Goal: Find contact information: Find contact information

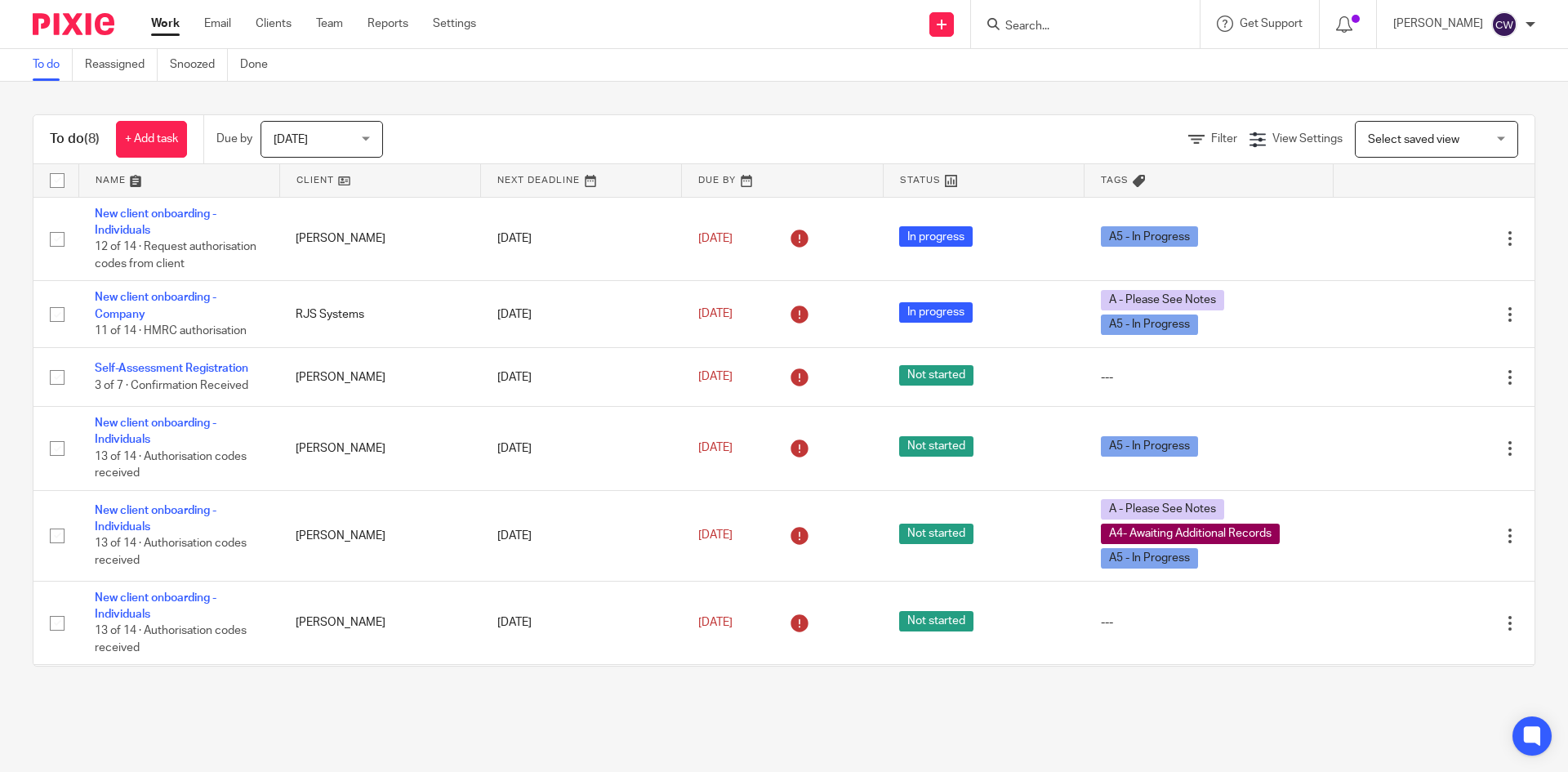
drag, startPoint x: 1092, startPoint y: 15, endPoint x: 990, endPoint y: 32, distance: 103.4
paste input "james@regenerativesettlement.com"
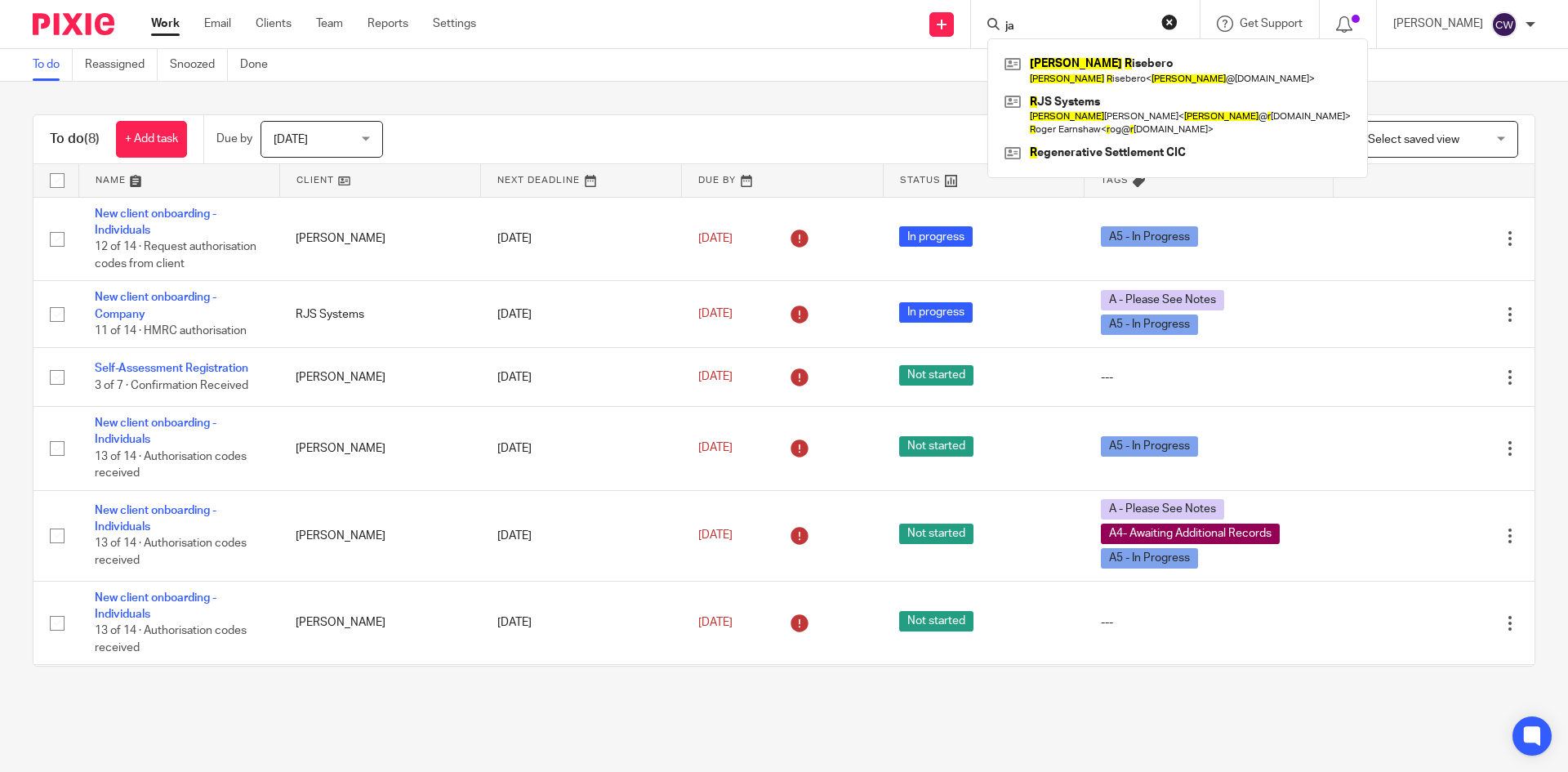
type input "j"
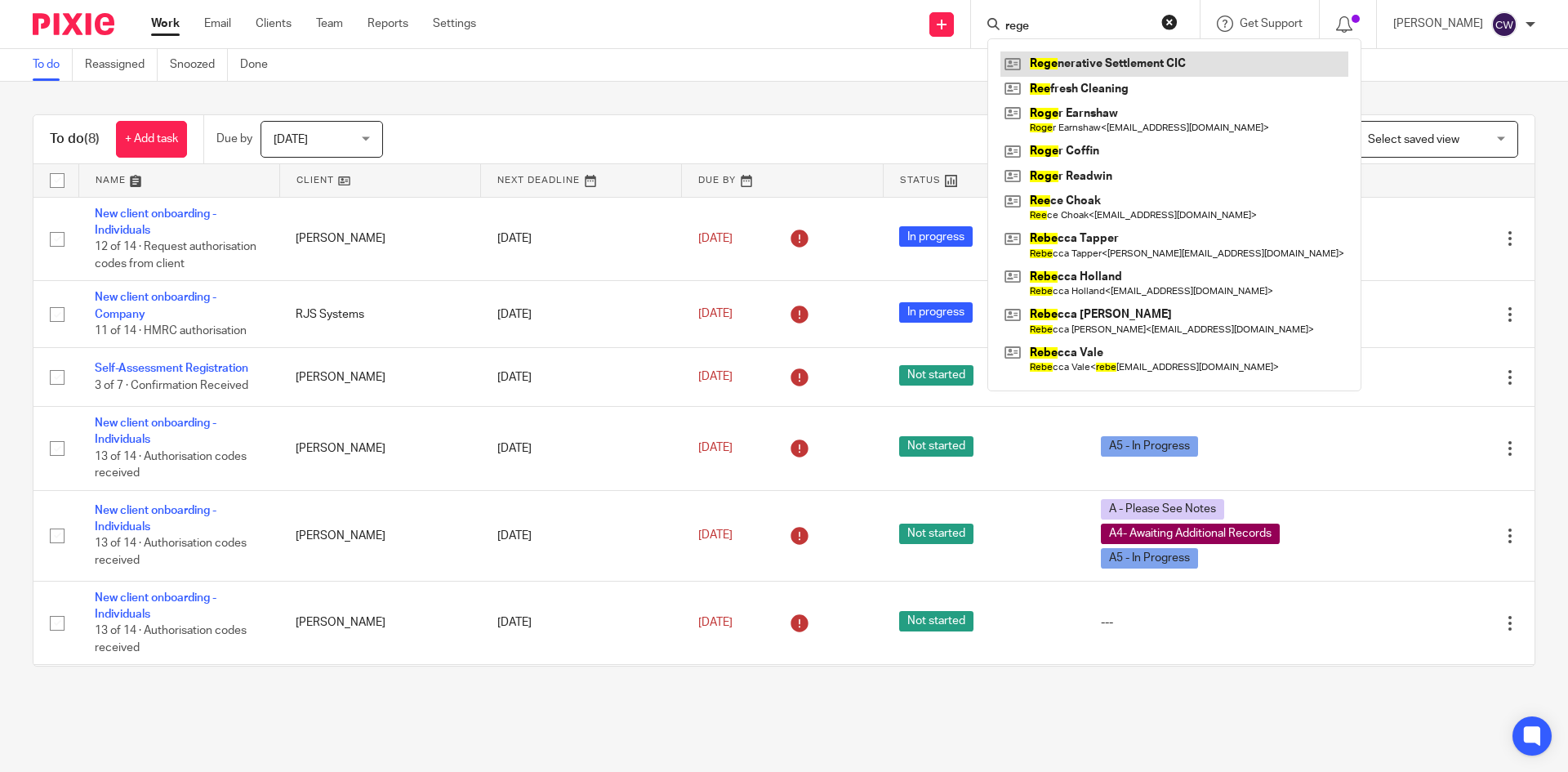
type input "rege"
click at [1040, 64] on link at bounding box center [1175, 63] width 348 height 25
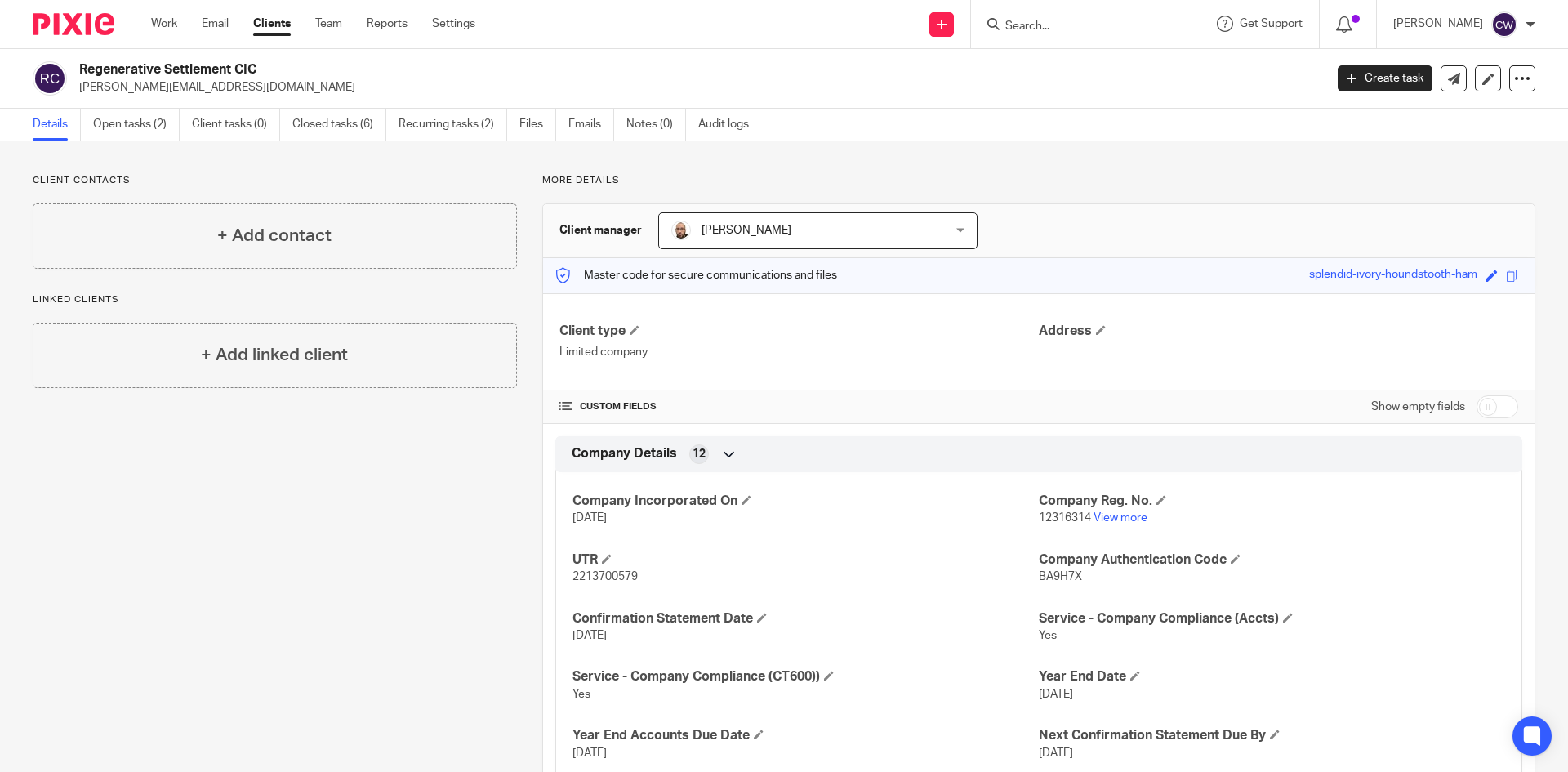
drag, startPoint x: 81, startPoint y: 67, endPoint x: 293, endPoint y: 54, distance: 212.4
click at [316, 54] on div "Regenerative Settlement CIC james.shorten@tpg-uk.co Create task Update from Com…" at bounding box center [784, 78] width 1568 height 60
copy h2 "Regenerative Settlement CIC"
drag, startPoint x: 260, startPoint y: 90, endPoint x: 266, endPoint y: 78, distance: 13.4
click at [261, 90] on p "[PERSON_NAME][EMAIL_ADDRESS][DOMAIN_NAME]" at bounding box center [696, 87] width 1234 height 16
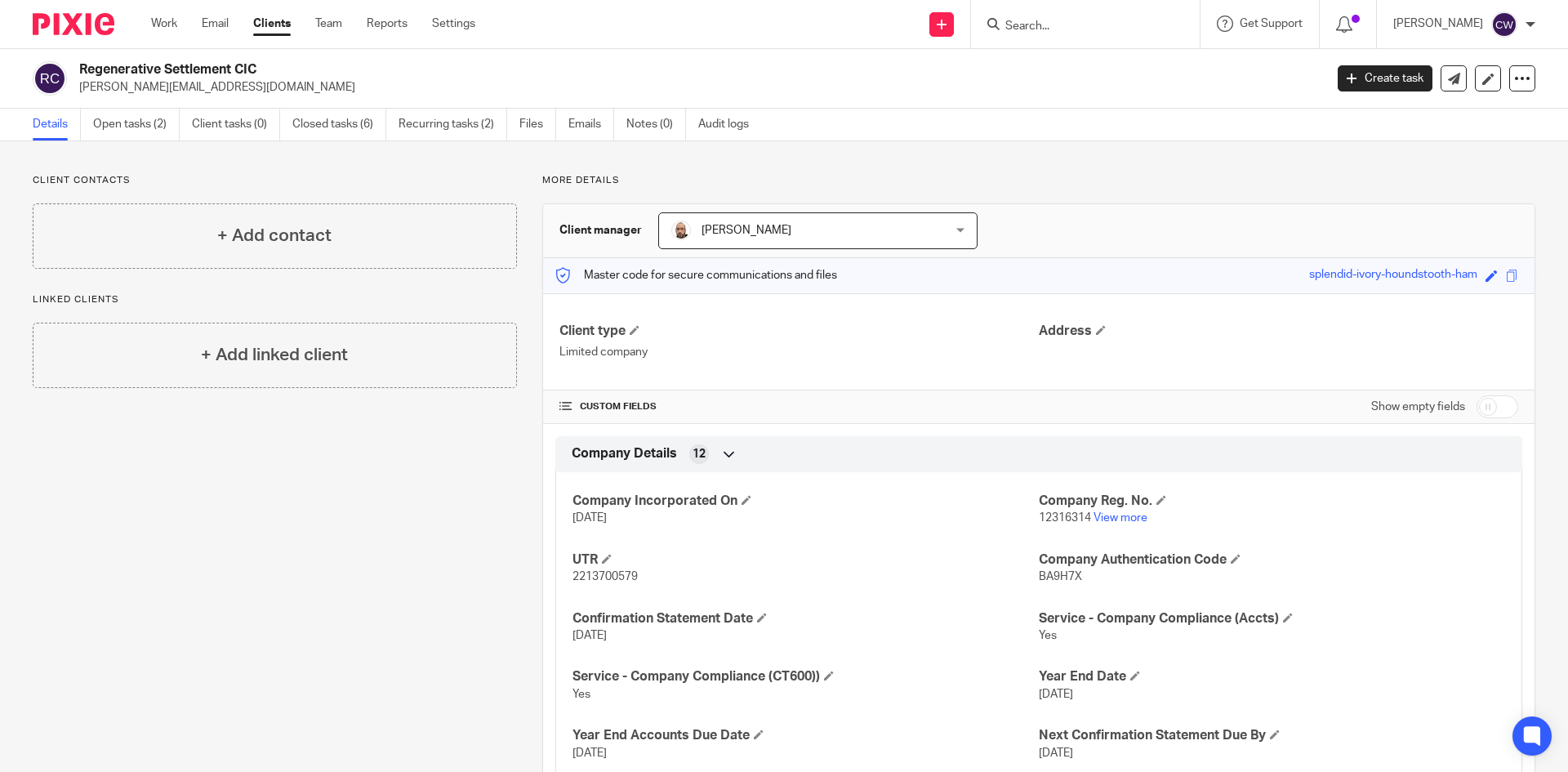
drag, startPoint x: 265, startPoint y: 67, endPoint x: 70, endPoint y: 73, distance: 195.1
click at [70, 73] on div "Regenerative Settlement CIC james.shorten@tpg-uk.co" at bounding box center [672, 78] width 1281 height 34
copy div "Regenerative Settlement CIC"
click at [278, 68] on h2 "Regenerative Settlement CIC" at bounding box center [572, 70] width 987 height 17
click at [247, 67] on h2 "Regenerative Settlement CIC" at bounding box center [572, 70] width 987 height 17
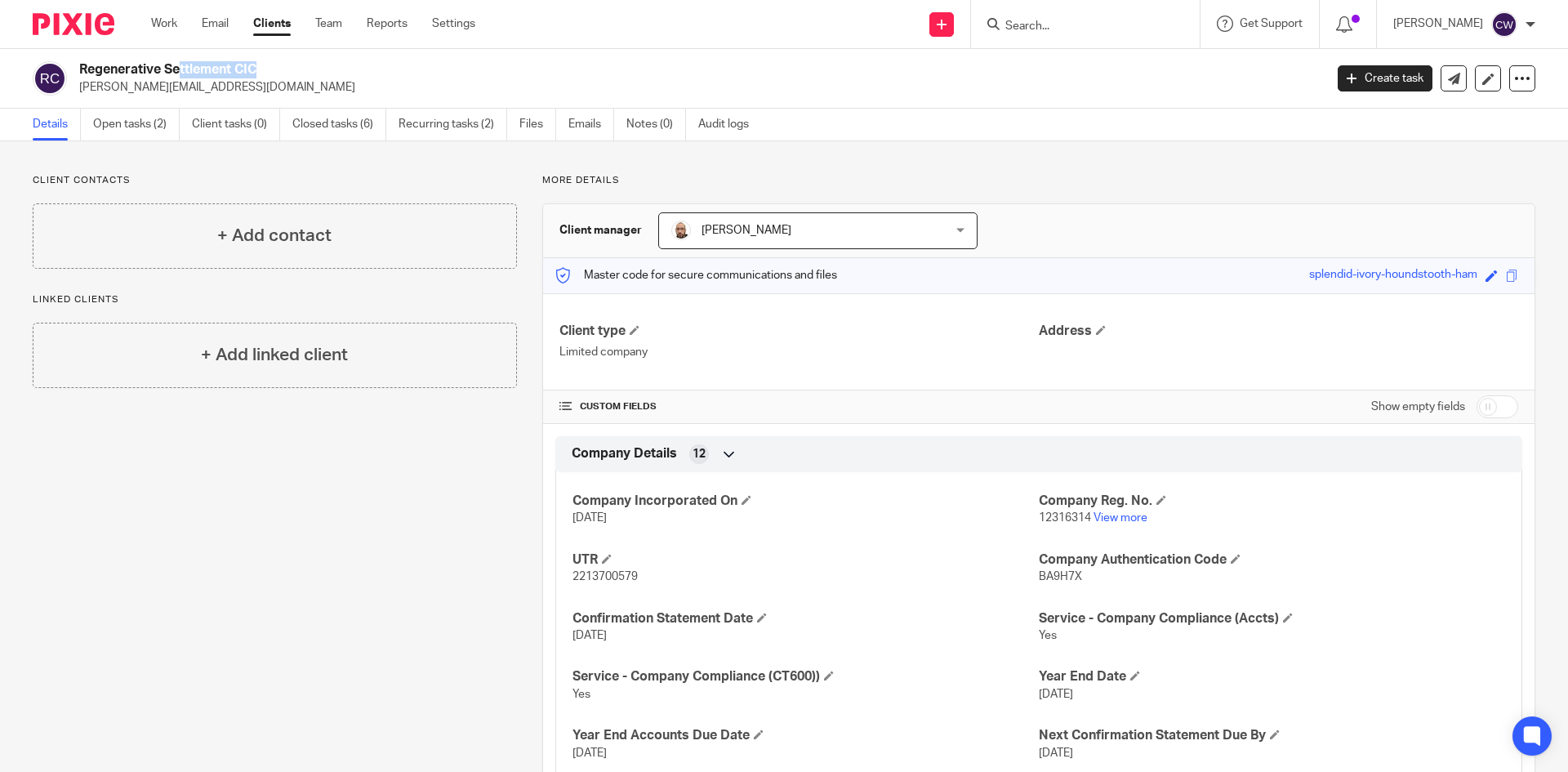
drag, startPoint x: 162, startPoint y: 67, endPoint x: 82, endPoint y: 69, distance: 80.0
click at [82, 69] on h2 "Regenerative Settlement CIC" at bounding box center [572, 70] width 987 height 17
copy h2 "Regenerative"
click at [135, 116] on link "Open tasks (2)" at bounding box center [136, 124] width 86 height 32
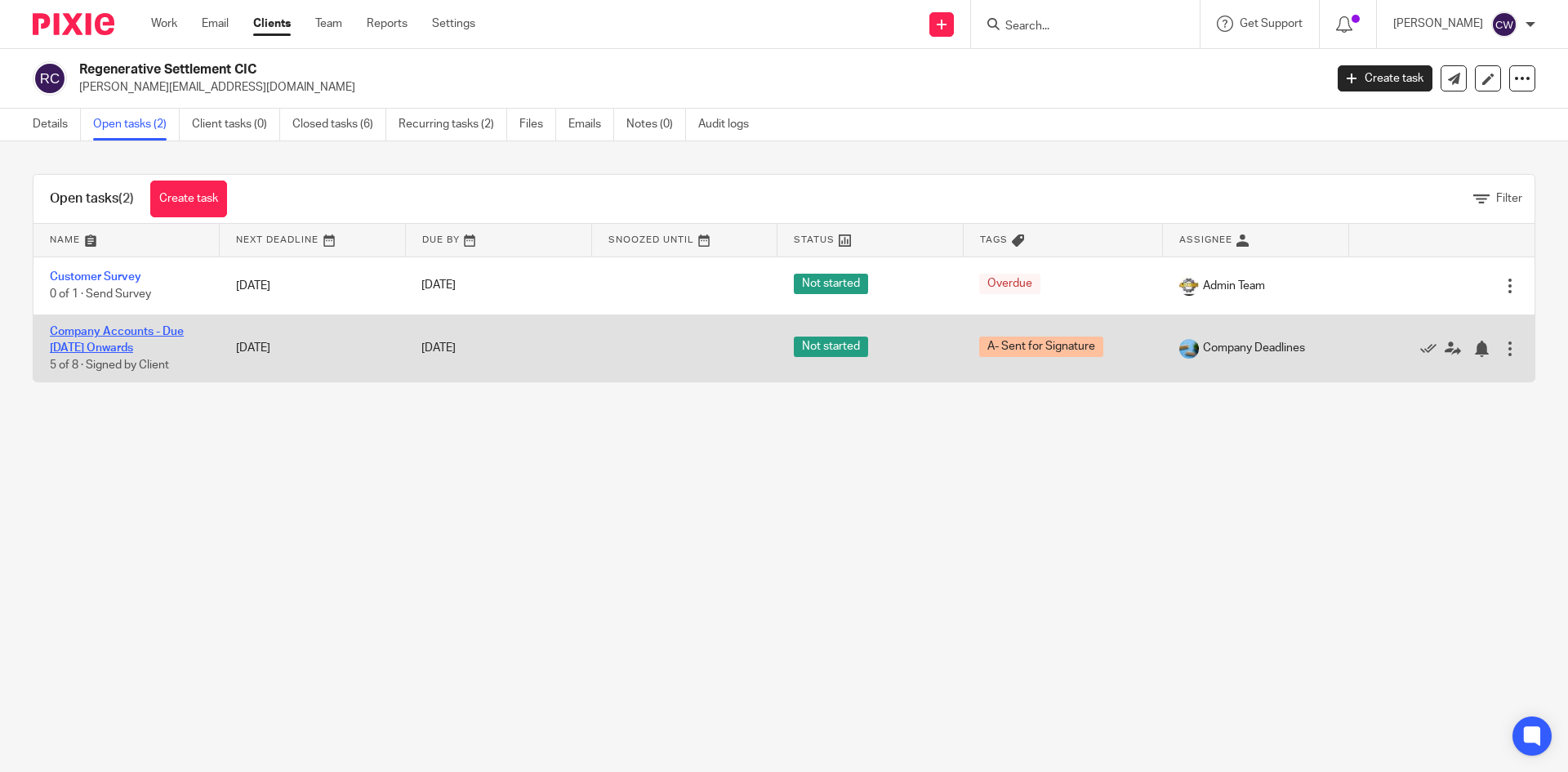
click at [101, 335] on link "Company Accounts - Due [DATE] Onwards" at bounding box center [116, 340] width 134 height 28
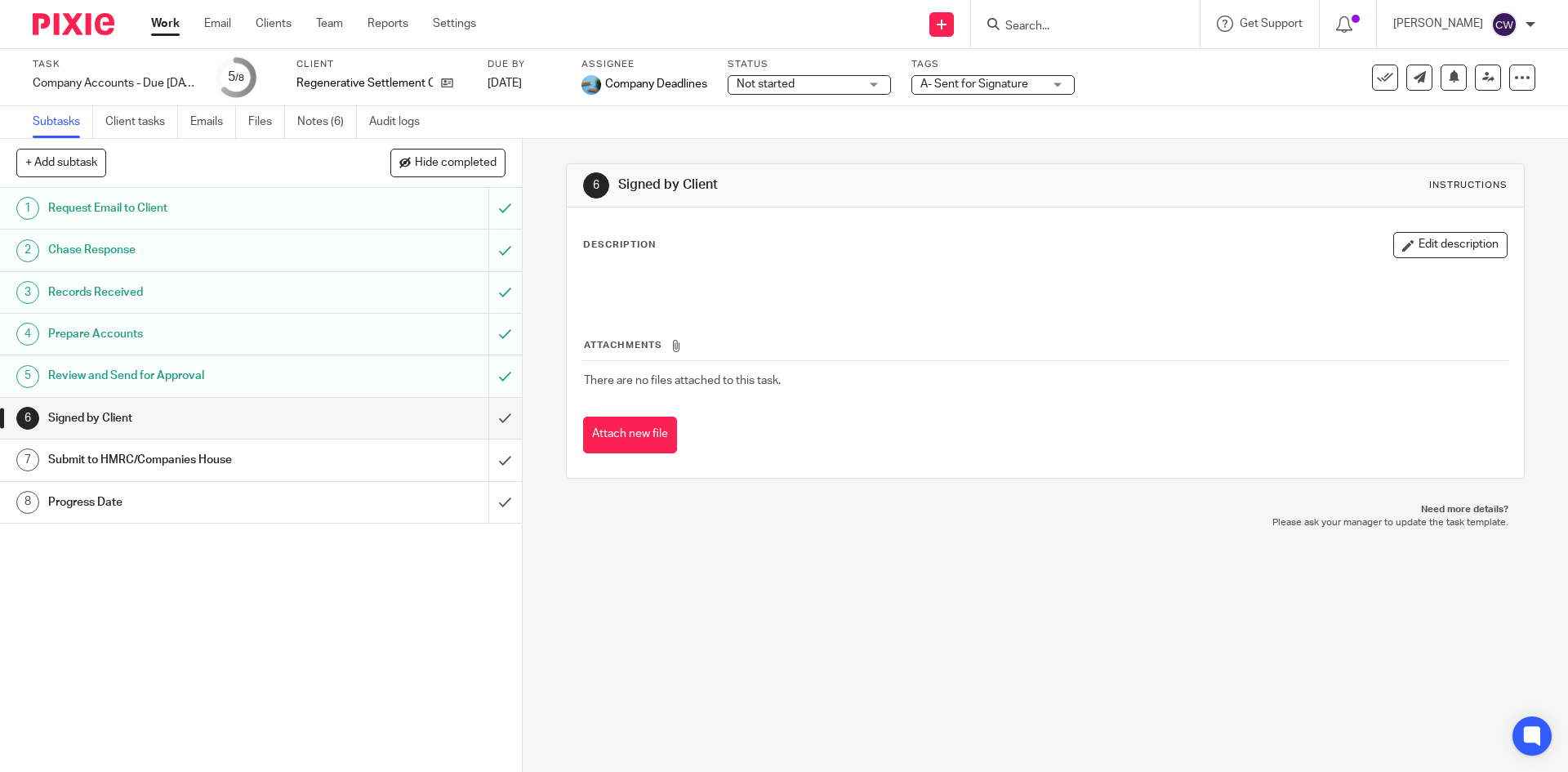
click at [1014, 88] on span "A- Sent for Signature" at bounding box center [974, 84] width 107 height 11
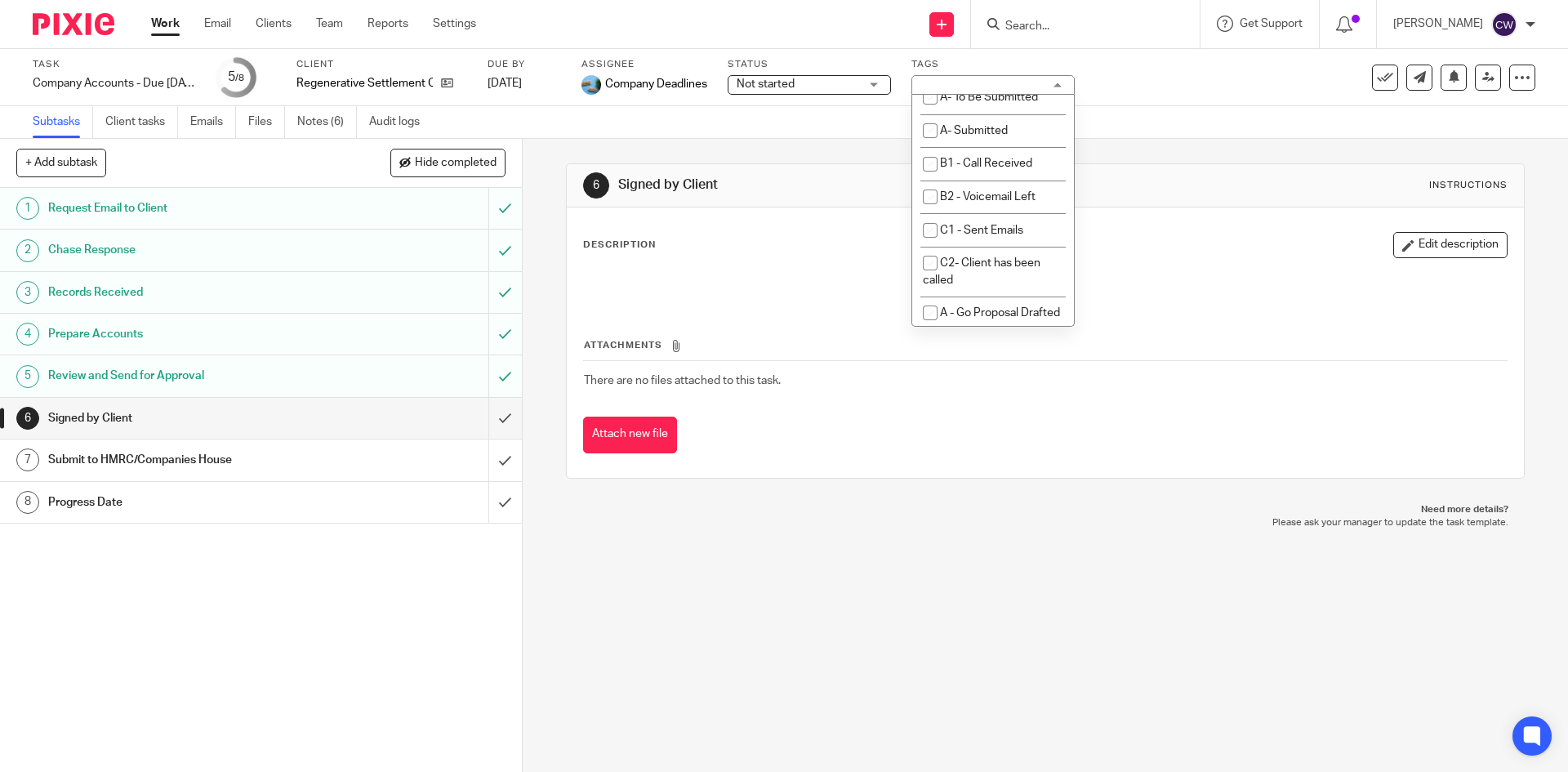
scroll to position [1061, 0]
click at [1022, 47] on li "A- Sent for Signature" at bounding box center [993, 29] width 162 height 33
checkbox input "false"
click at [1013, 146] on li "A- Submitted" at bounding box center [993, 129] width 162 height 33
checkbox input "true"
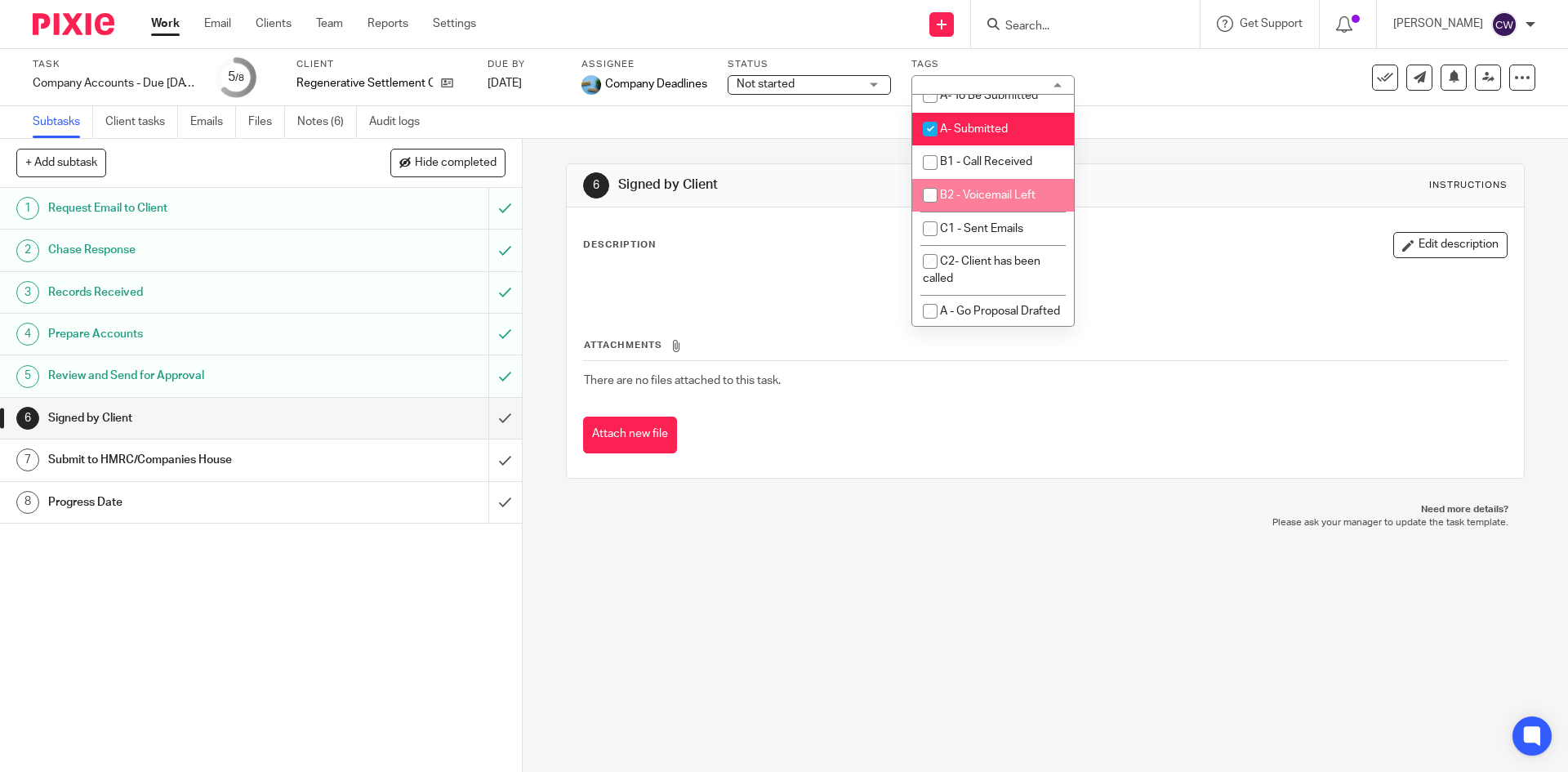
click at [928, 633] on div "6 Signed by Client Instructions Description Edit description Attachments There …" at bounding box center [1045, 456] width 1045 height 633
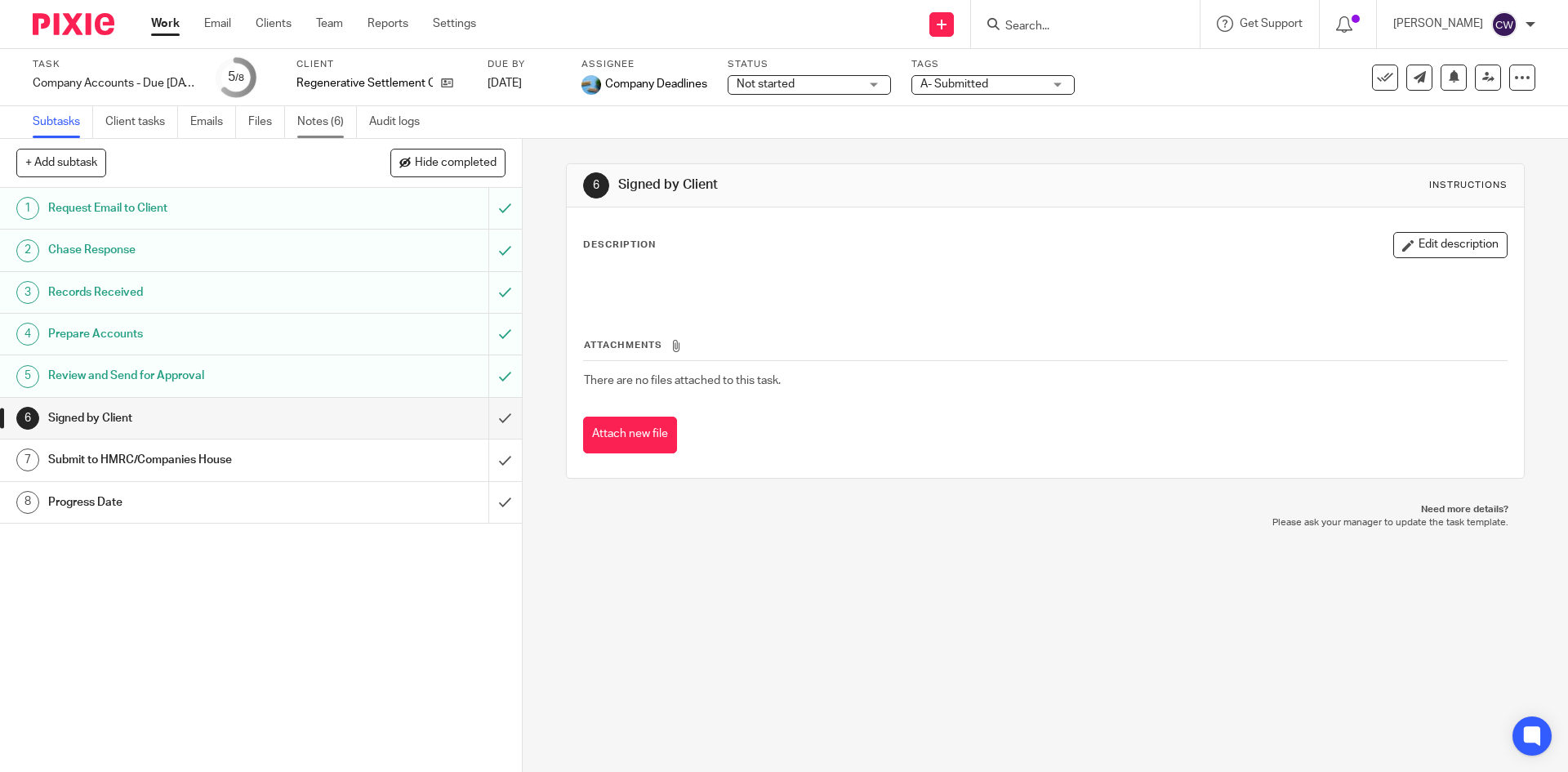
click at [322, 131] on link "Notes (6)" at bounding box center [327, 121] width 60 height 32
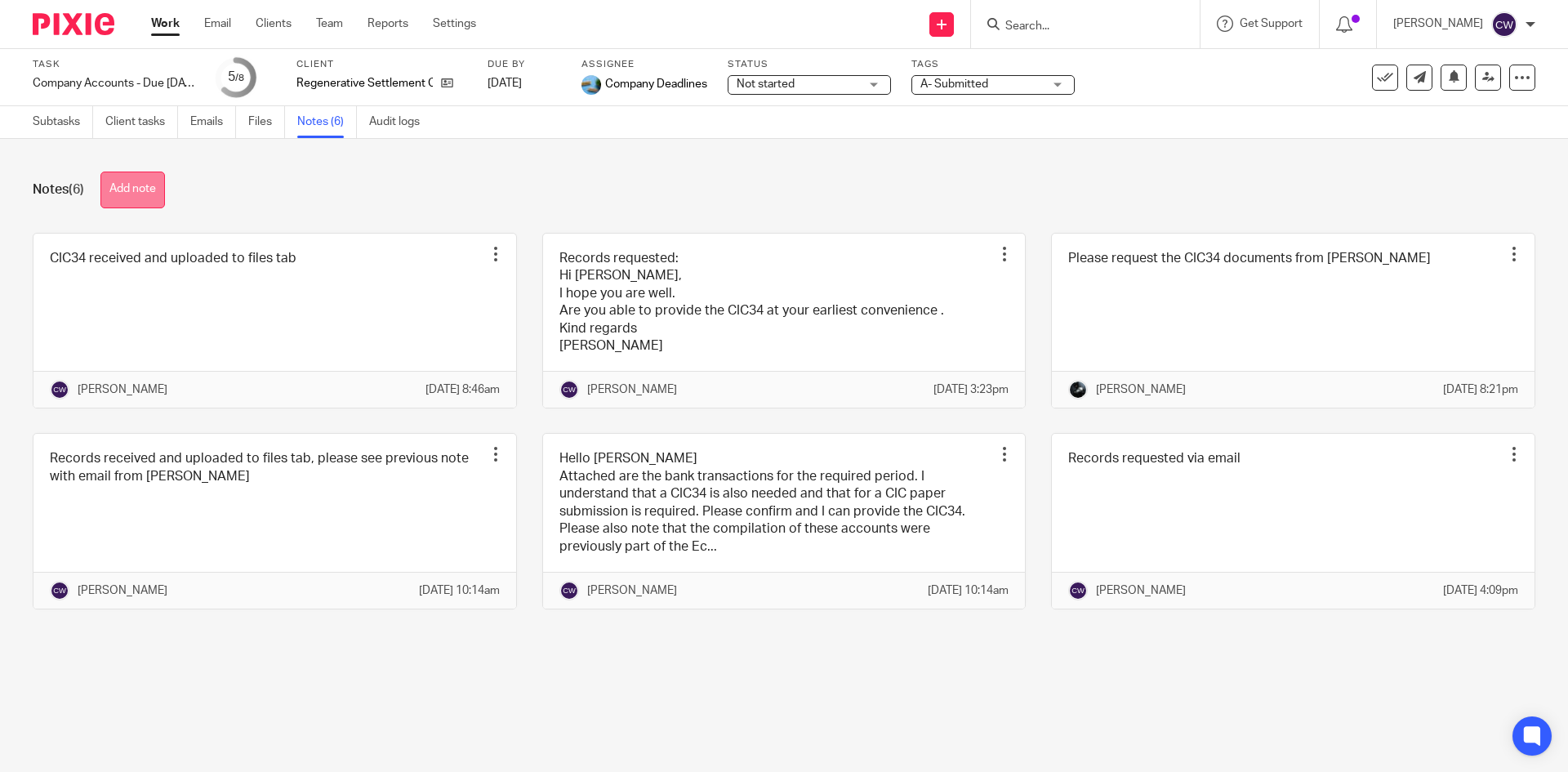
click at [139, 194] on button "Add note" at bounding box center [133, 189] width 65 height 37
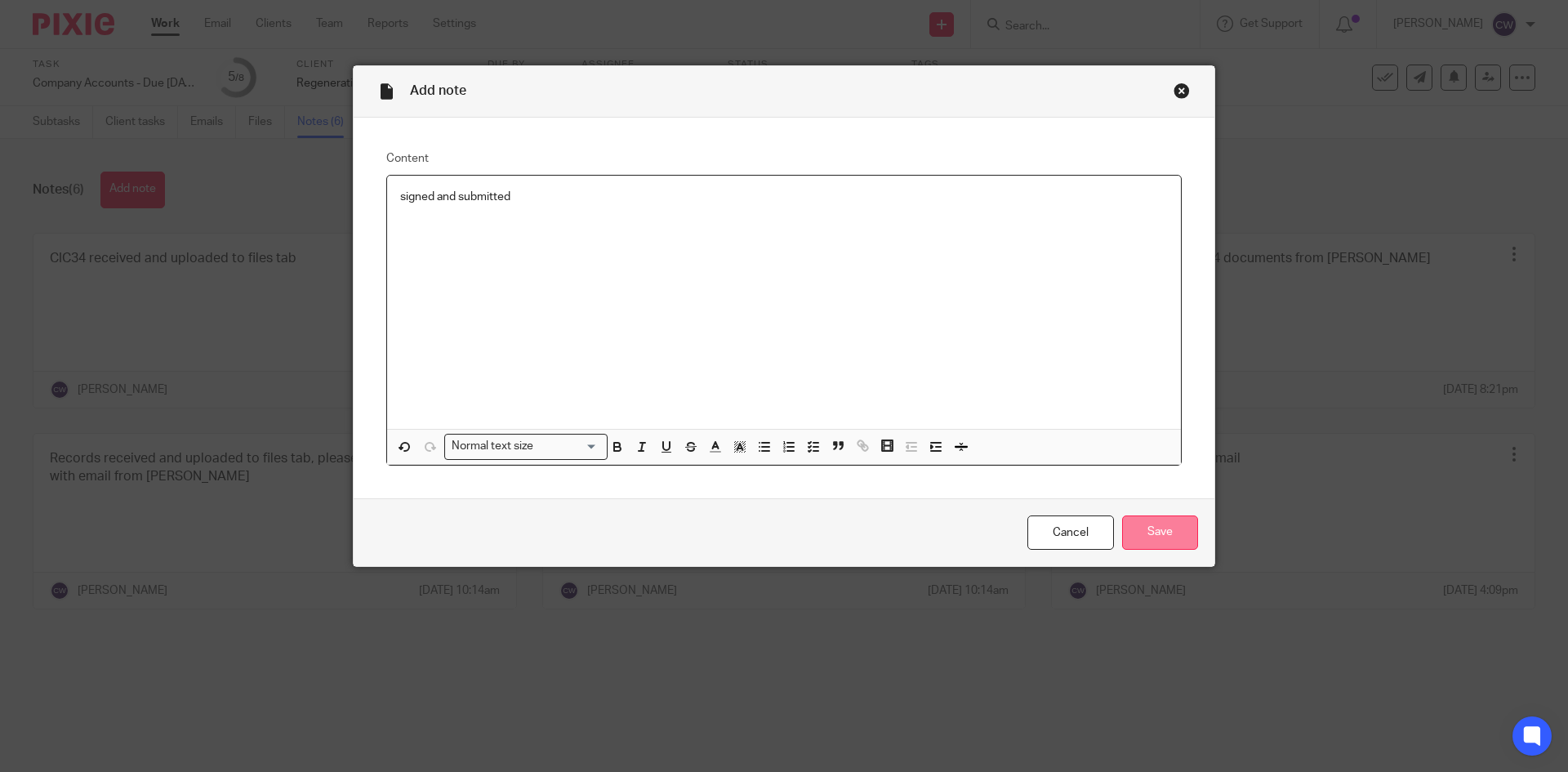
click at [1147, 521] on input "Save" at bounding box center [1159, 532] width 76 height 35
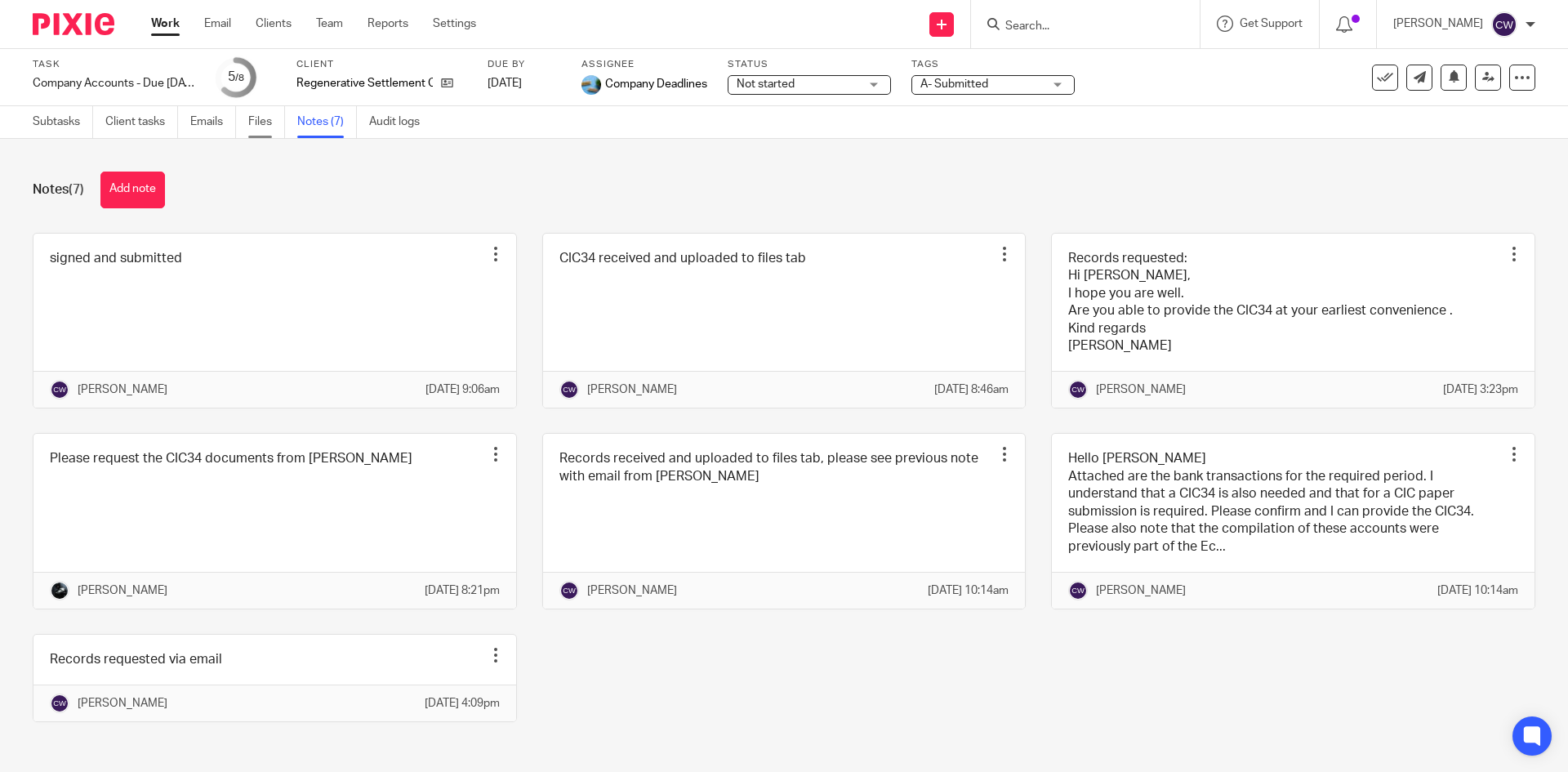
click at [264, 114] on link "Files" at bounding box center [266, 121] width 37 height 32
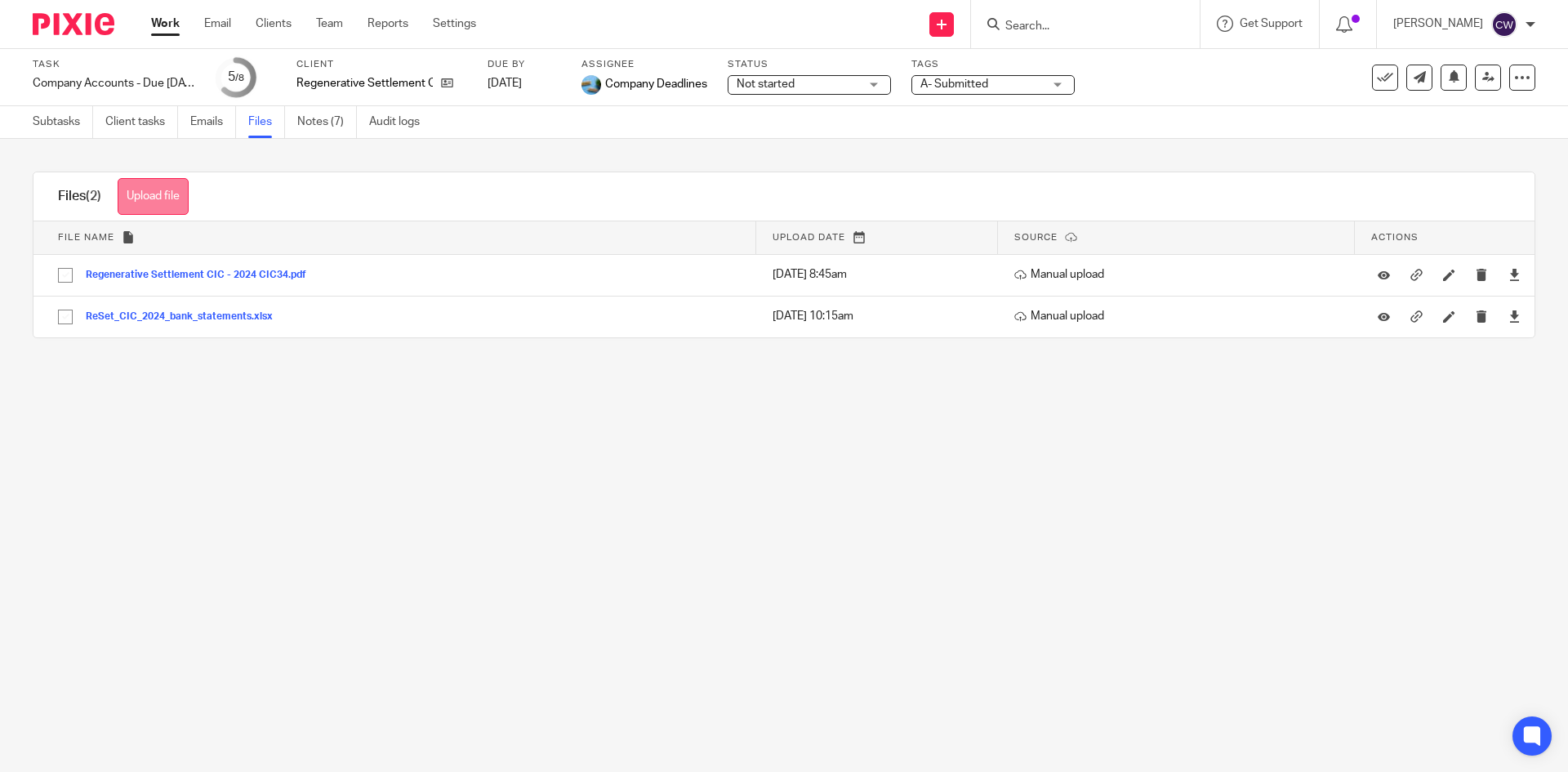
click at [149, 207] on button "Upload file" at bounding box center [153, 196] width 71 height 37
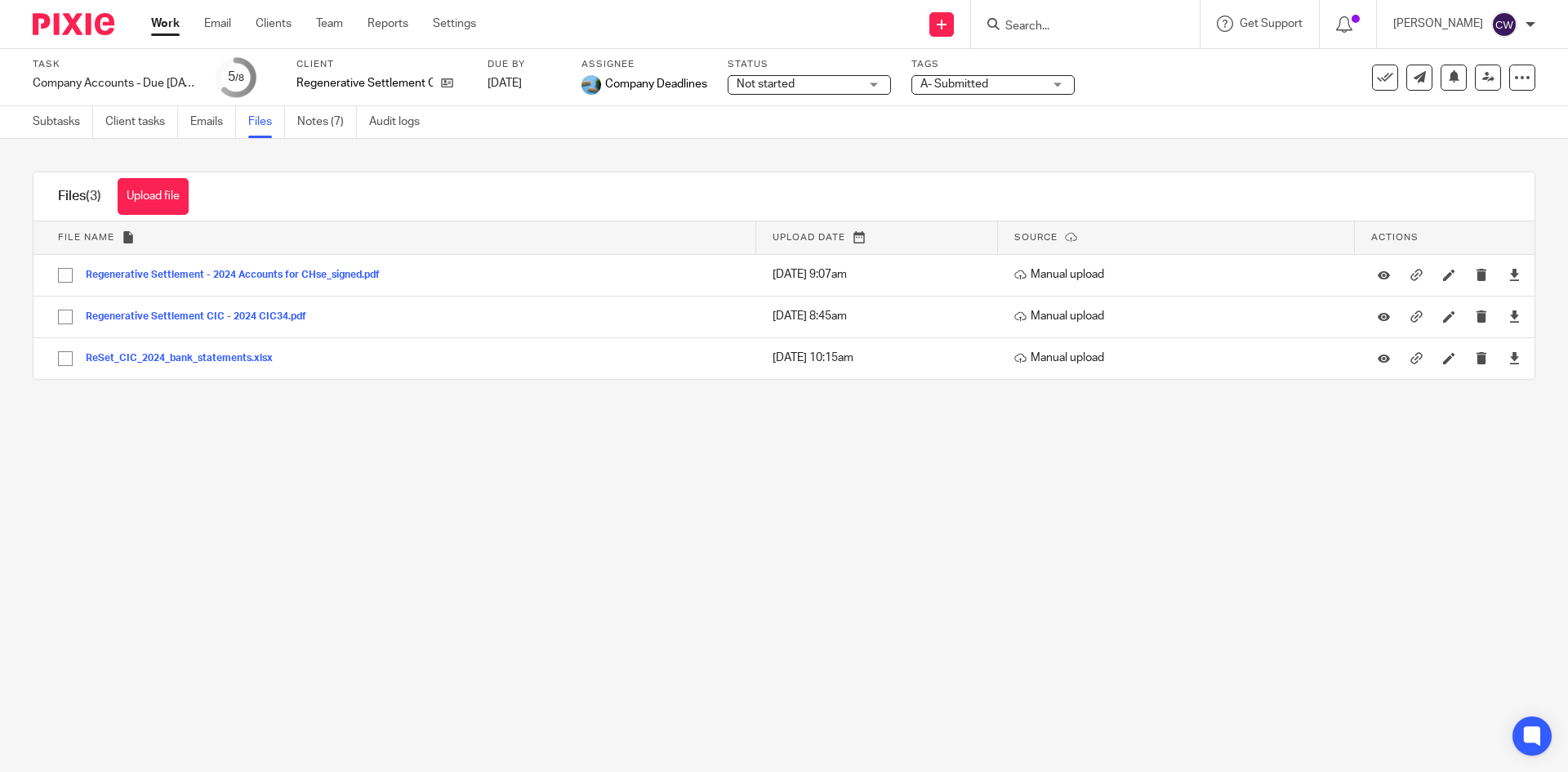
click at [1044, 26] on input "Search" at bounding box center [1077, 26] width 147 height 15
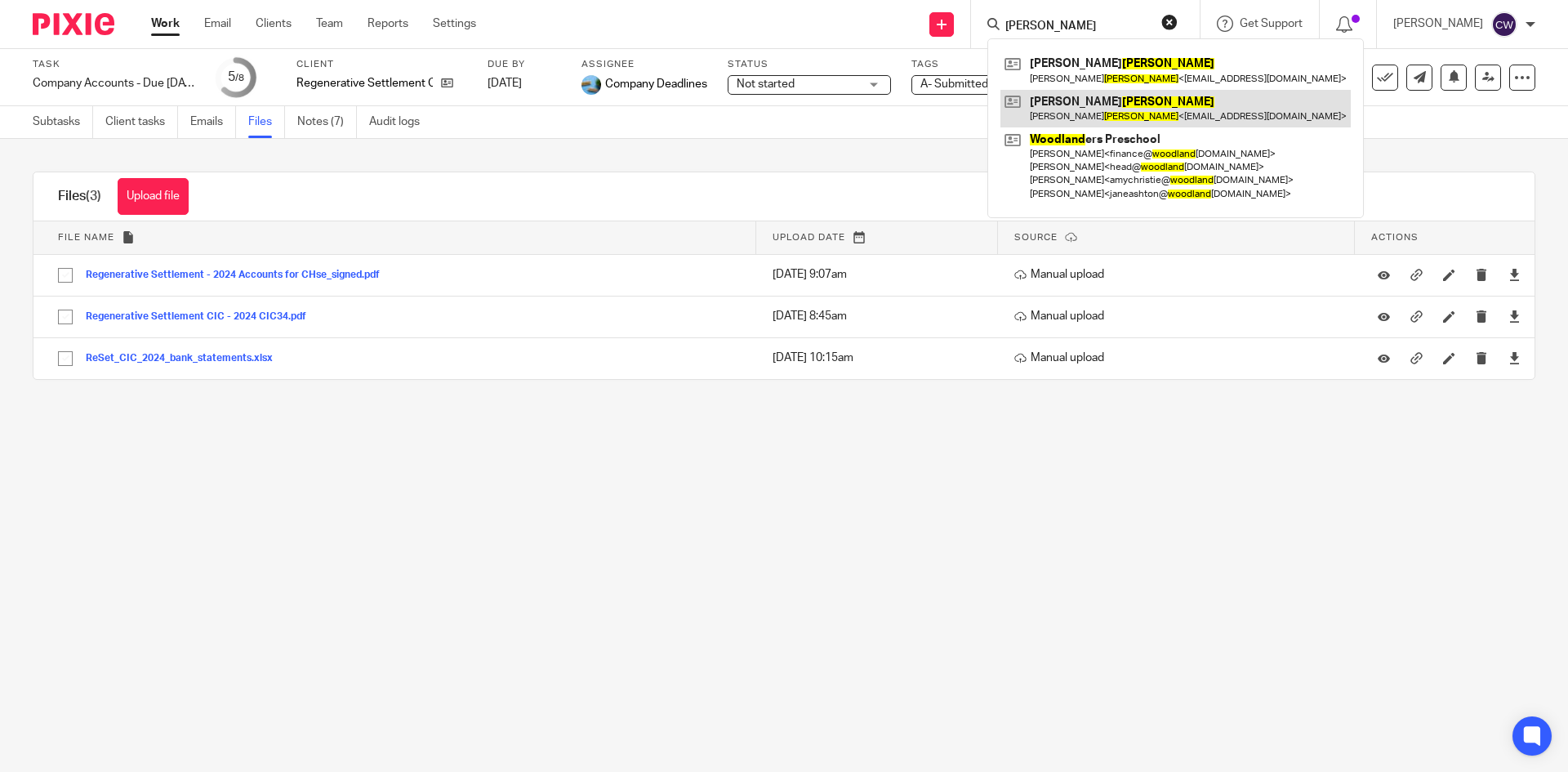
type input "woodward"
click at [1124, 102] on link at bounding box center [1176, 108] width 351 height 38
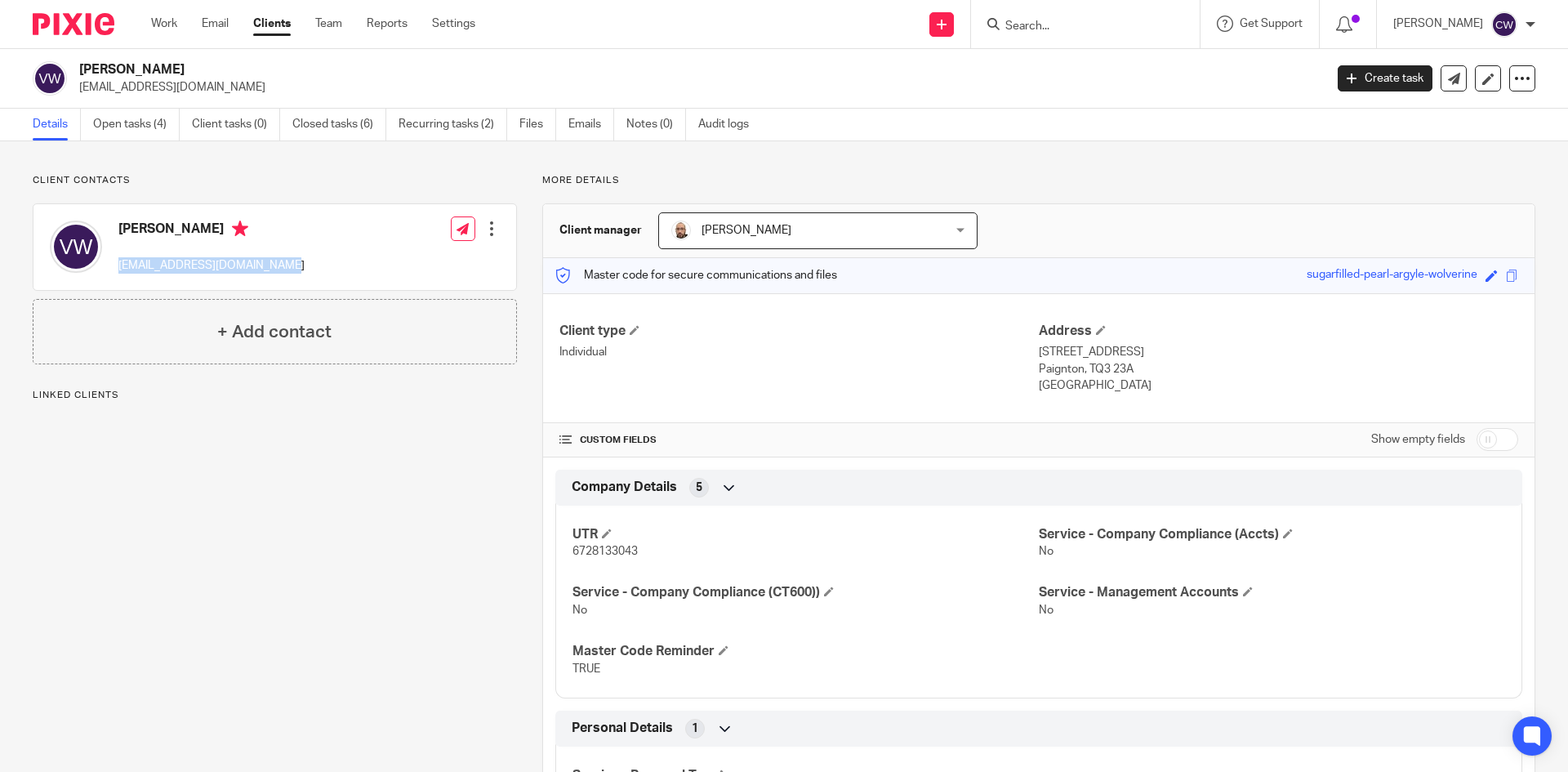
drag, startPoint x: 115, startPoint y: 264, endPoint x: 274, endPoint y: 263, distance: 159.0
click at [311, 277] on div "Valerie Woodward valwoodward@btopenworld.com Edit contact Create client from co…" at bounding box center [275, 247] width 483 height 86
copy p "[EMAIL_ADDRESS][DOMAIN_NAME]"
click at [160, 131] on link "Open tasks (4)" at bounding box center [136, 124] width 86 height 32
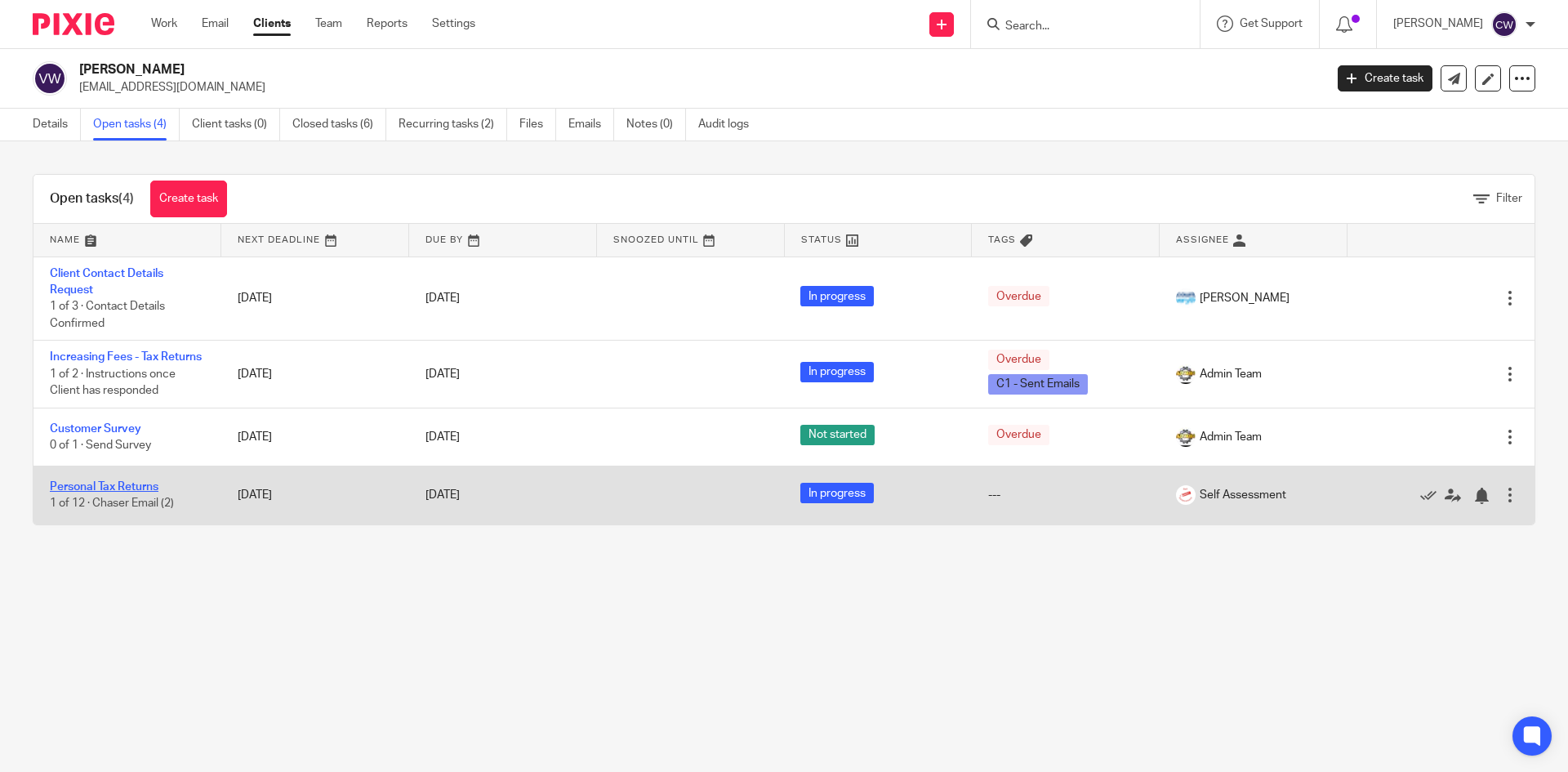
click at [133, 492] on link "Personal Tax Returns" at bounding box center [103, 486] width 108 height 11
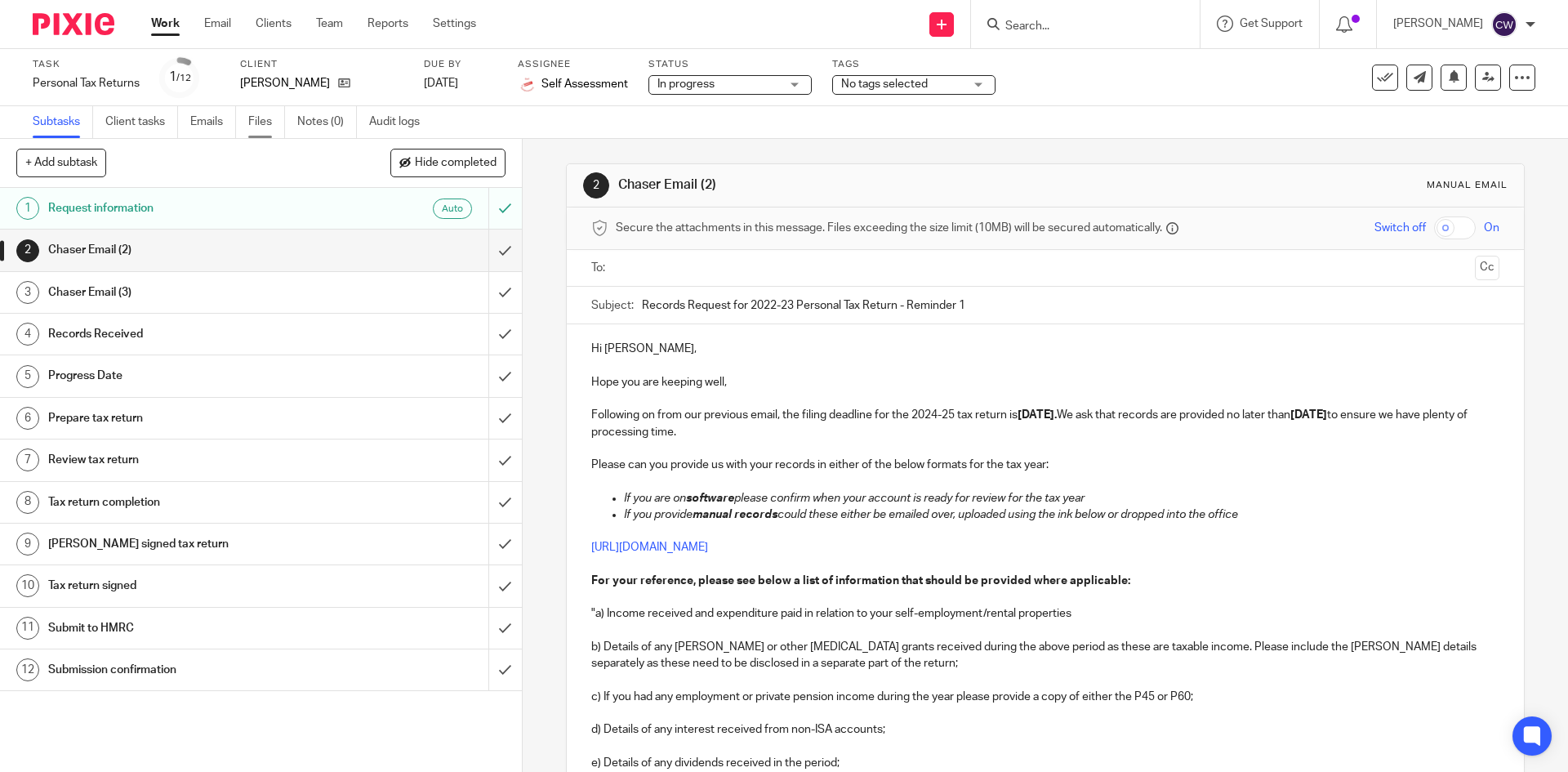
click at [272, 117] on link "Files" at bounding box center [266, 121] width 37 height 32
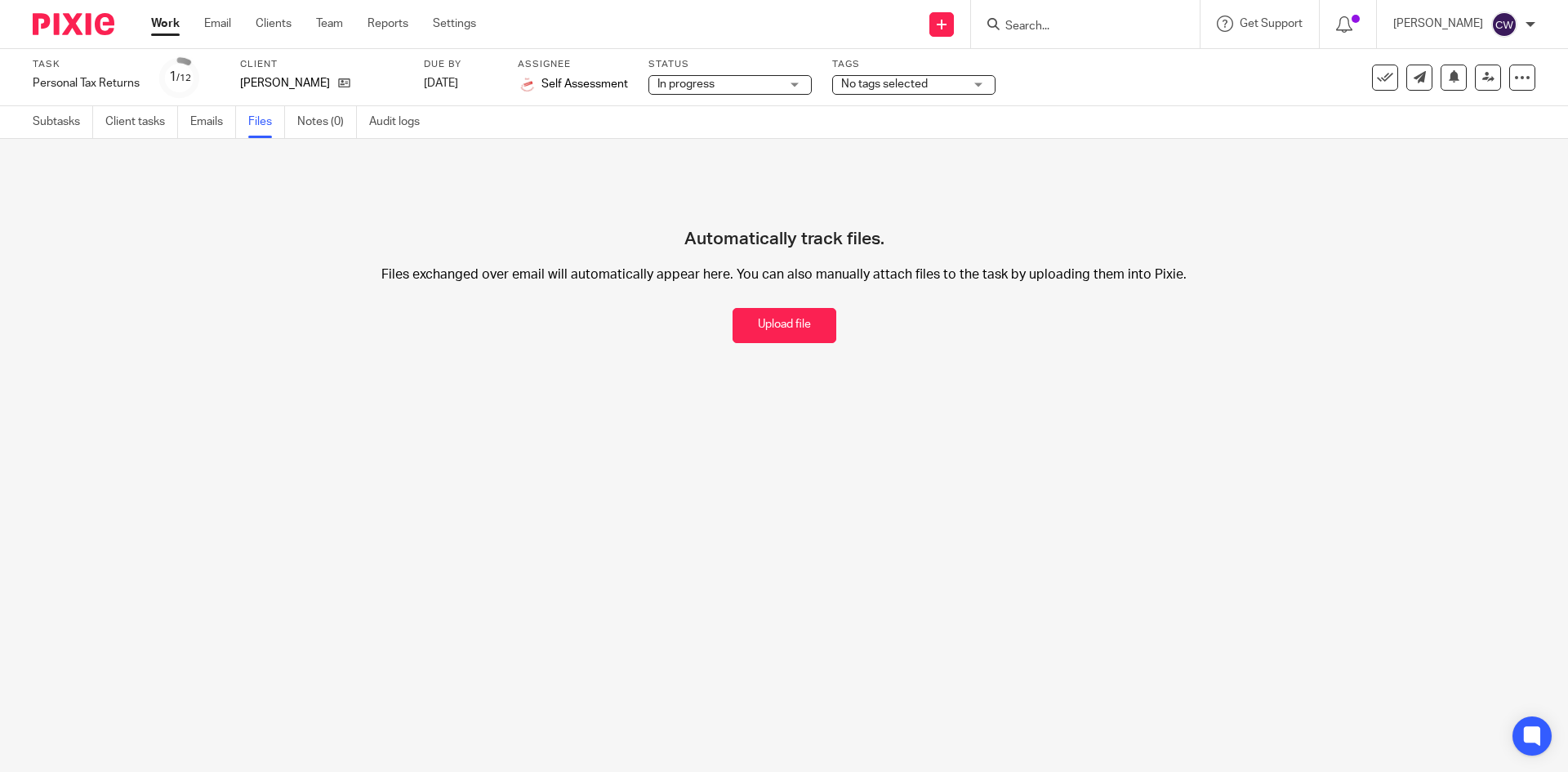
click at [1120, 24] on input "Search" at bounding box center [1077, 26] width 147 height 15
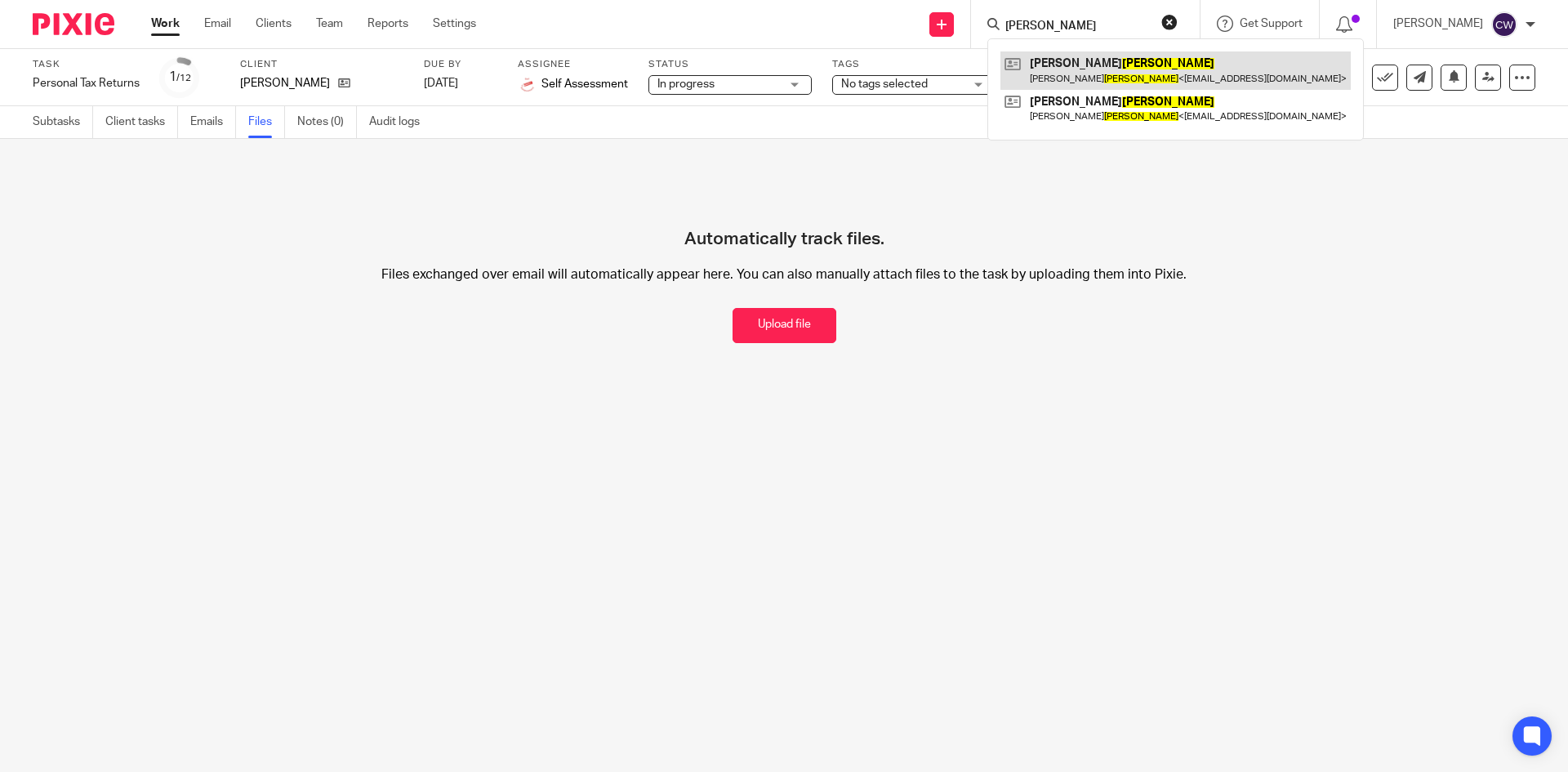
type input "woodard"
click at [1106, 68] on link at bounding box center [1176, 70] width 351 height 38
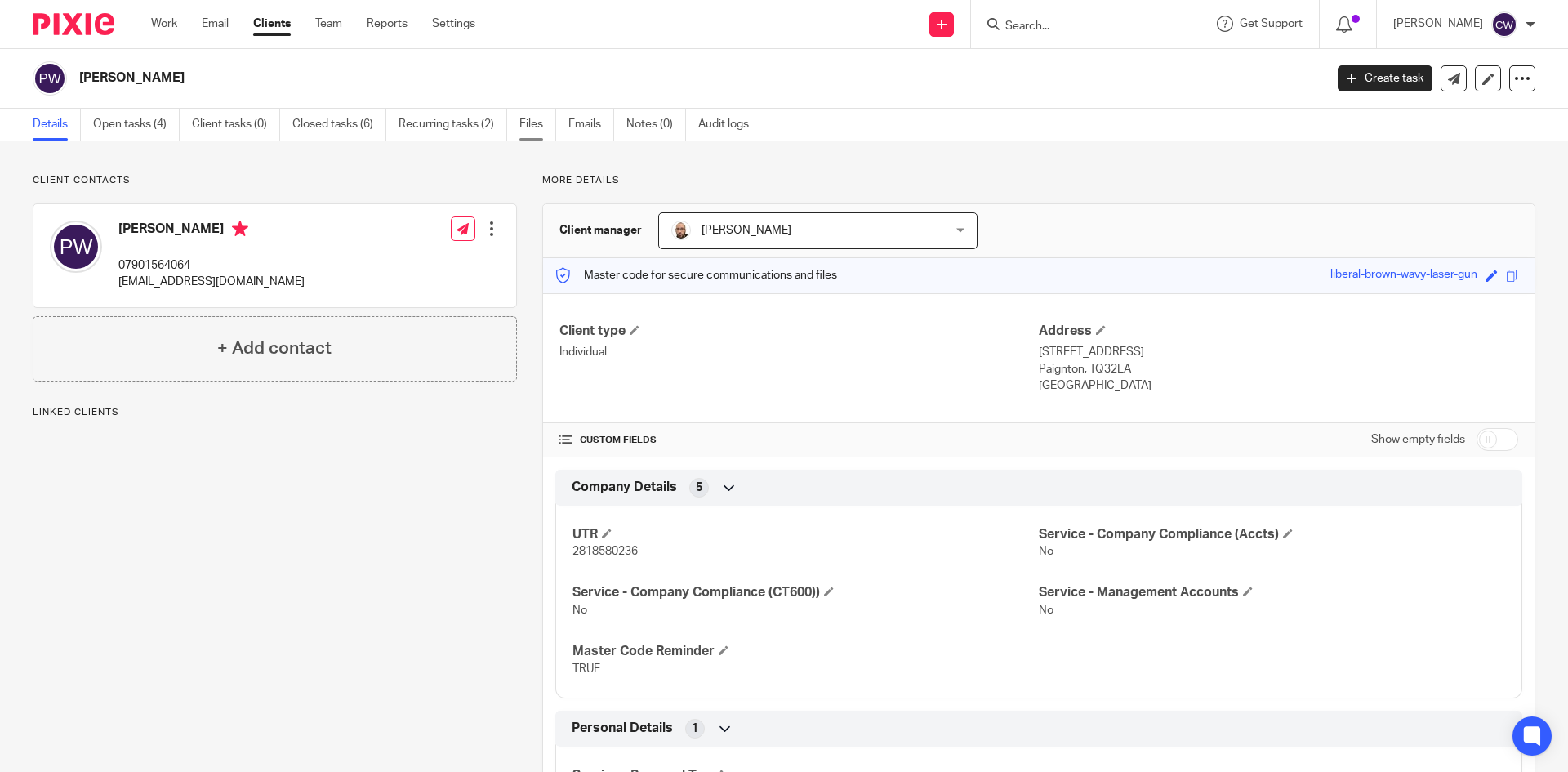
click at [536, 126] on link "Files" at bounding box center [537, 124] width 37 height 32
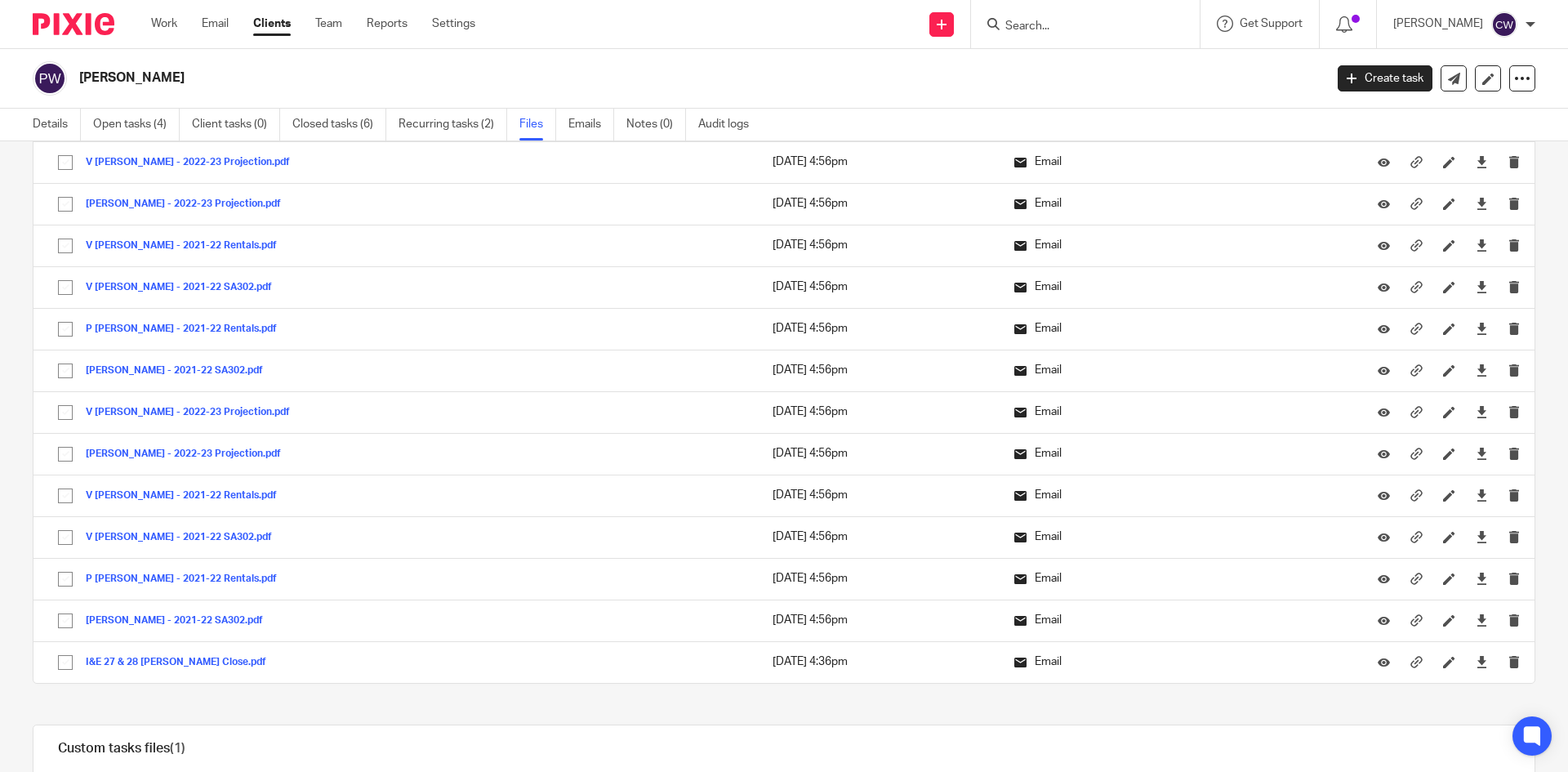
scroll to position [1019, 0]
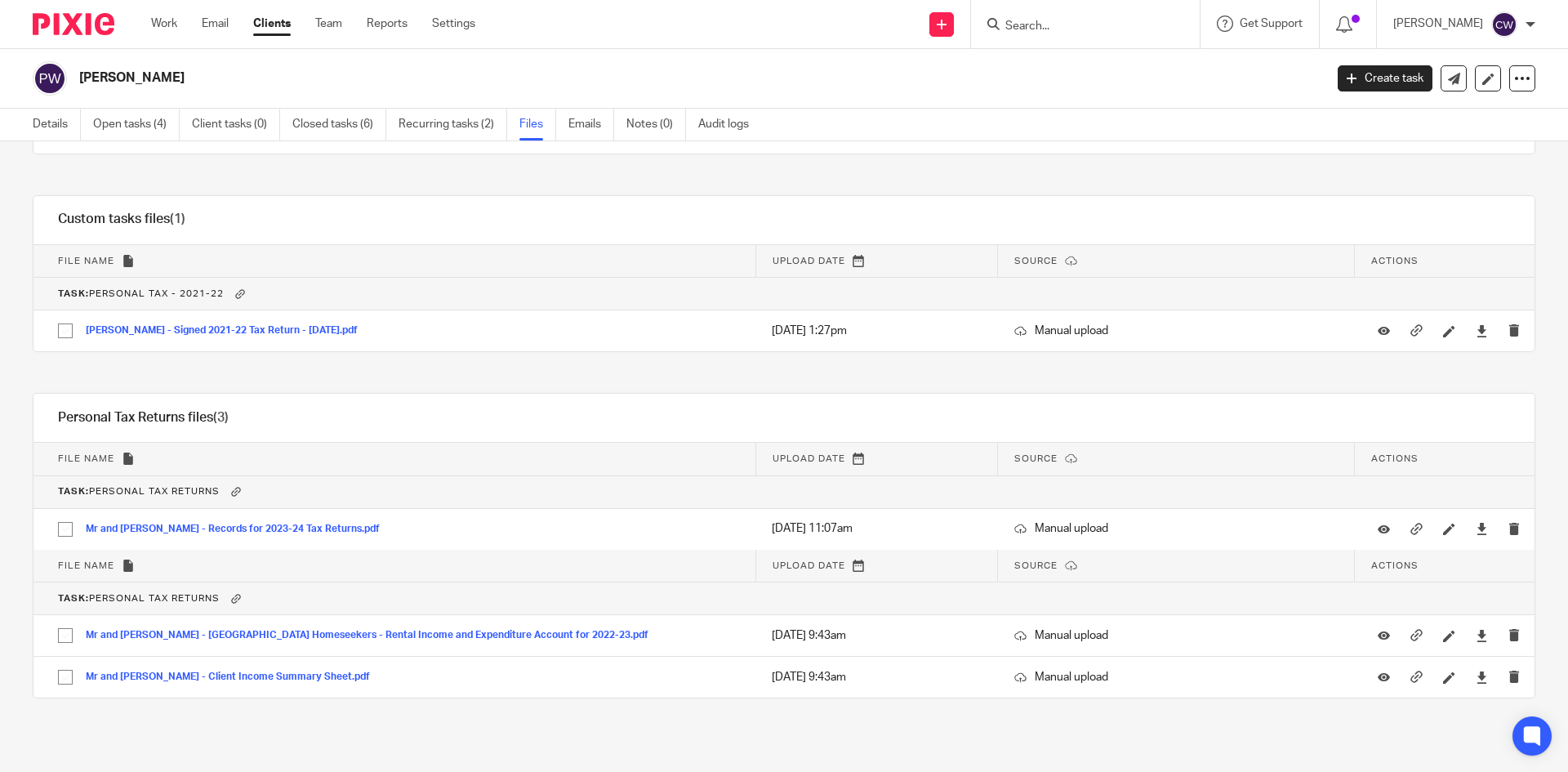
click at [1110, 26] on input "Search" at bounding box center [1077, 26] width 147 height 15
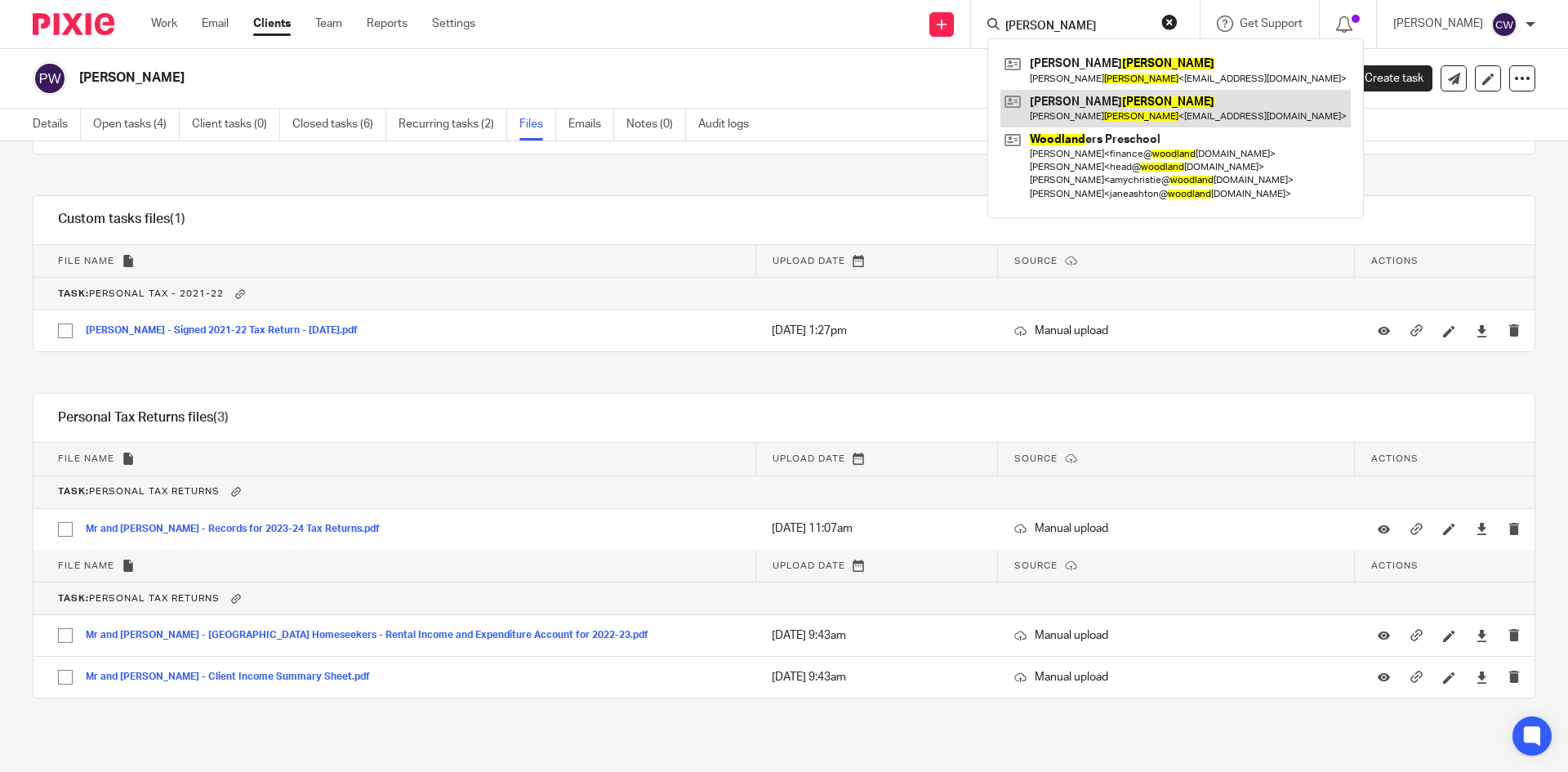
type input "woodward"
click at [1103, 117] on link at bounding box center [1176, 108] width 351 height 38
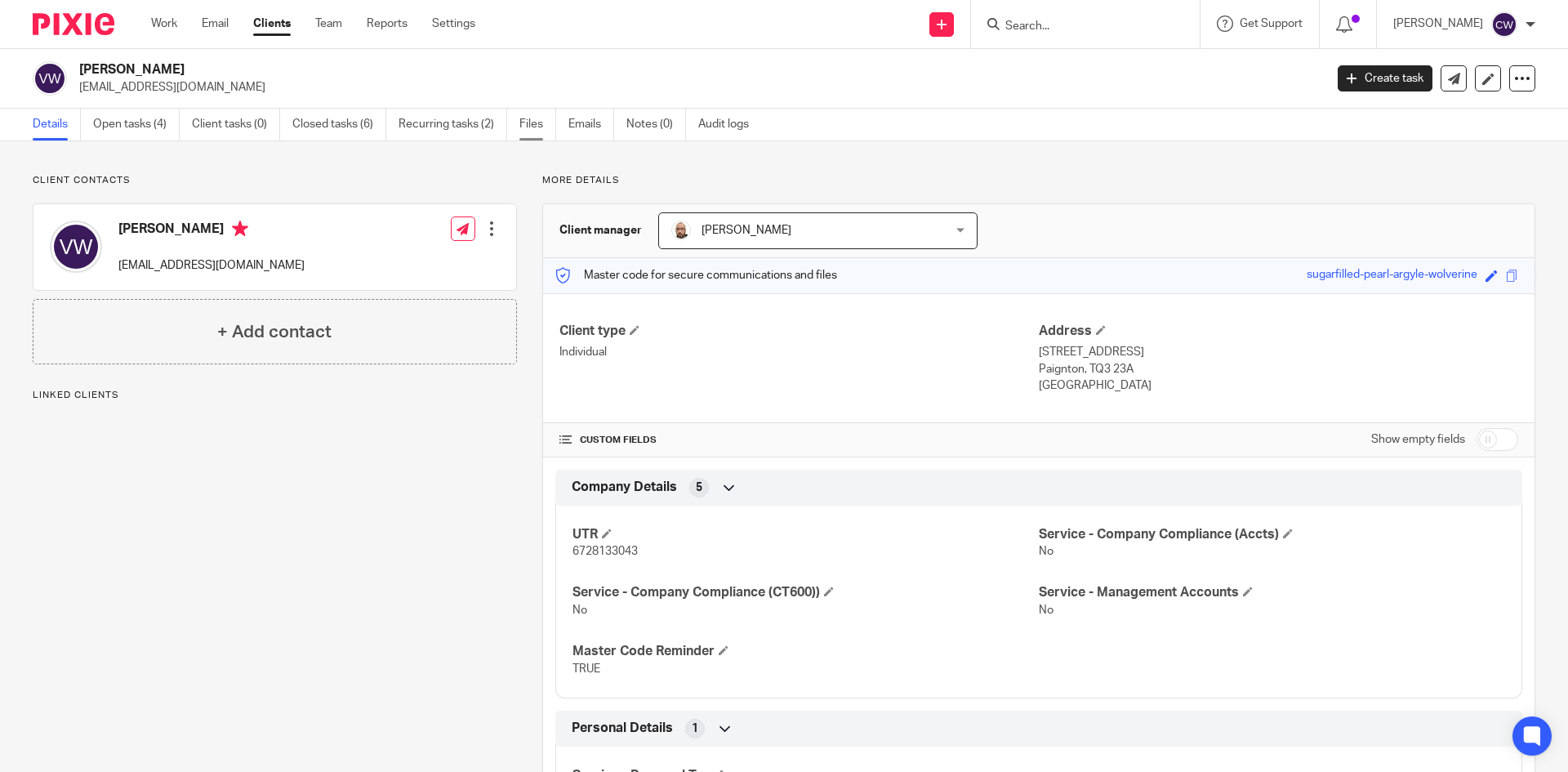
click at [535, 125] on link "Files" at bounding box center [537, 124] width 37 height 32
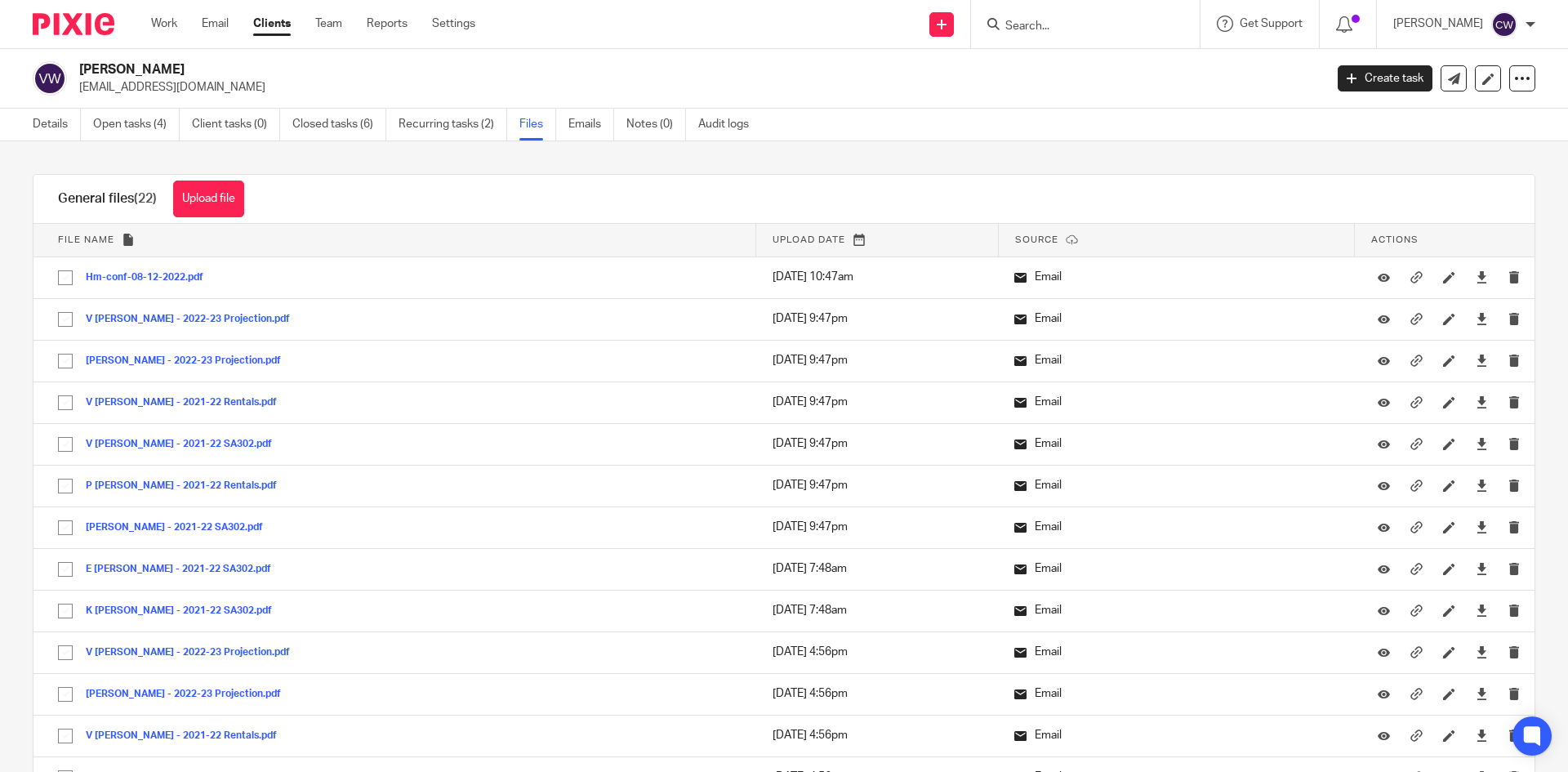
click at [1136, 26] on form at bounding box center [1090, 24] width 174 height 20
click at [1092, 24] on input "Search" at bounding box center [1077, 26] width 147 height 15
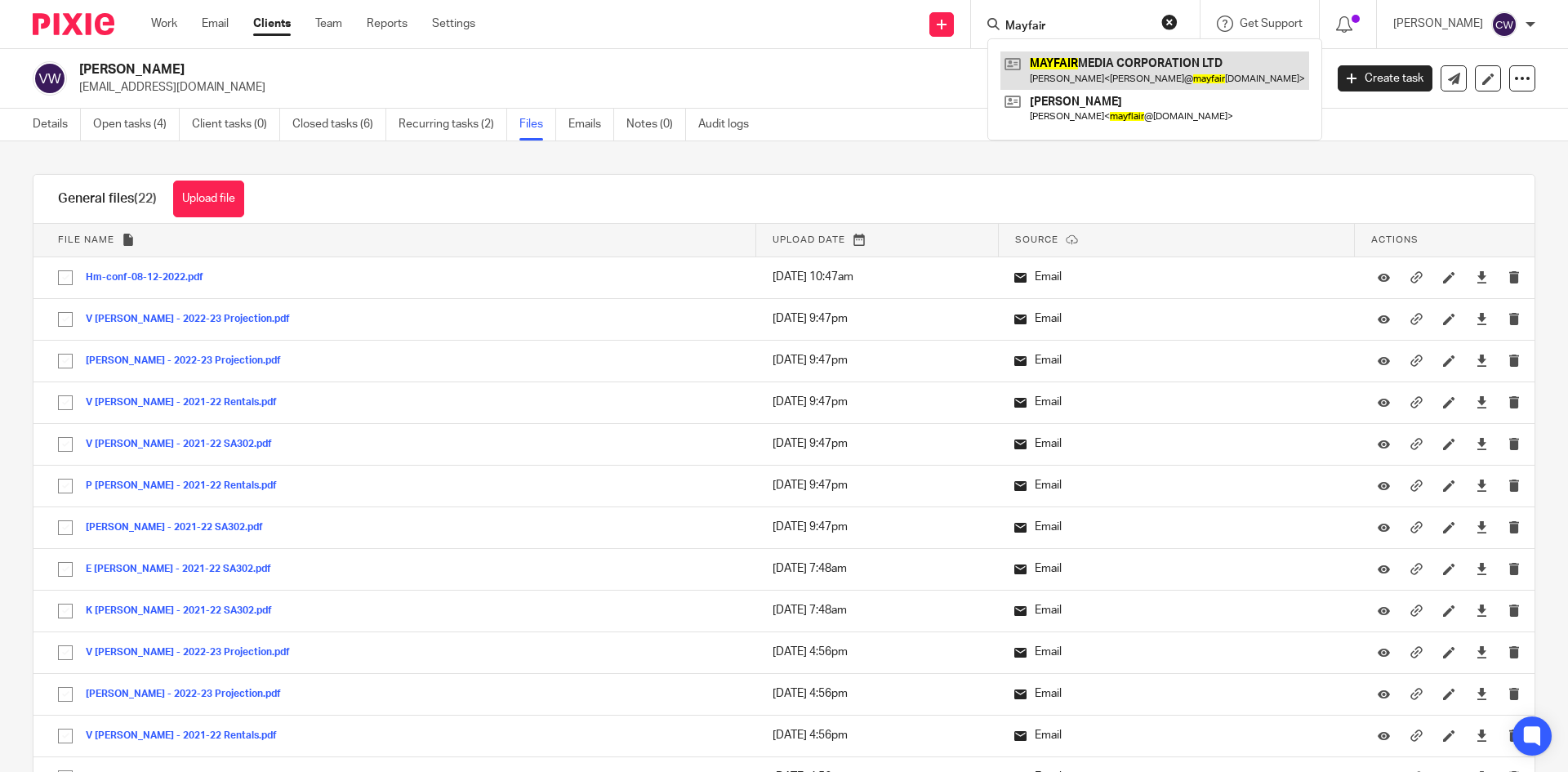
type input "Mayfair"
click at [1105, 80] on link at bounding box center [1155, 70] width 309 height 38
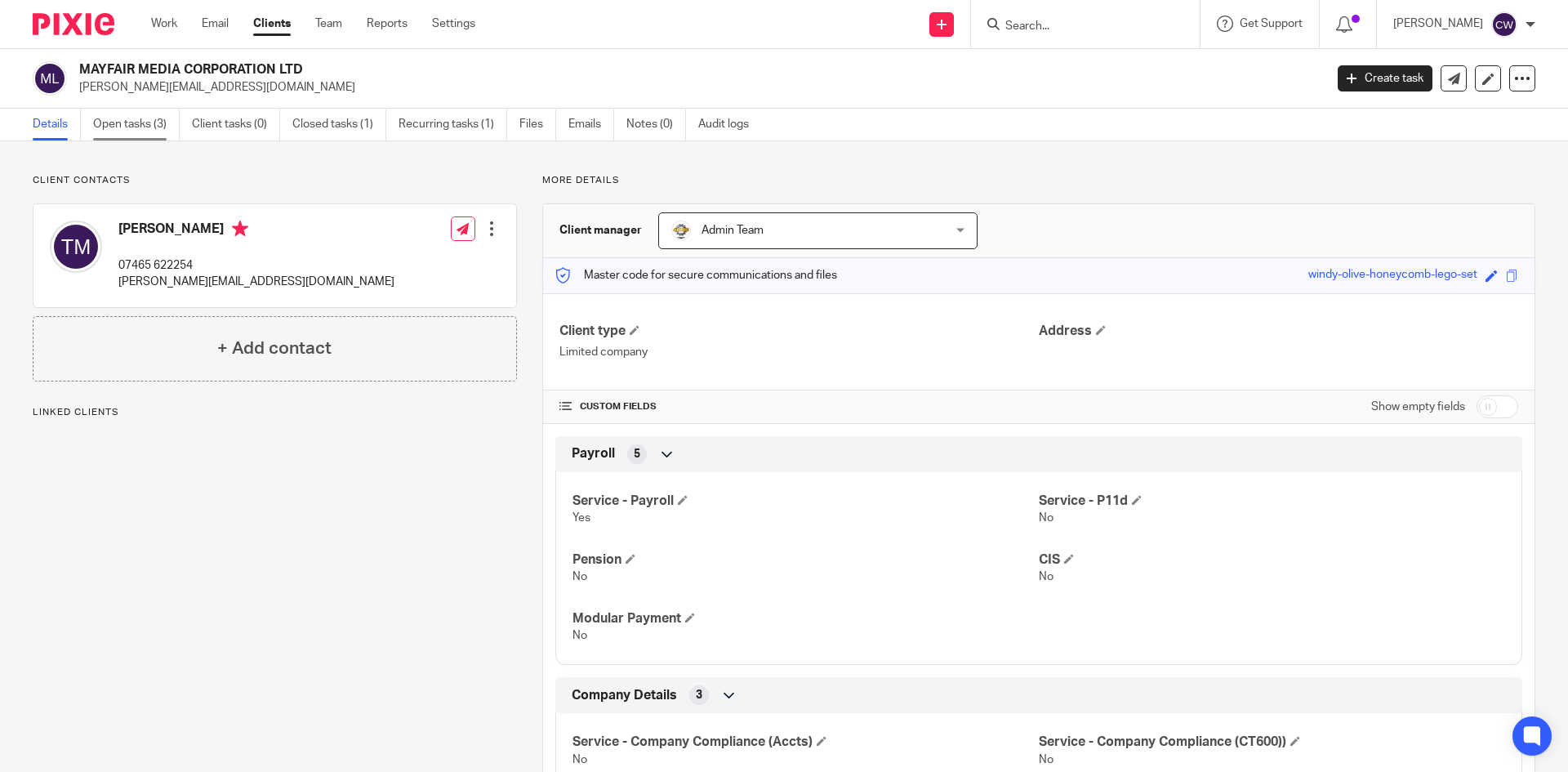
click at [130, 119] on link "Open tasks (3)" at bounding box center [136, 124] width 86 height 32
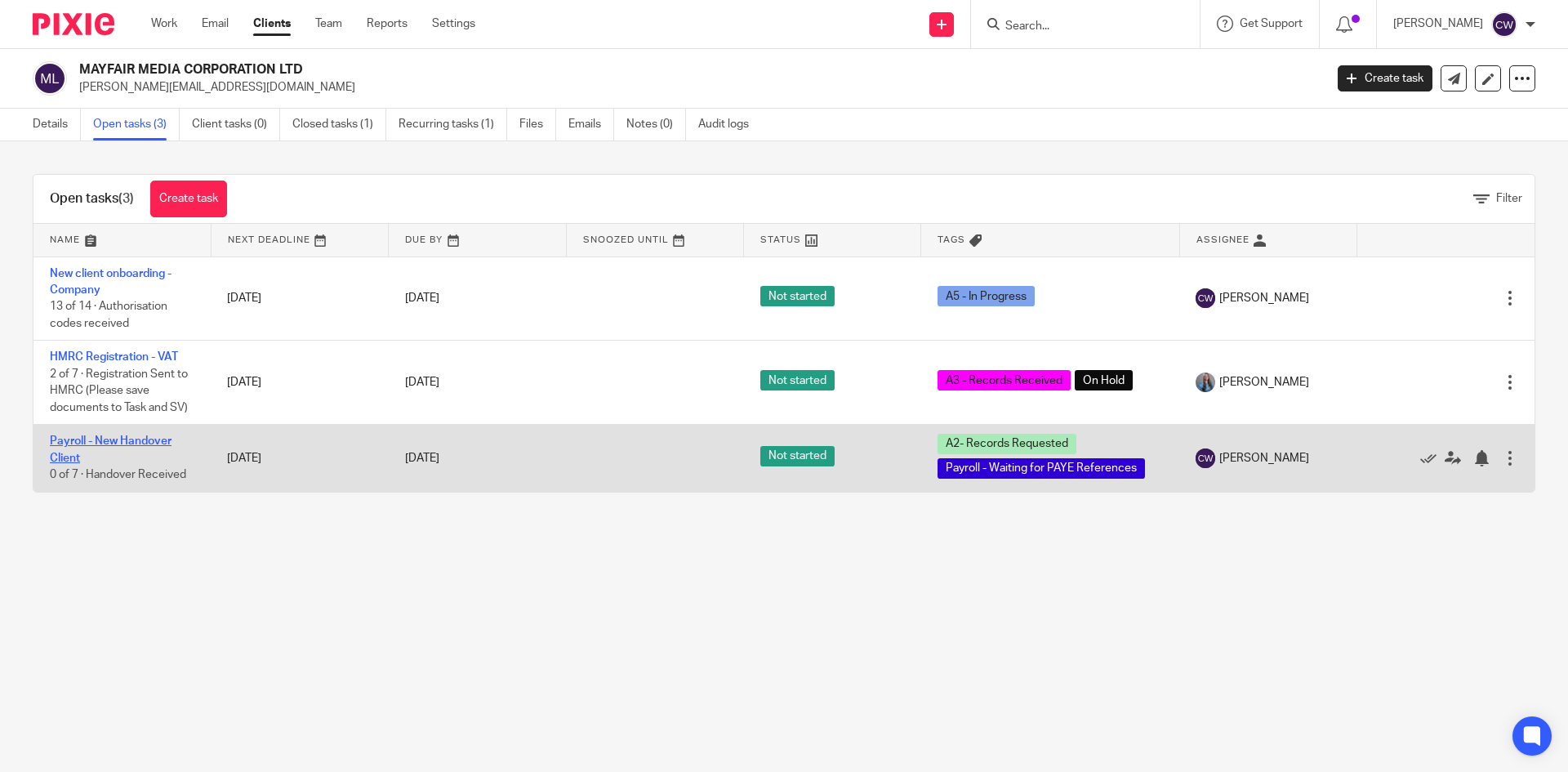
click at [130, 437] on link "Payroll - New Handover Client" at bounding box center [110, 449] width 122 height 28
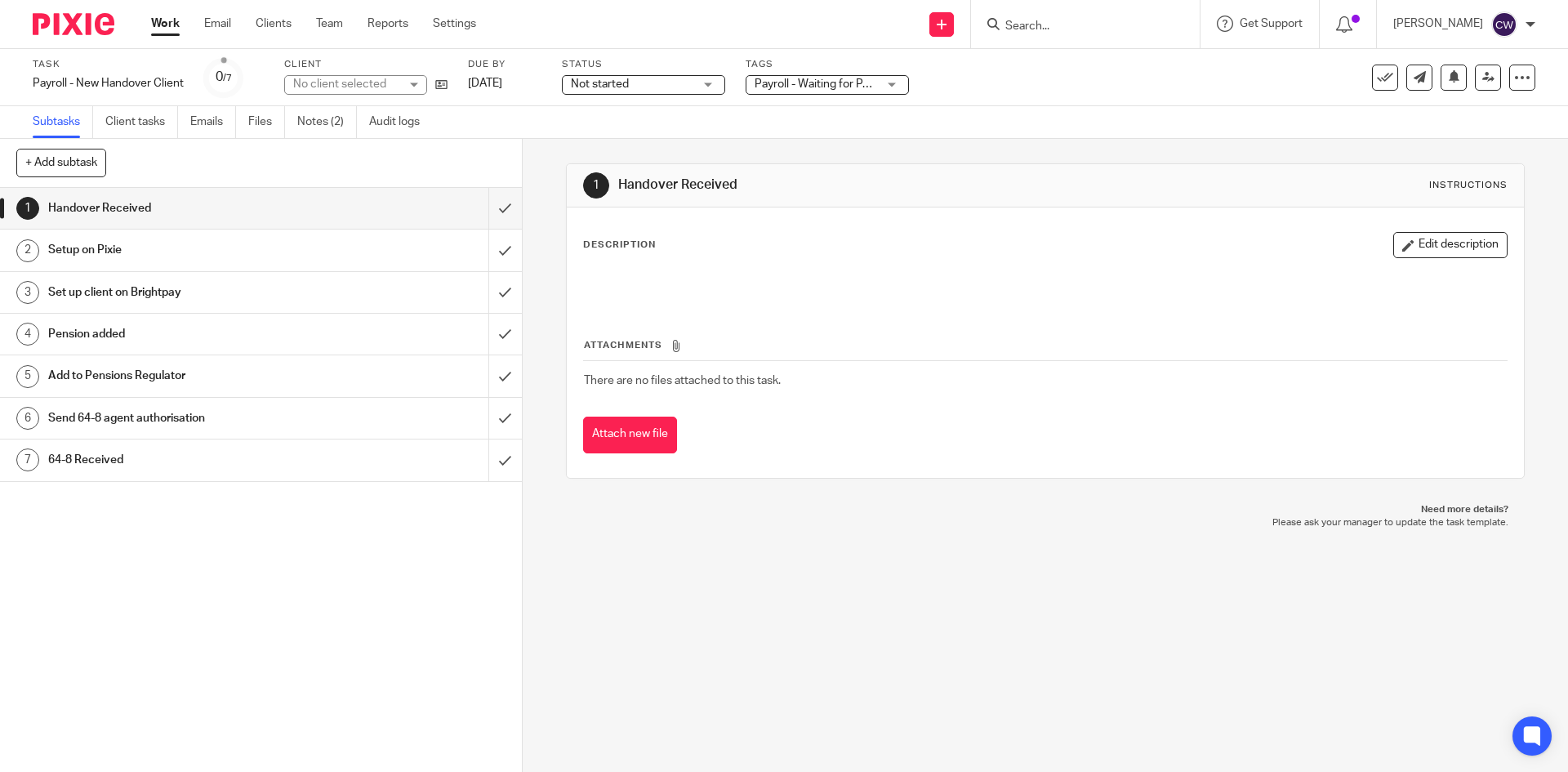
click at [819, 81] on span "Payroll - Waiting for PAYE References + 1" at bounding box center [858, 84] width 209 height 11
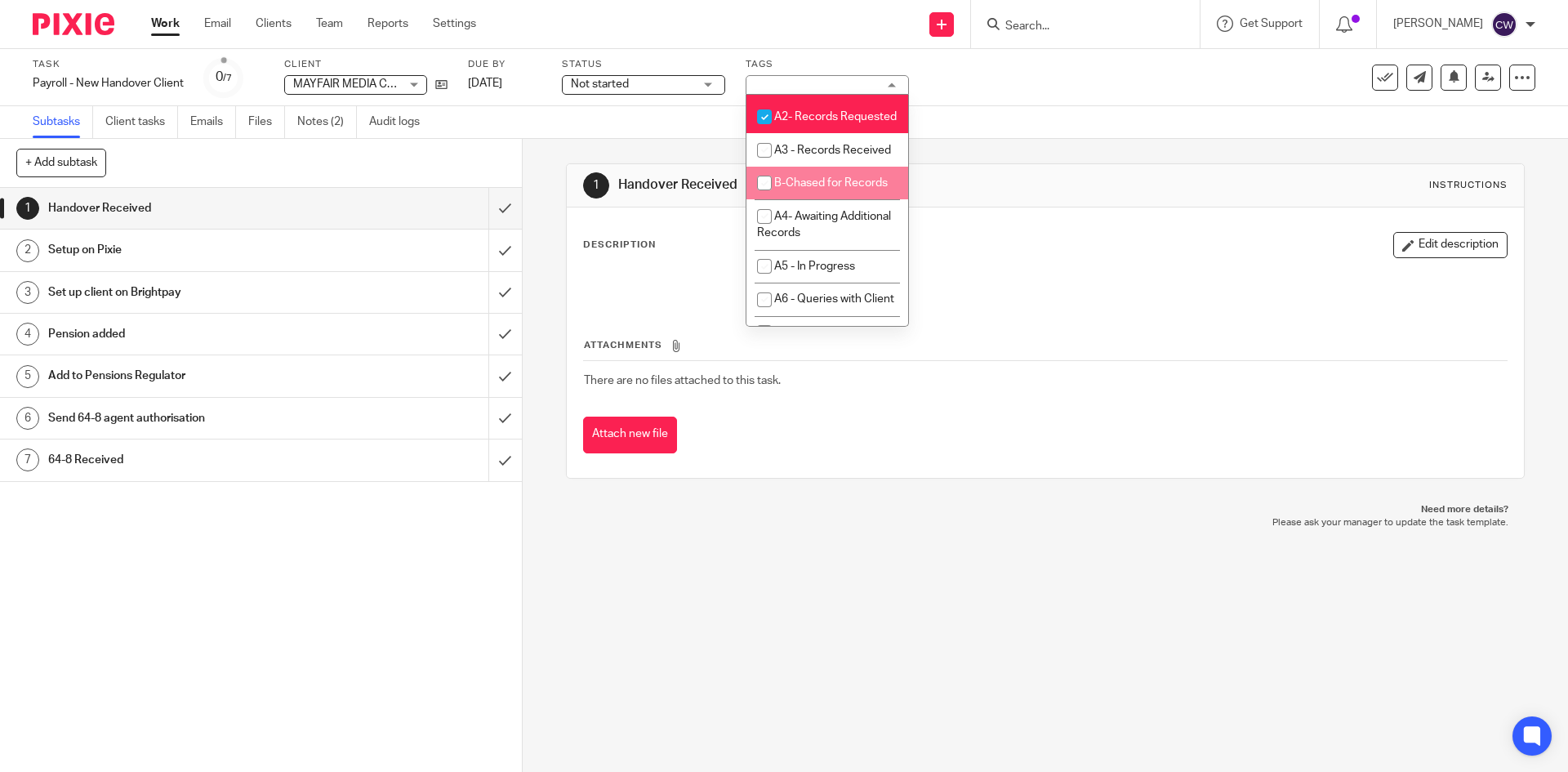
scroll to position [490, 0]
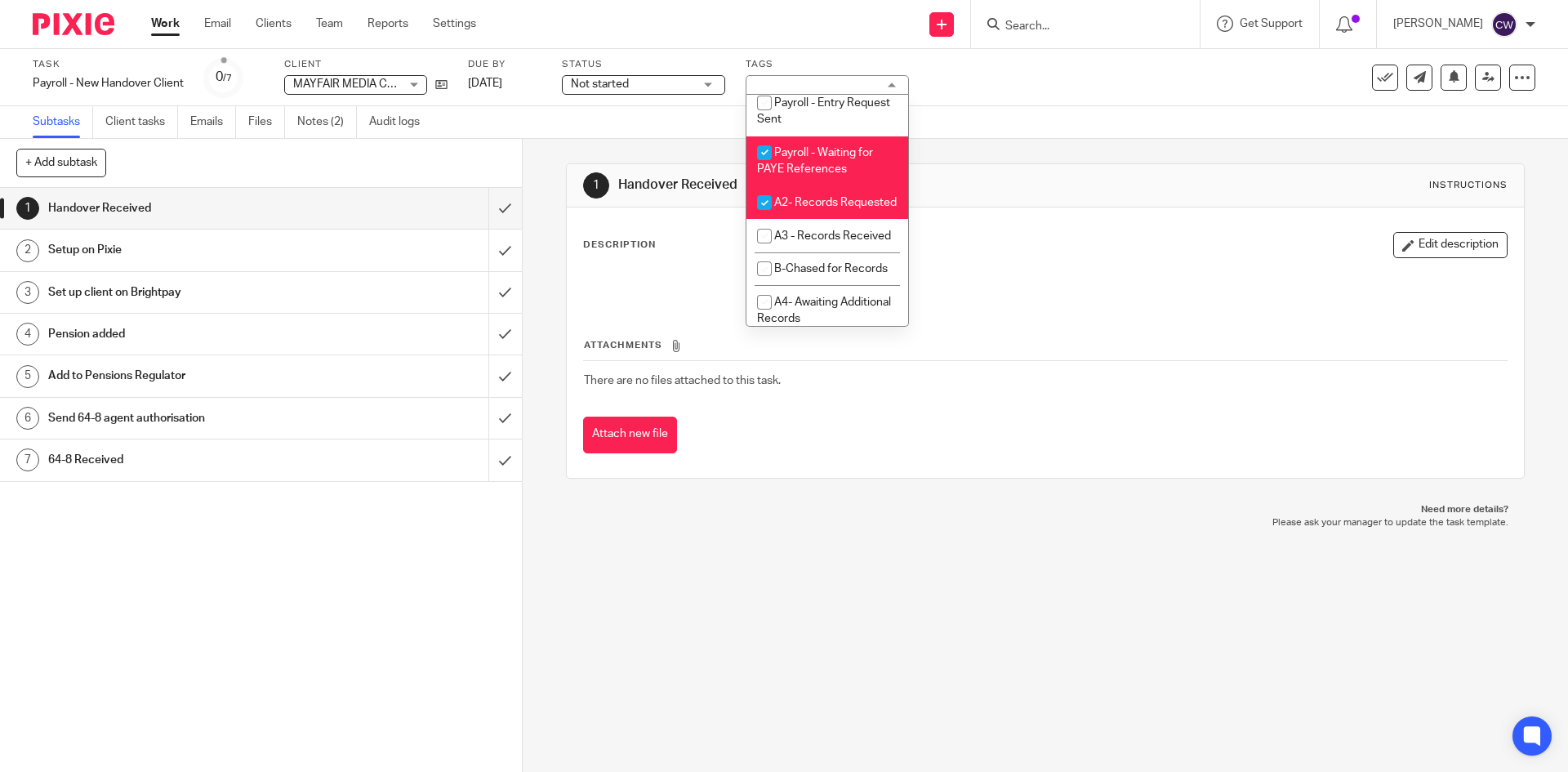
click at [845, 186] on li "Payroll - Waiting for PAYE References" at bounding box center [828, 161] width 162 height 49
checkbox input "false"
click at [823, 219] on li "A2- Records Requested" at bounding box center [828, 202] width 162 height 33
checkbox input "false"
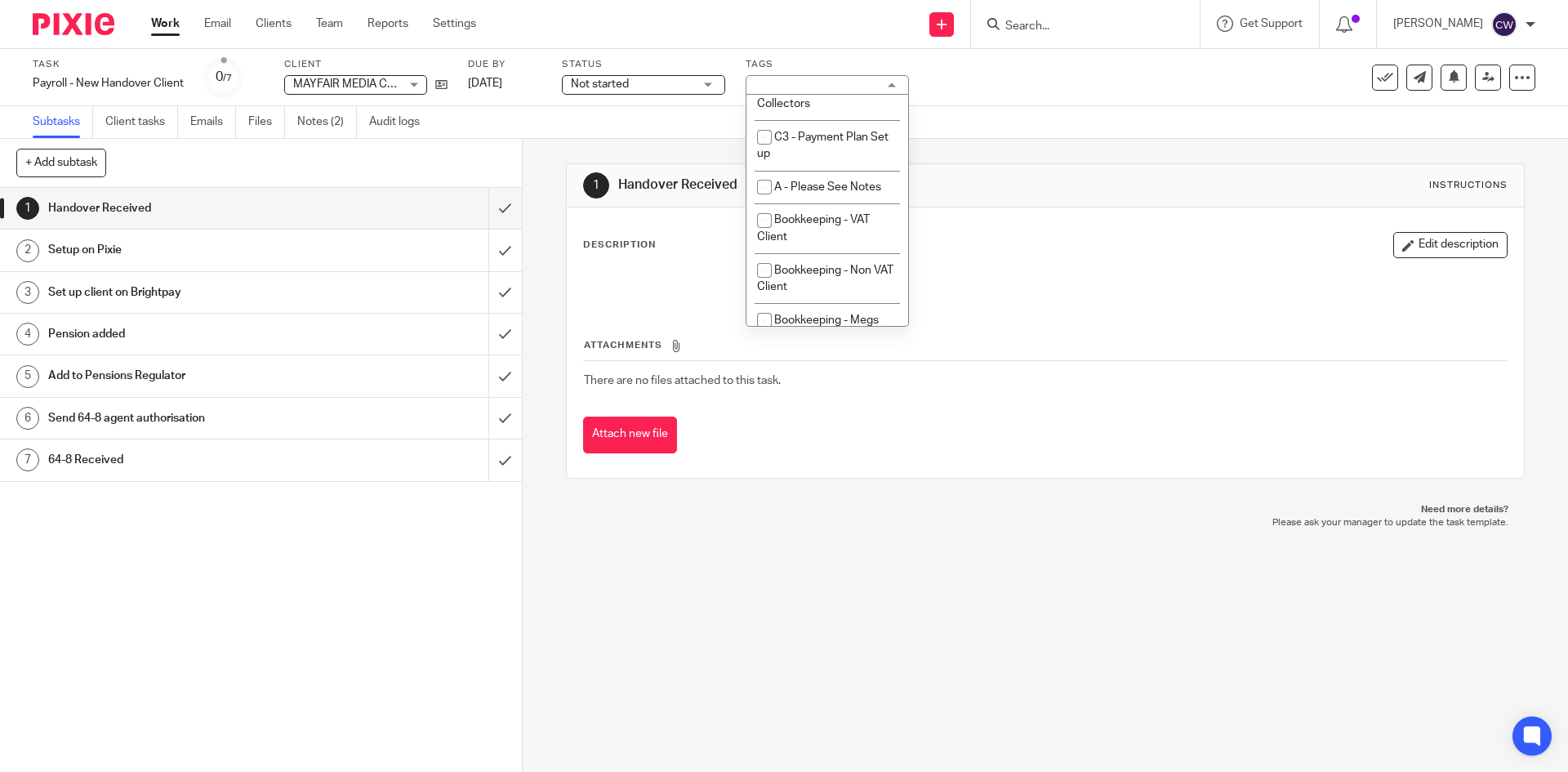
scroll to position [0, 0]
click at [807, 314] on span "A - Please See Notes" at bounding box center [827, 310] width 107 height 11
checkbox input "true"
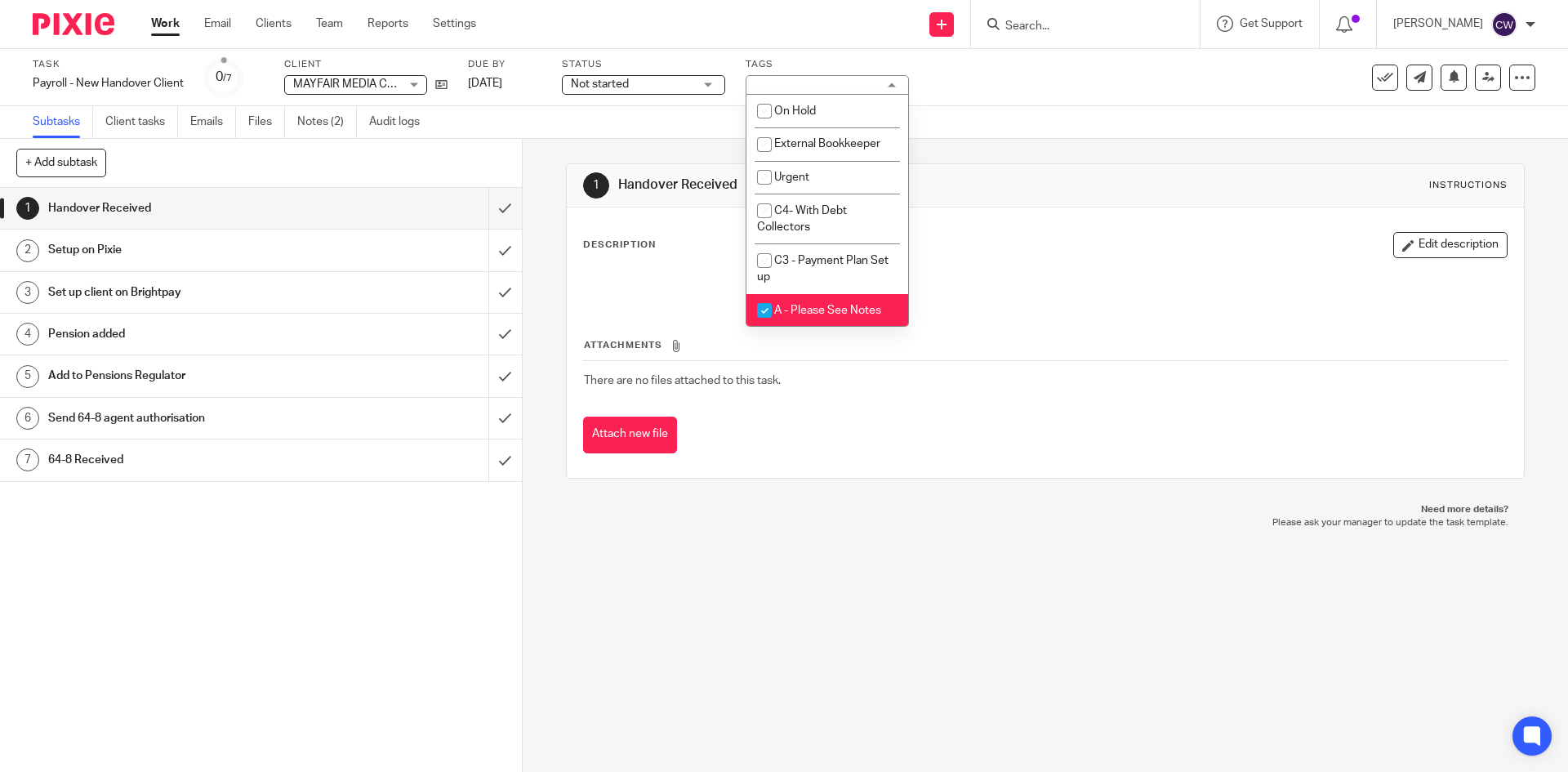
drag, startPoint x: 825, startPoint y: 595, endPoint x: 731, endPoint y: 514, distance: 124.1
click at [820, 589] on div "1 Handover Received Instructions Description Edit description Attachments There…" at bounding box center [1045, 456] width 1045 height 633
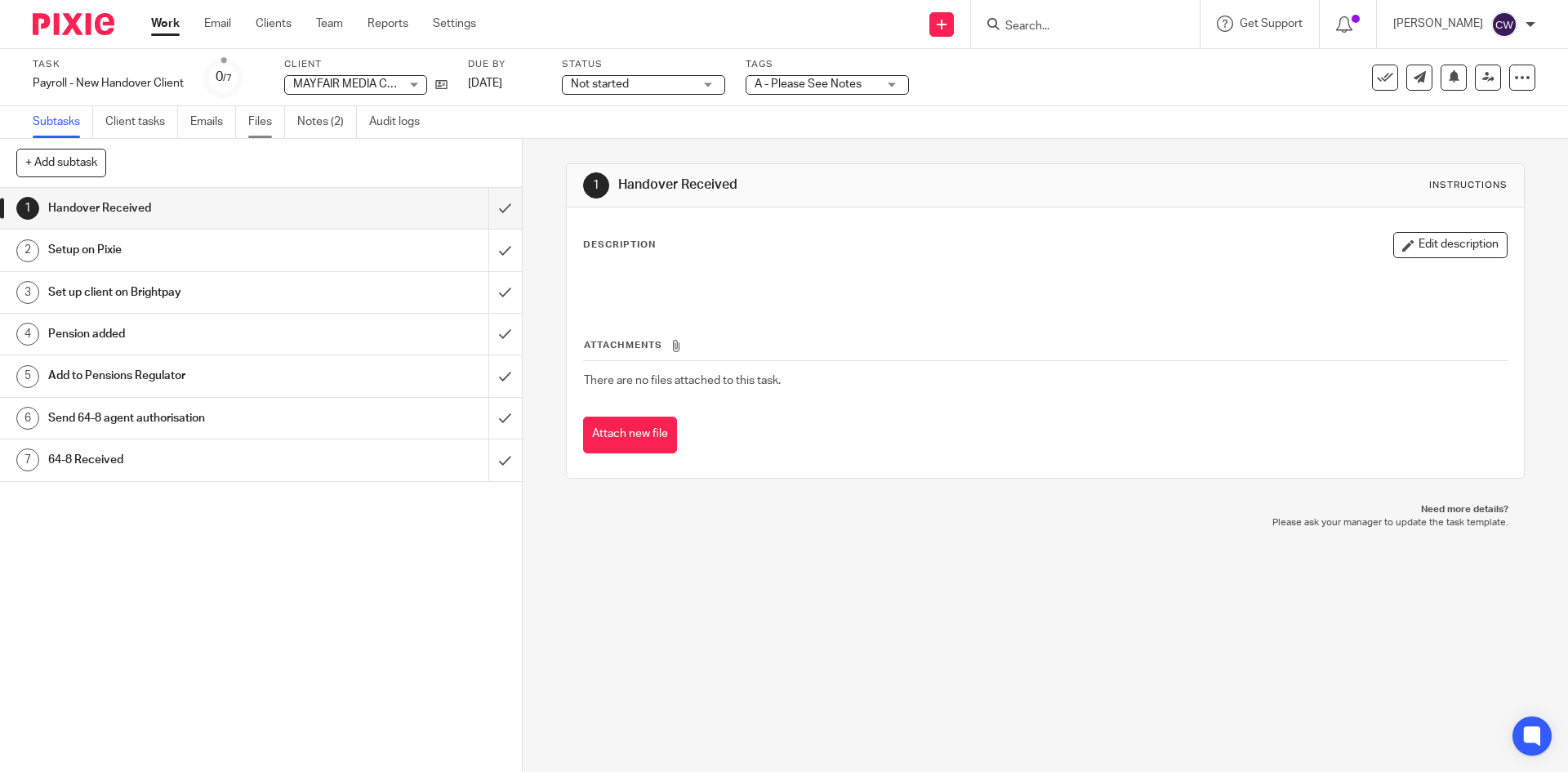
click at [266, 121] on link "Files" at bounding box center [266, 121] width 37 height 32
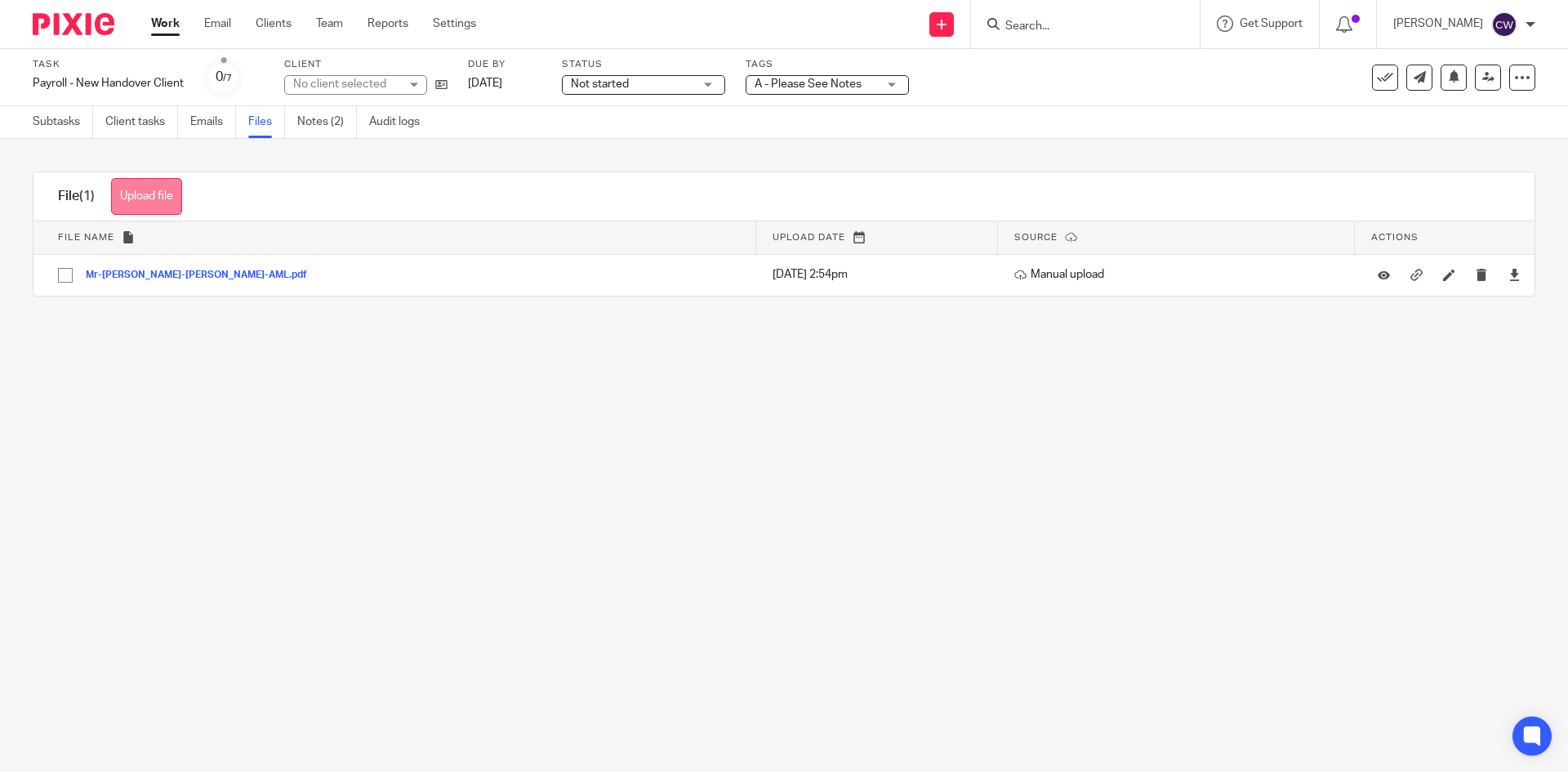
click at [133, 205] on button "Upload file" at bounding box center [146, 196] width 71 height 37
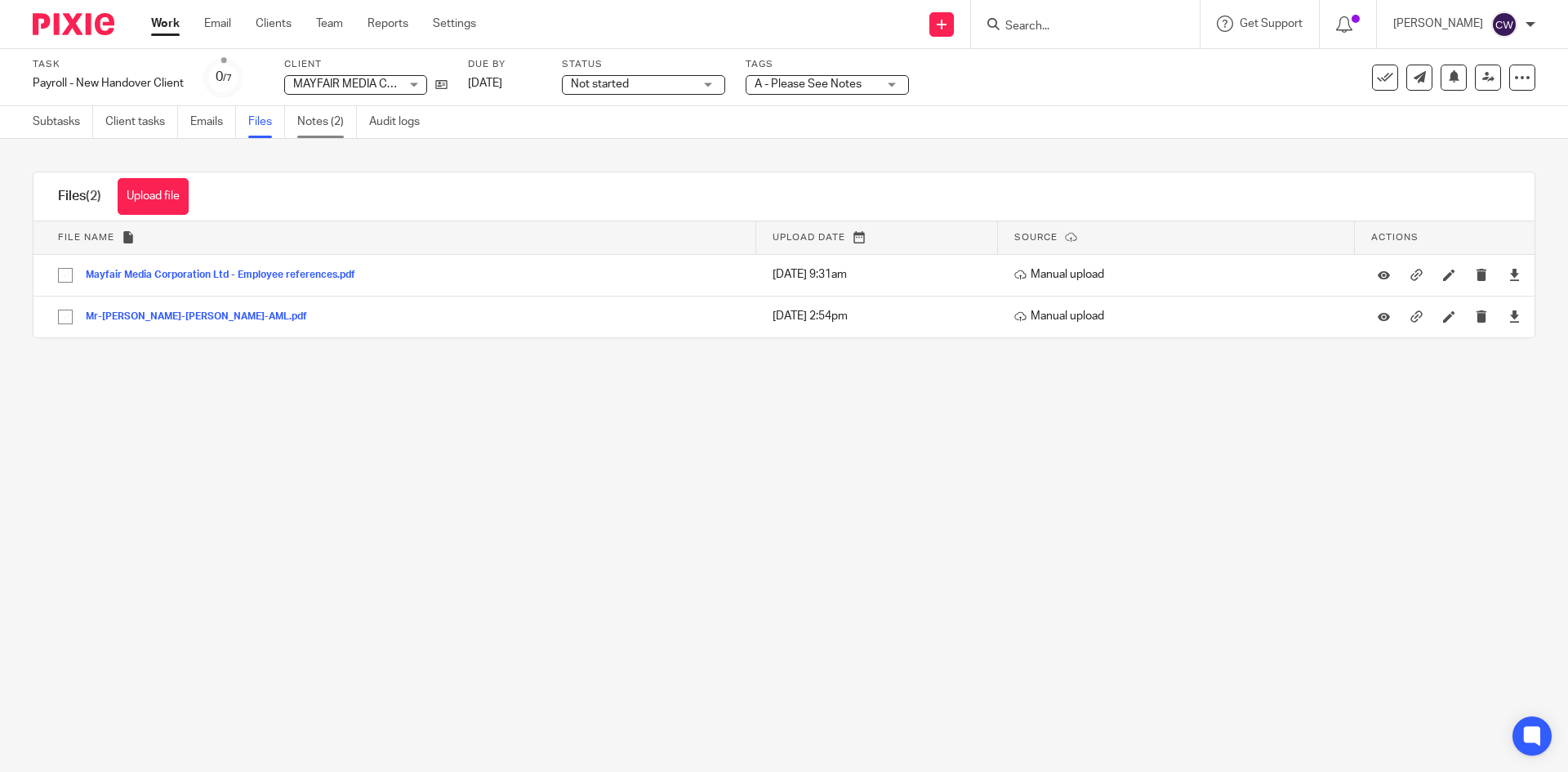
click at [322, 125] on link "Notes (2)" at bounding box center [327, 121] width 60 height 32
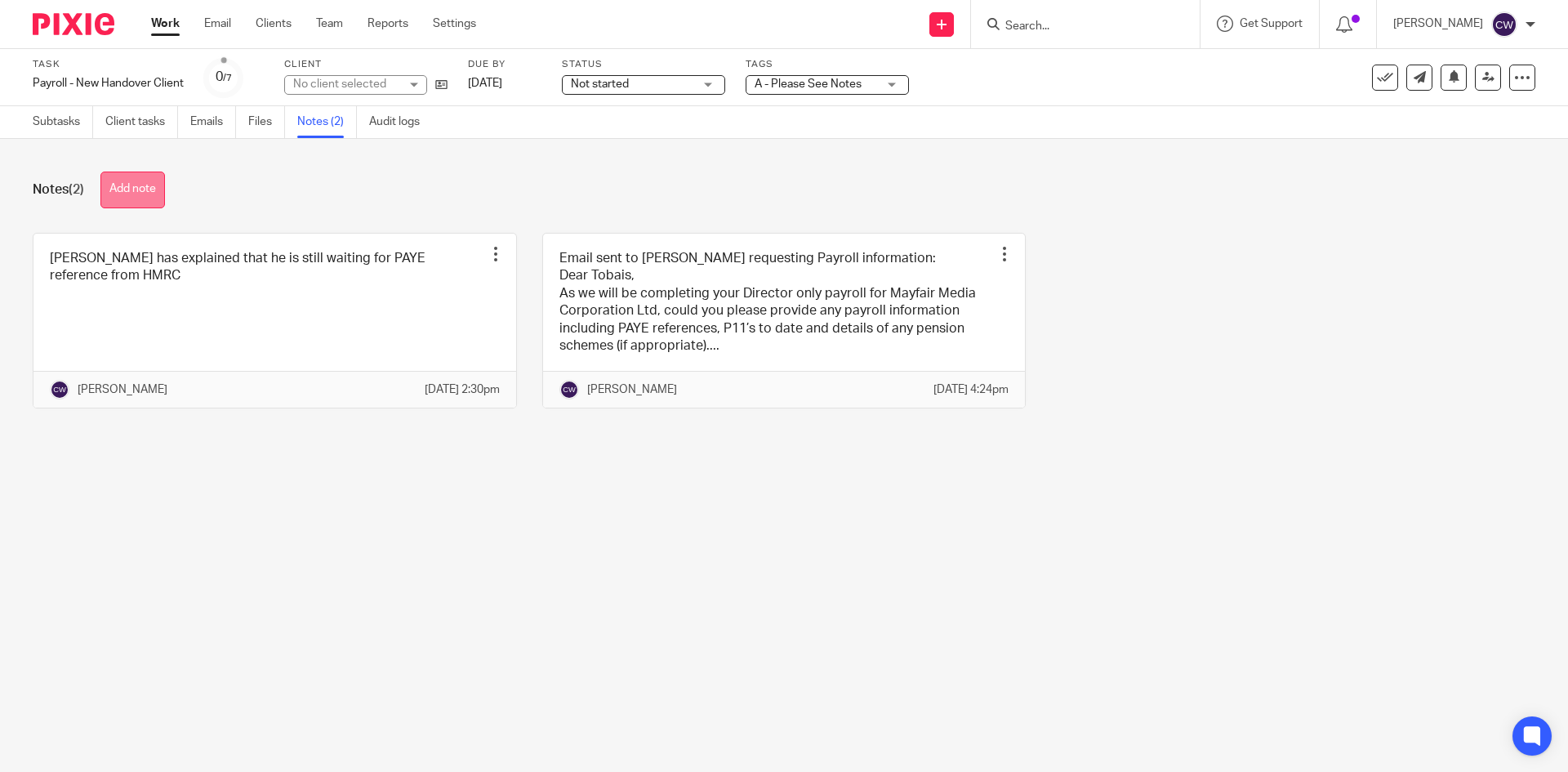
click at [142, 199] on button "Add note" at bounding box center [133, 189] width 65 height 37
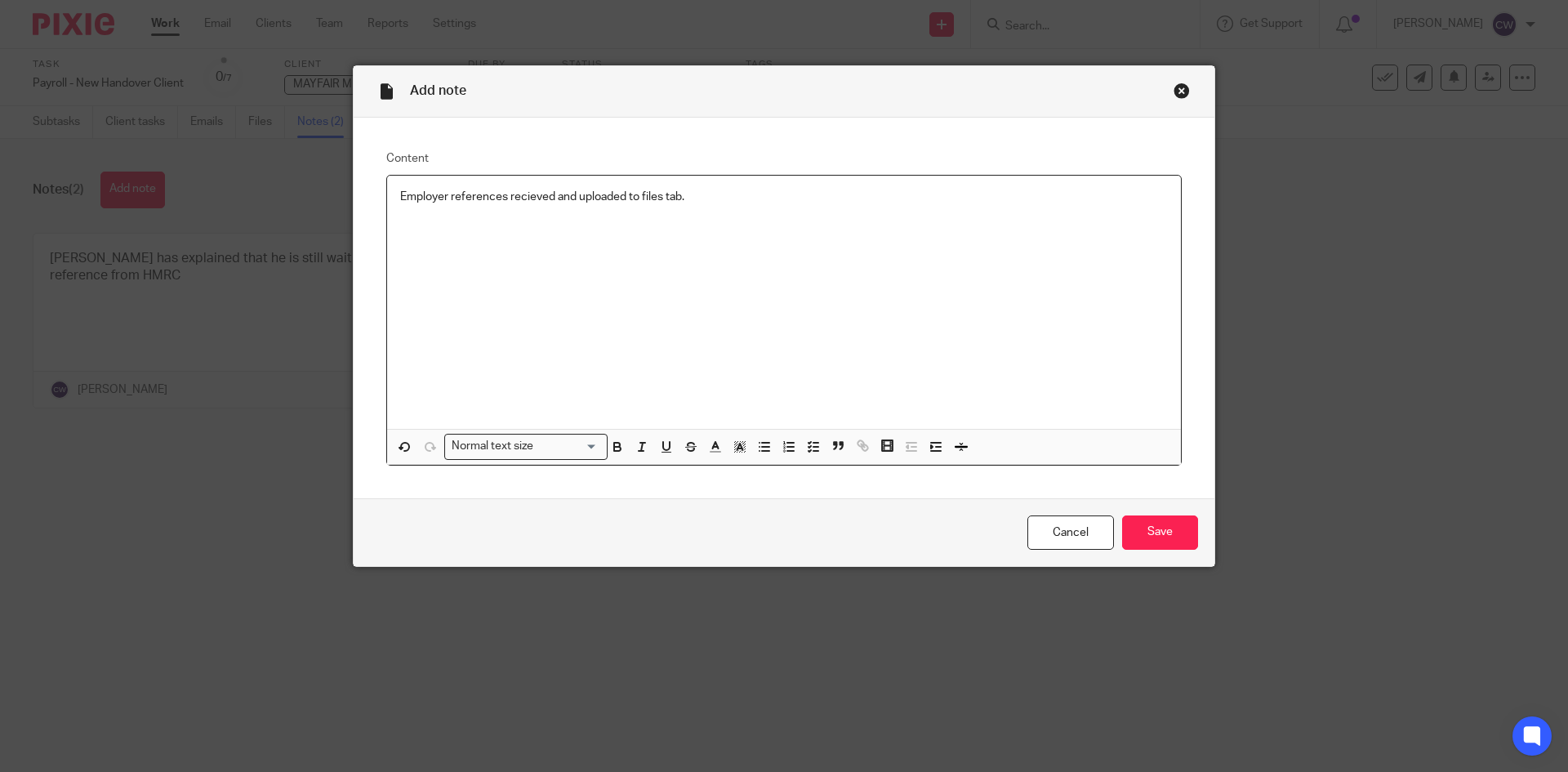
drag, startPoint x: 541, startPoint y: 185, endPoint x: 537, endPoint y: 197, distance: 12.6
click at [1203, 542] on div "Cancel Save" at bounding box center [783, 532] width 861 height 68
click at [1187, 534] on input "Save" at bounding box center [1159, 532] width 76 height 35
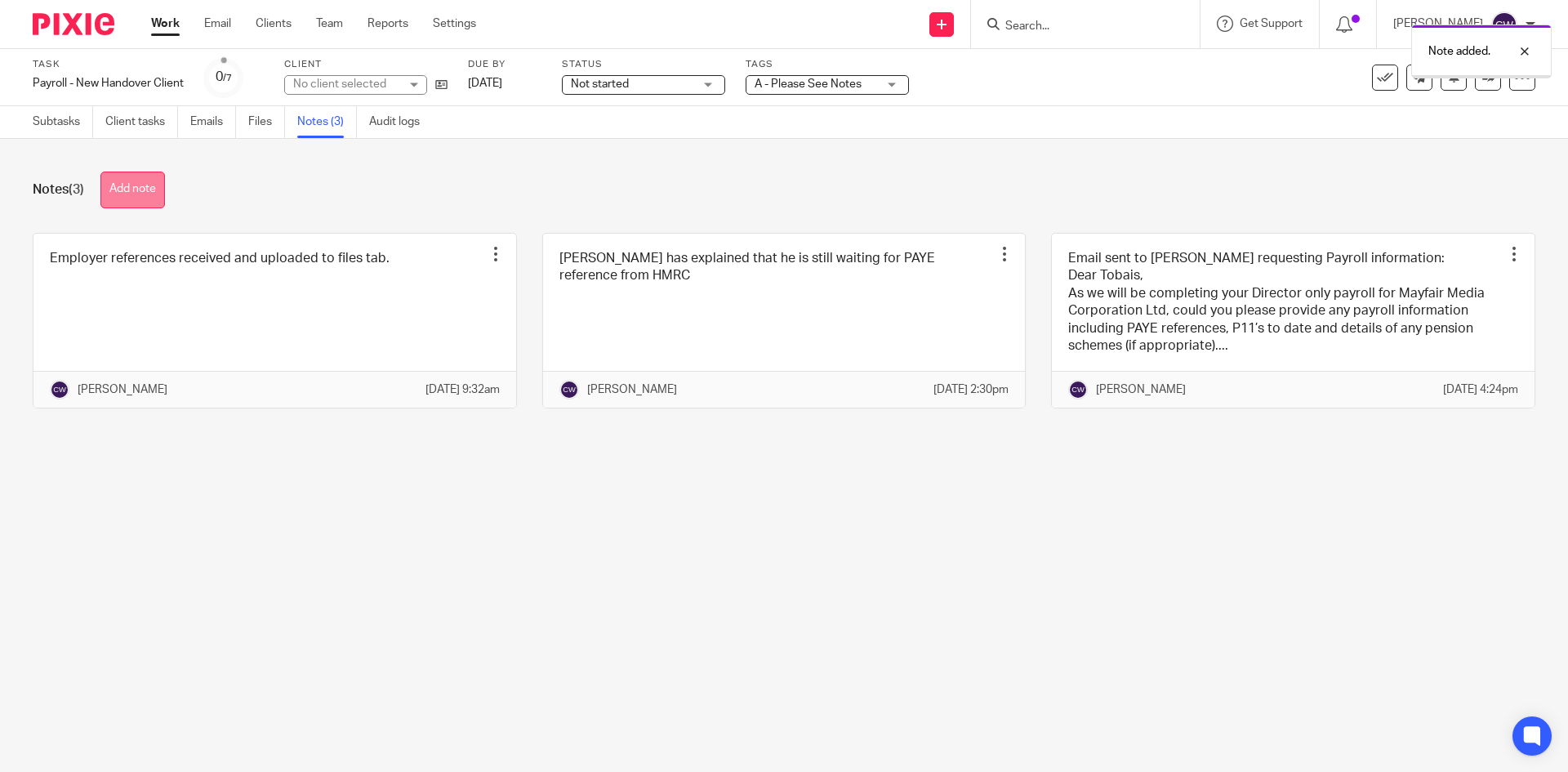
click at [154, 181] on button "Add note" at bounding box center [133, 189] width 65 height 37
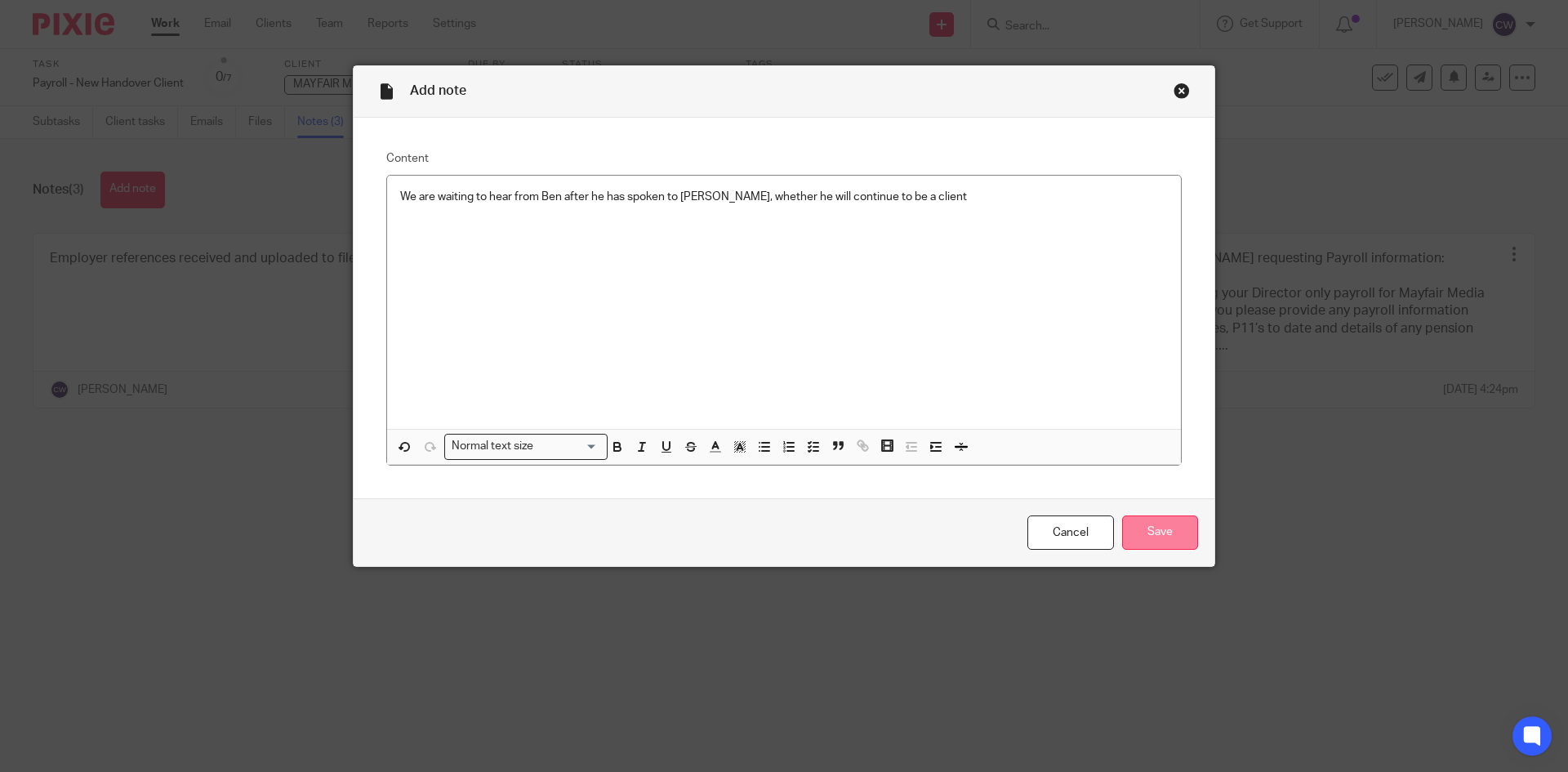
click at [1122, 537] on input "Save" at bounding box center [1159, 532] width 76 height 35
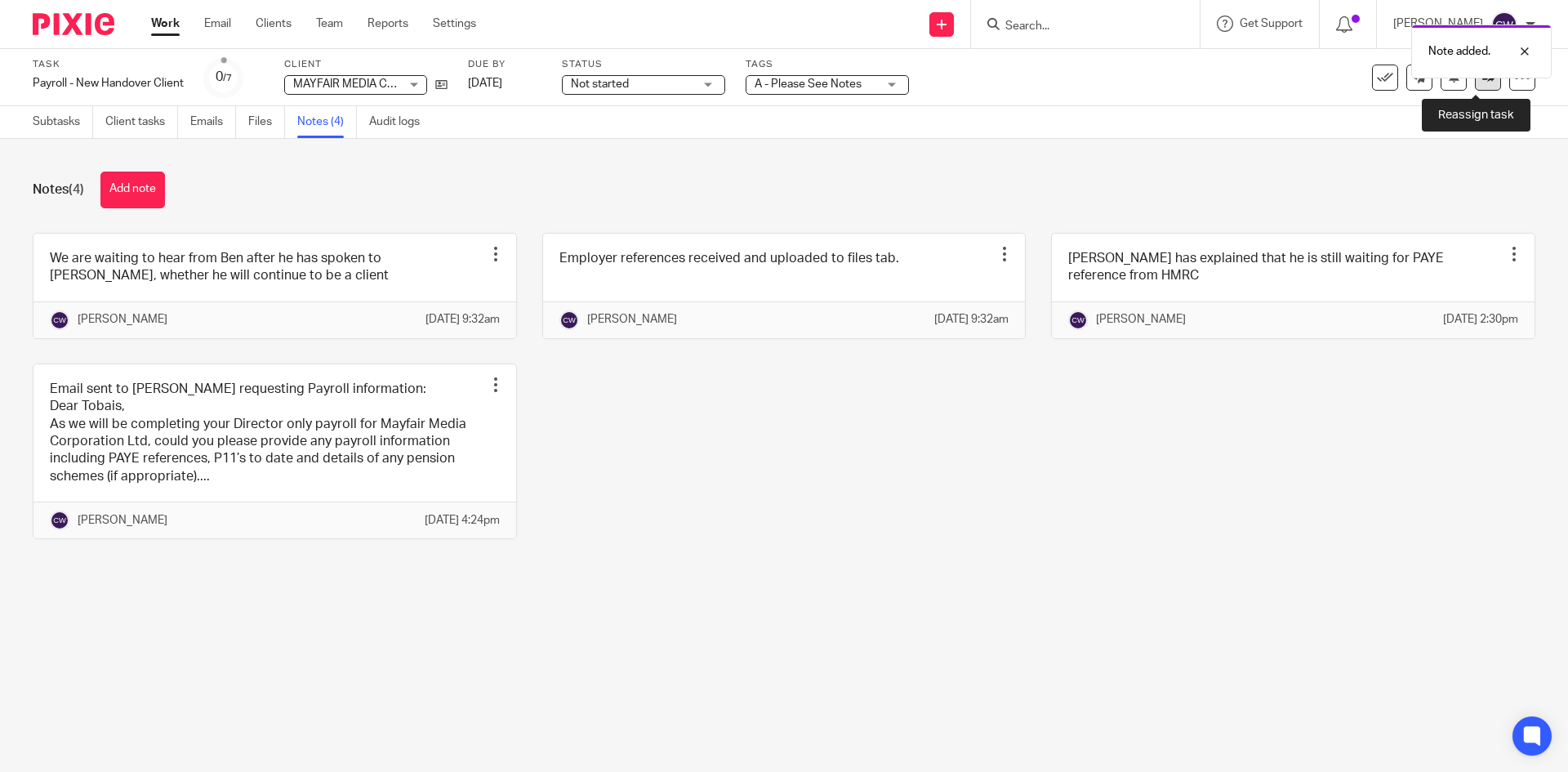
click at [1482, 83] on icon at bounding box center [1488, 77] width 12 height 12
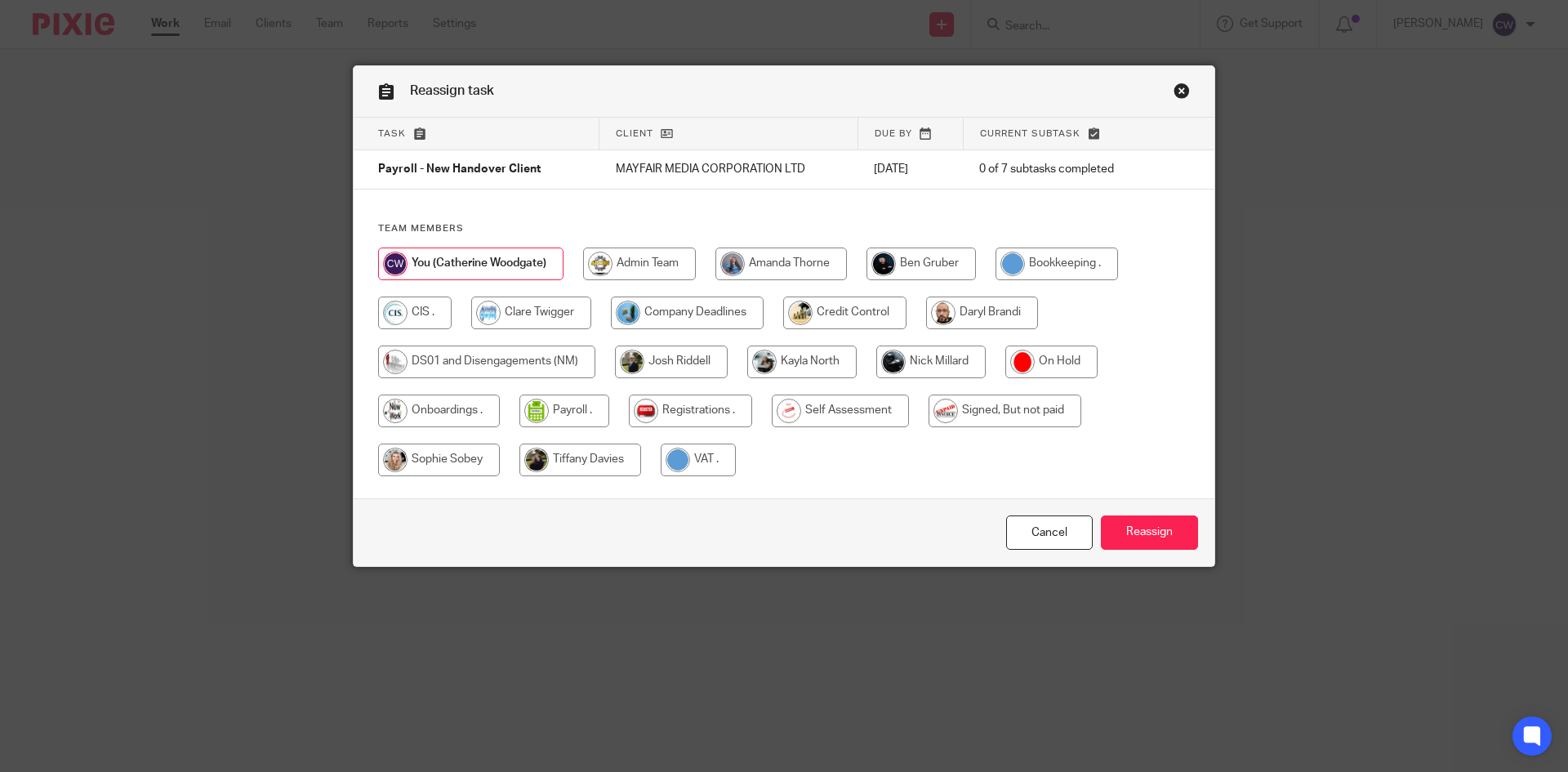
click at [588, 466] on input "radio" at bounding box center [580, 460] width 122 height 32
radio input "true"
click at [1107, 531] on input "Reassign" at bounding box center [1149, 532] width 97 height 35
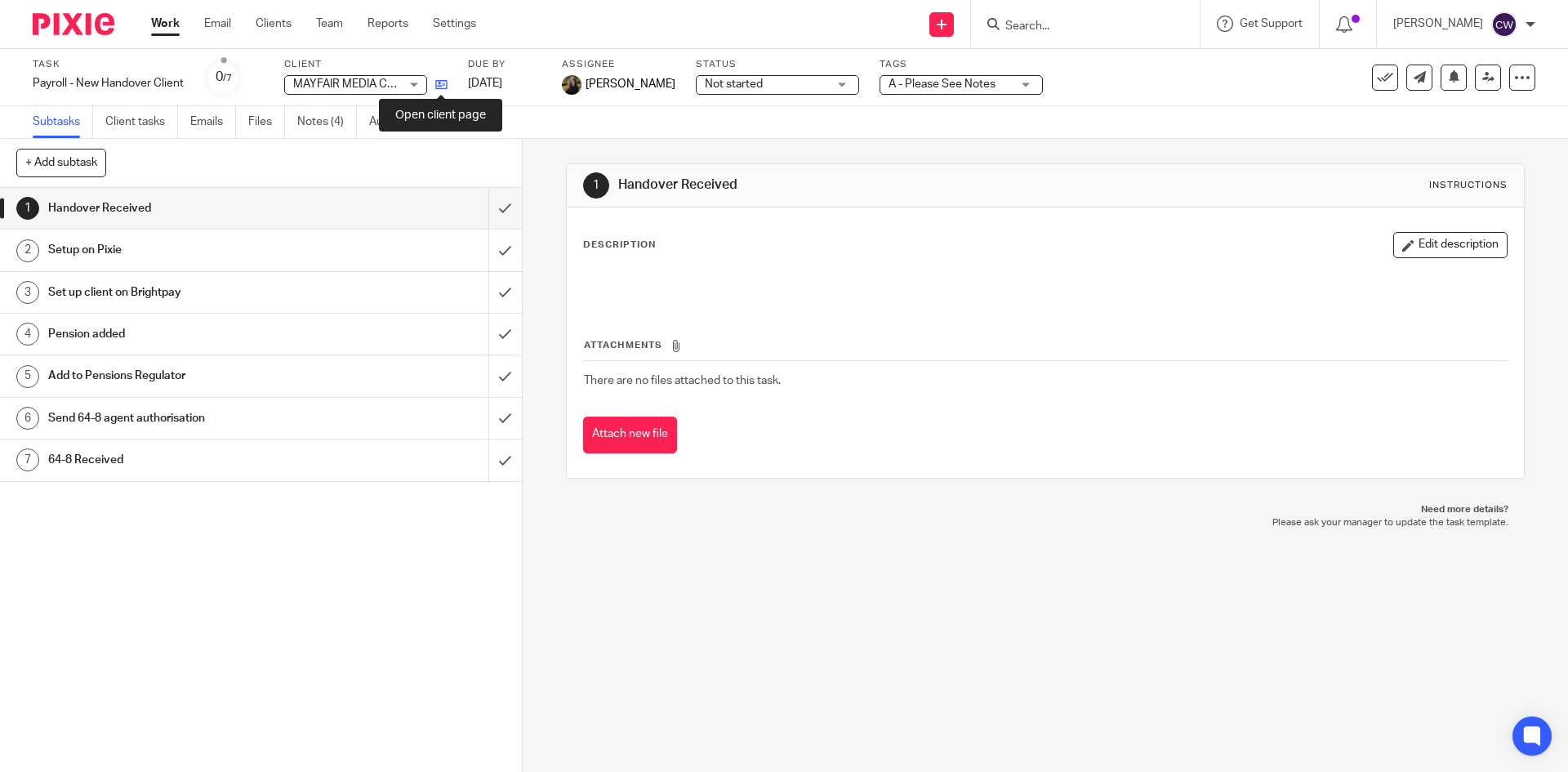
click at [444, 85] on icon at bounding box center [441, 84] width 12 height 12
click at [262, 123] on link "Files" at bounding box center [266, 121] width 37 height 32
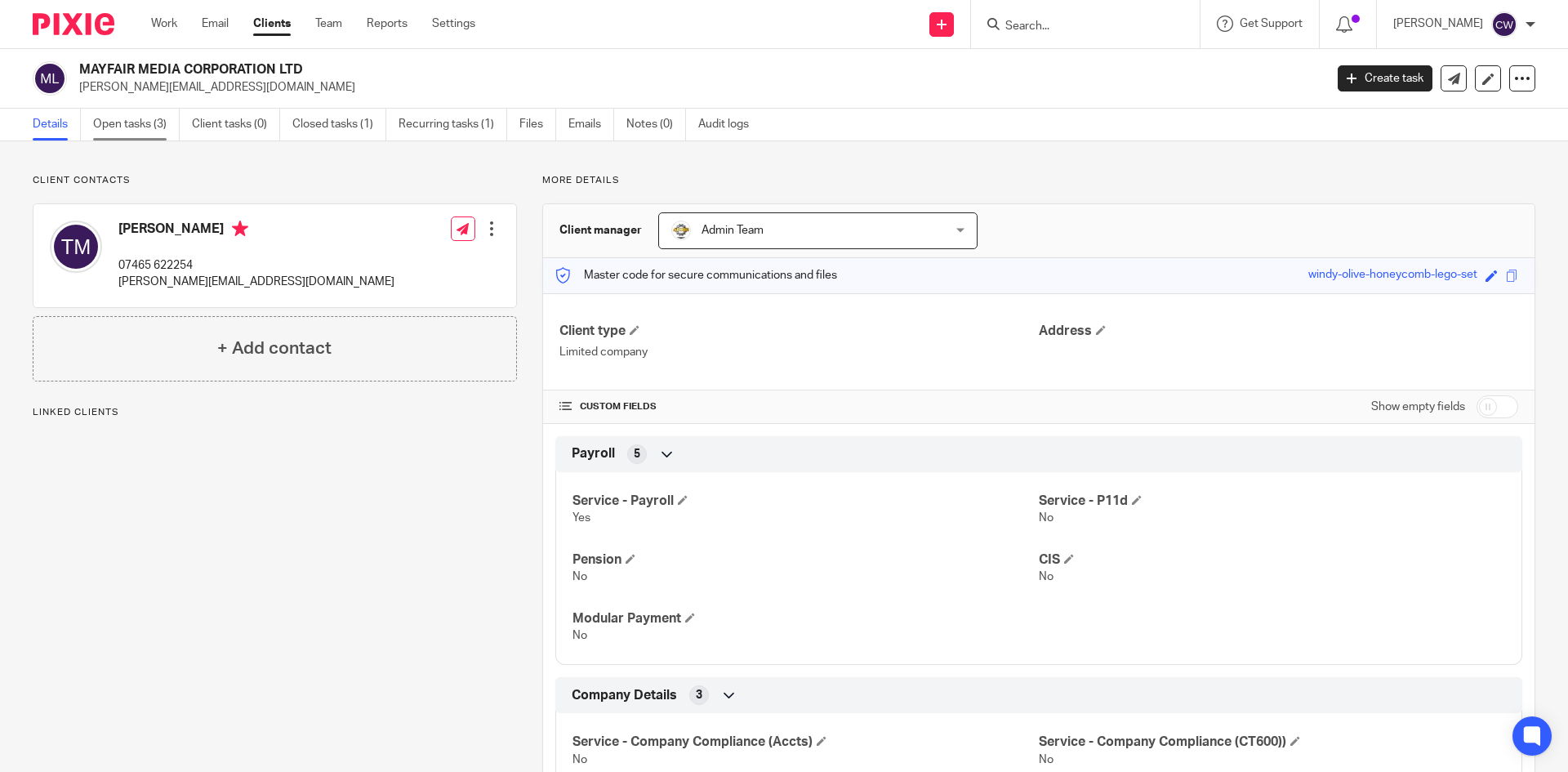
click at [147, 119] on link "Open tasks (3)" at bounding box center [136, 124] width 86 height 32
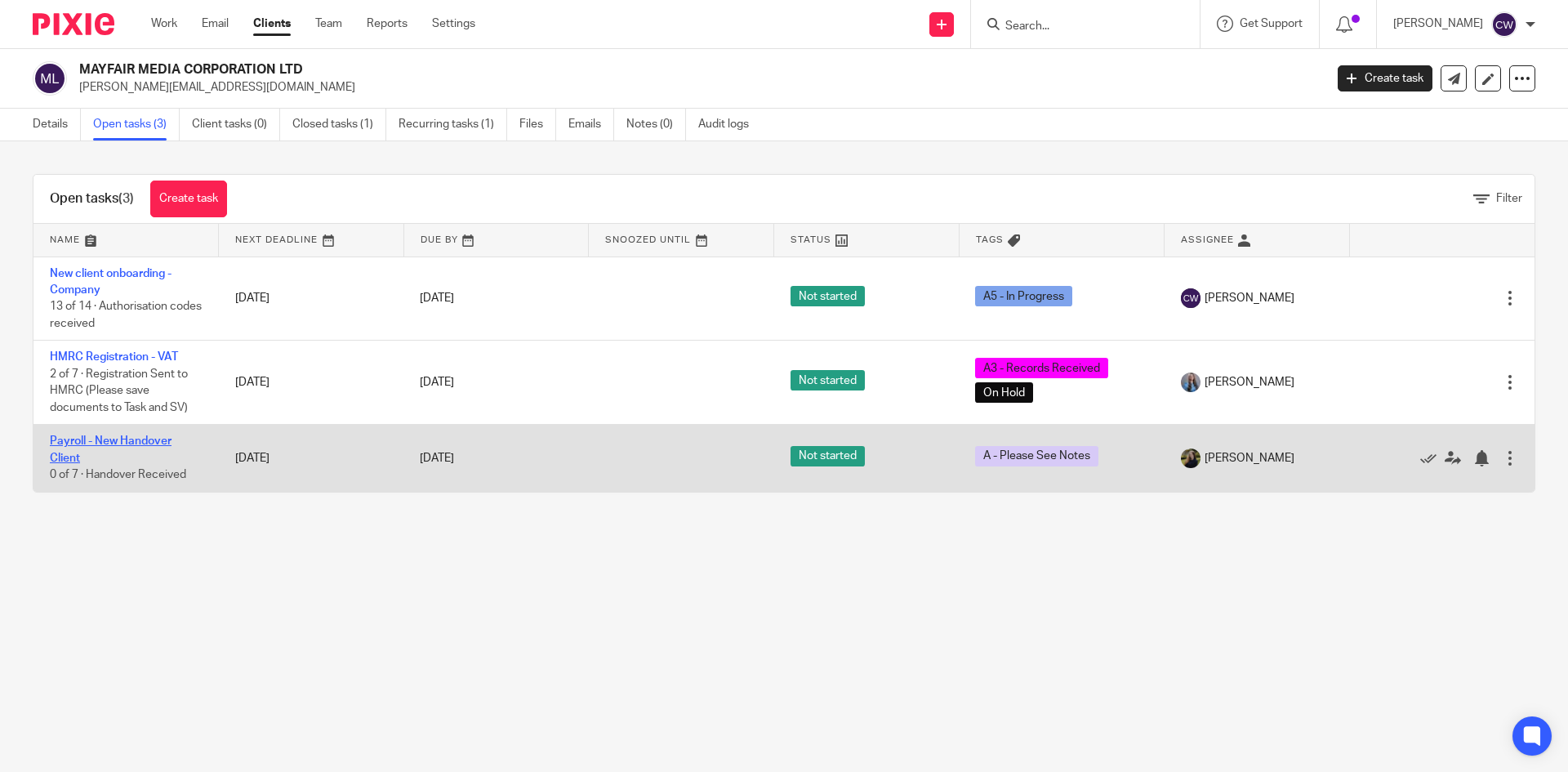
click at [115, 439] on link "Payroll - New Handover Client" at bounding box center [110, 449] width 122 height 28
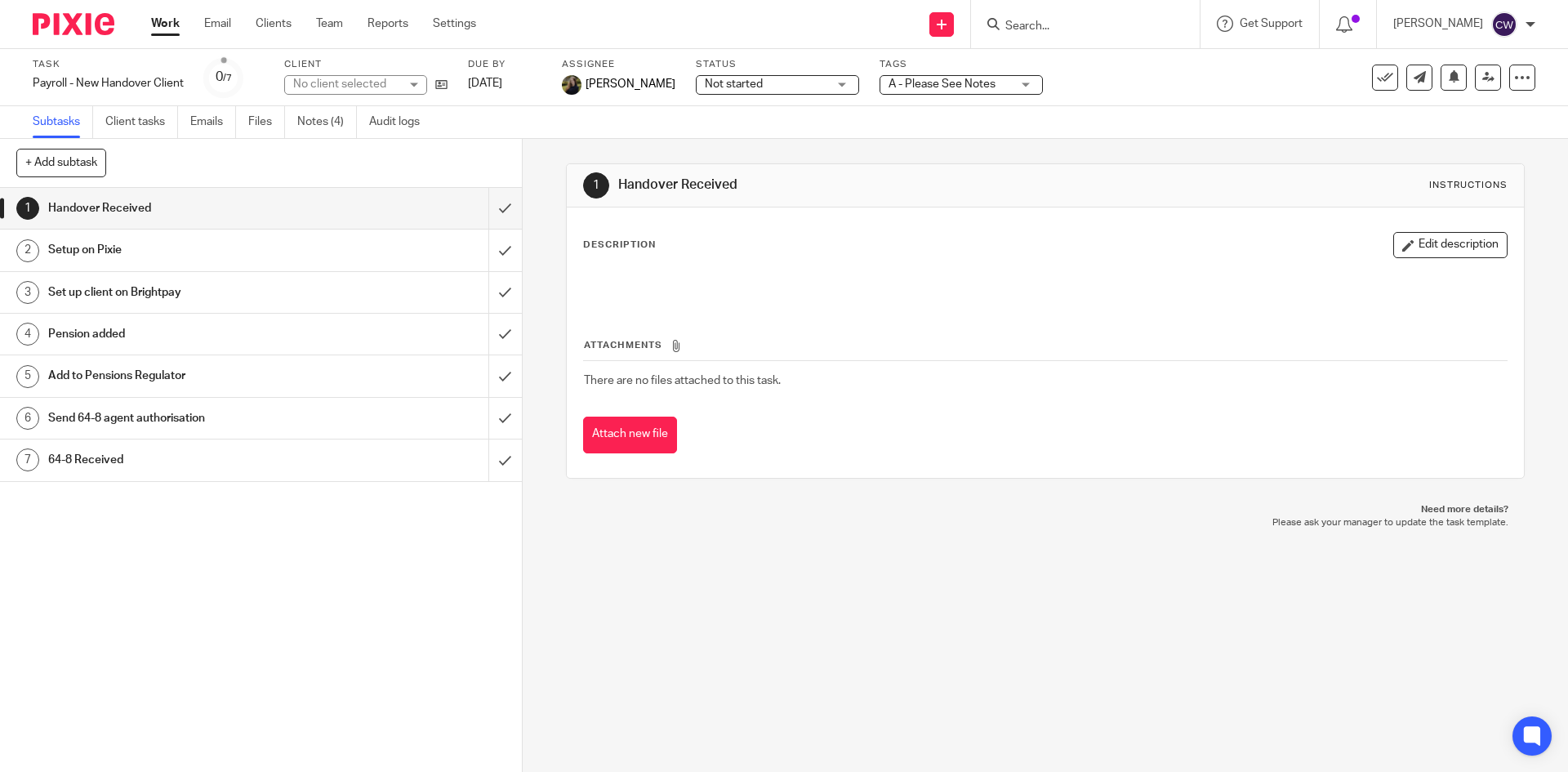
click at [973, 83] on span "A - Please See Notes" at bounding box center [941, 84] width 107 height 11
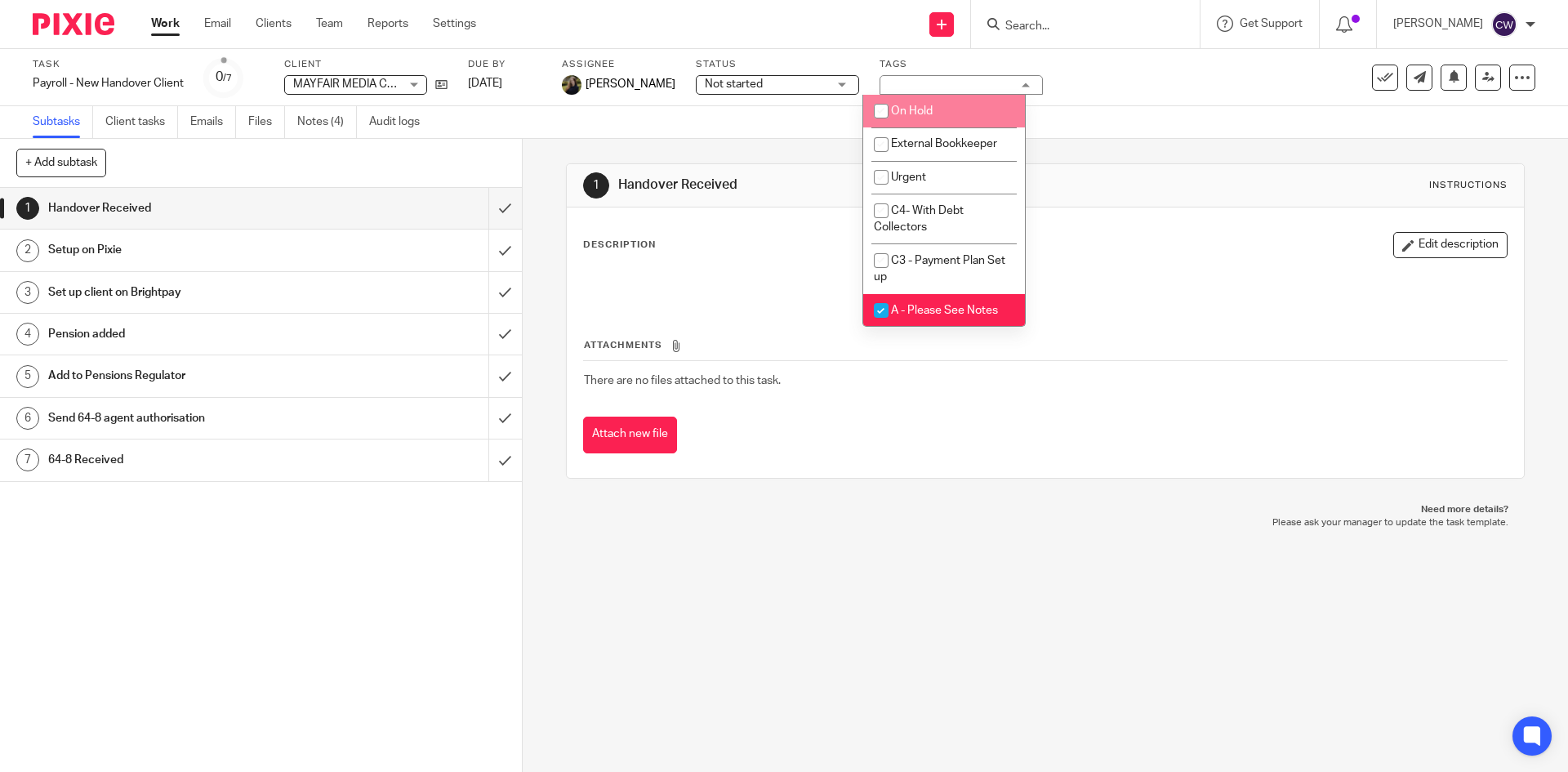
click at [961, 111] on li "On Hold" at bounding box center [944, 111] width 162 height 33
checkbox input "true"
click at [990, 532] on div "1 Handover Received Instructions Description Edit description Attachments There…" at bounding box center [1045, 456] width 1045 height 633
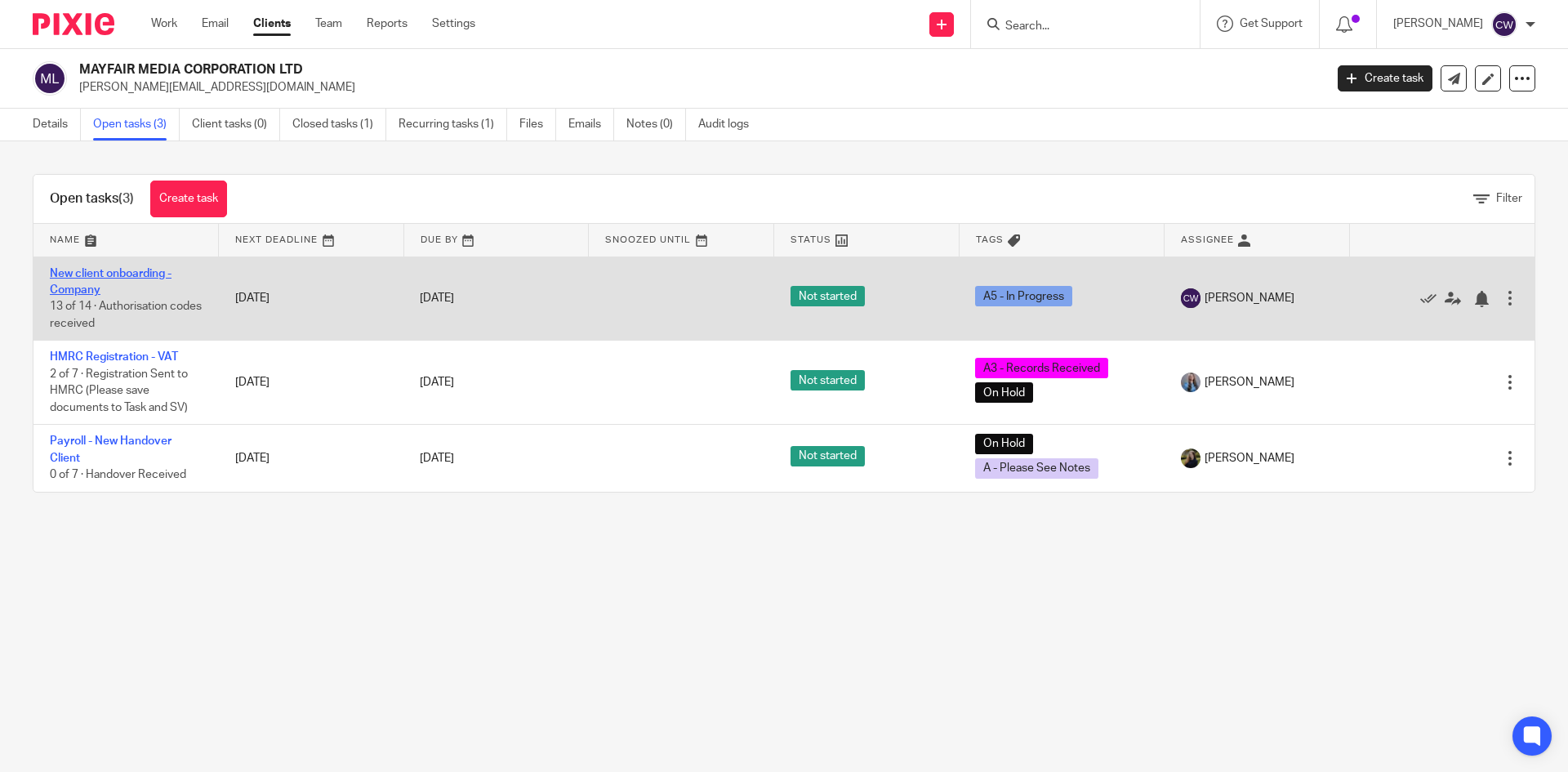
click at [148, 276] on link "New client onboarding - Company" at bounding box center [110, 282] width 122 height 28
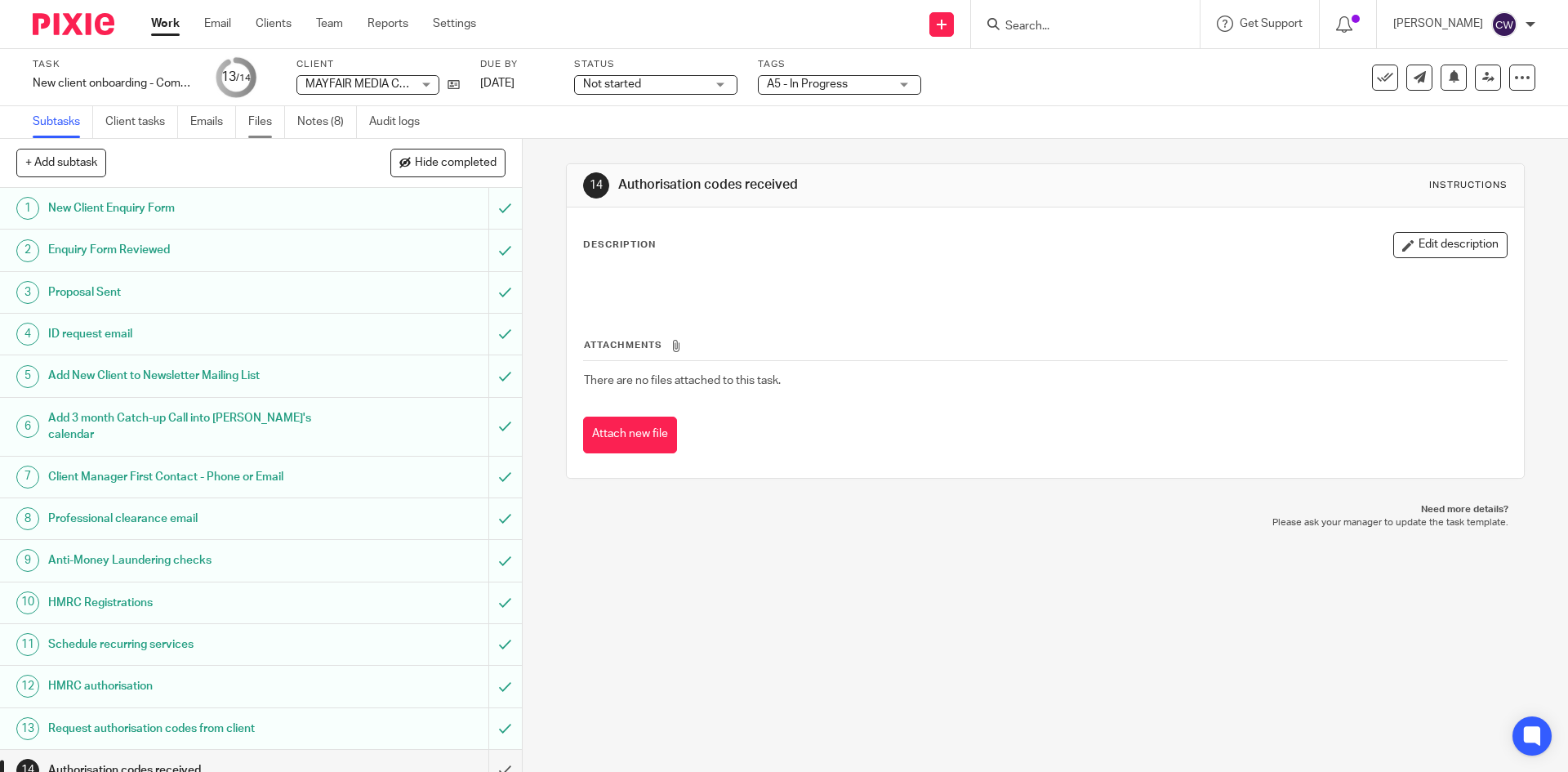
click at [258, 119] on link "Files" at bounding box center [266, 121] width 37 height 32
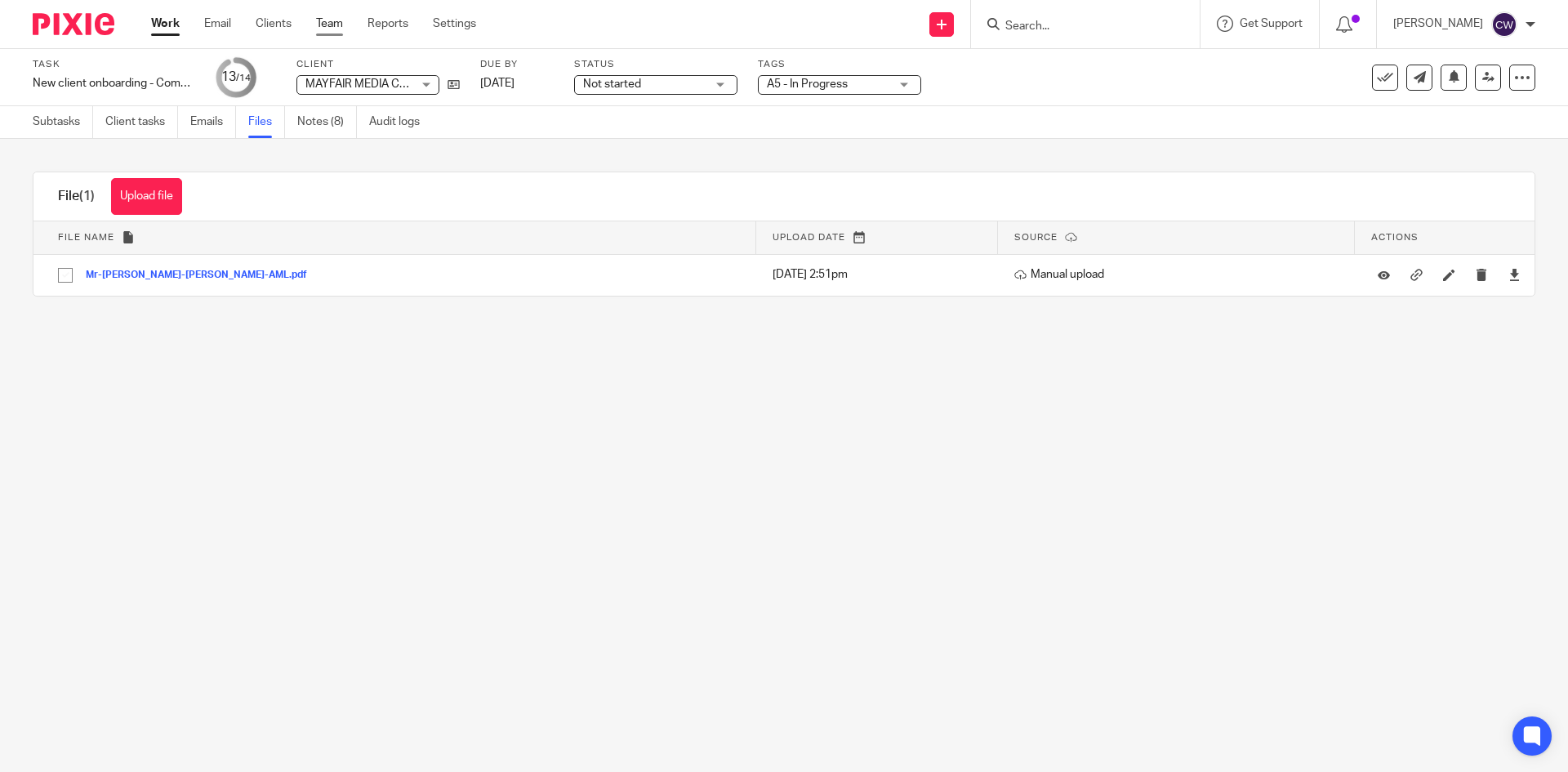
click at [342, 19] on link "Team" at bounding box center [329, 23] width 27 height 16
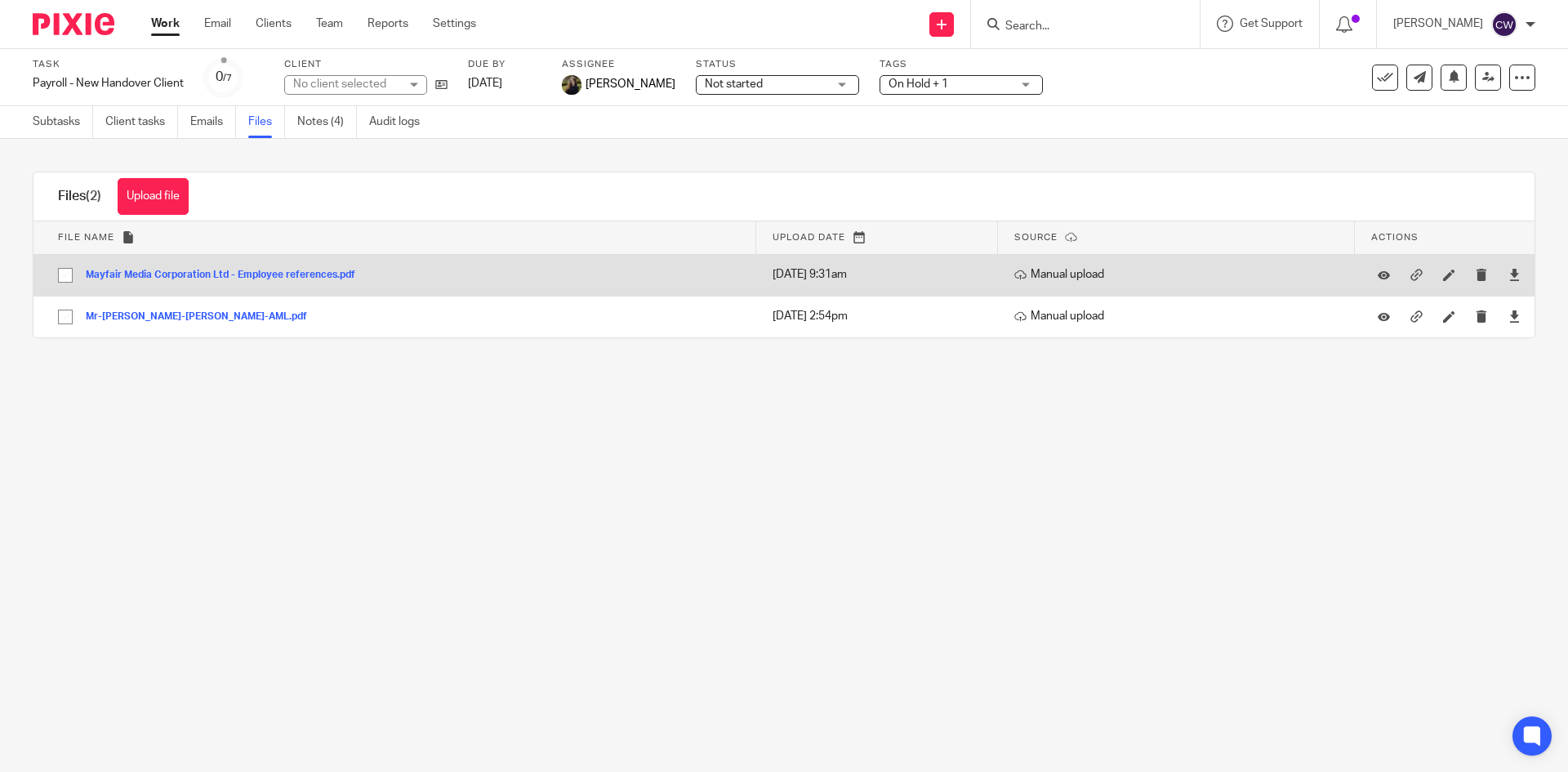
click at [241, 271] on button "Mayfair Media Corporation Ltd - Employee references.pdf" at bounding box center [227, 275] width 282 height 11
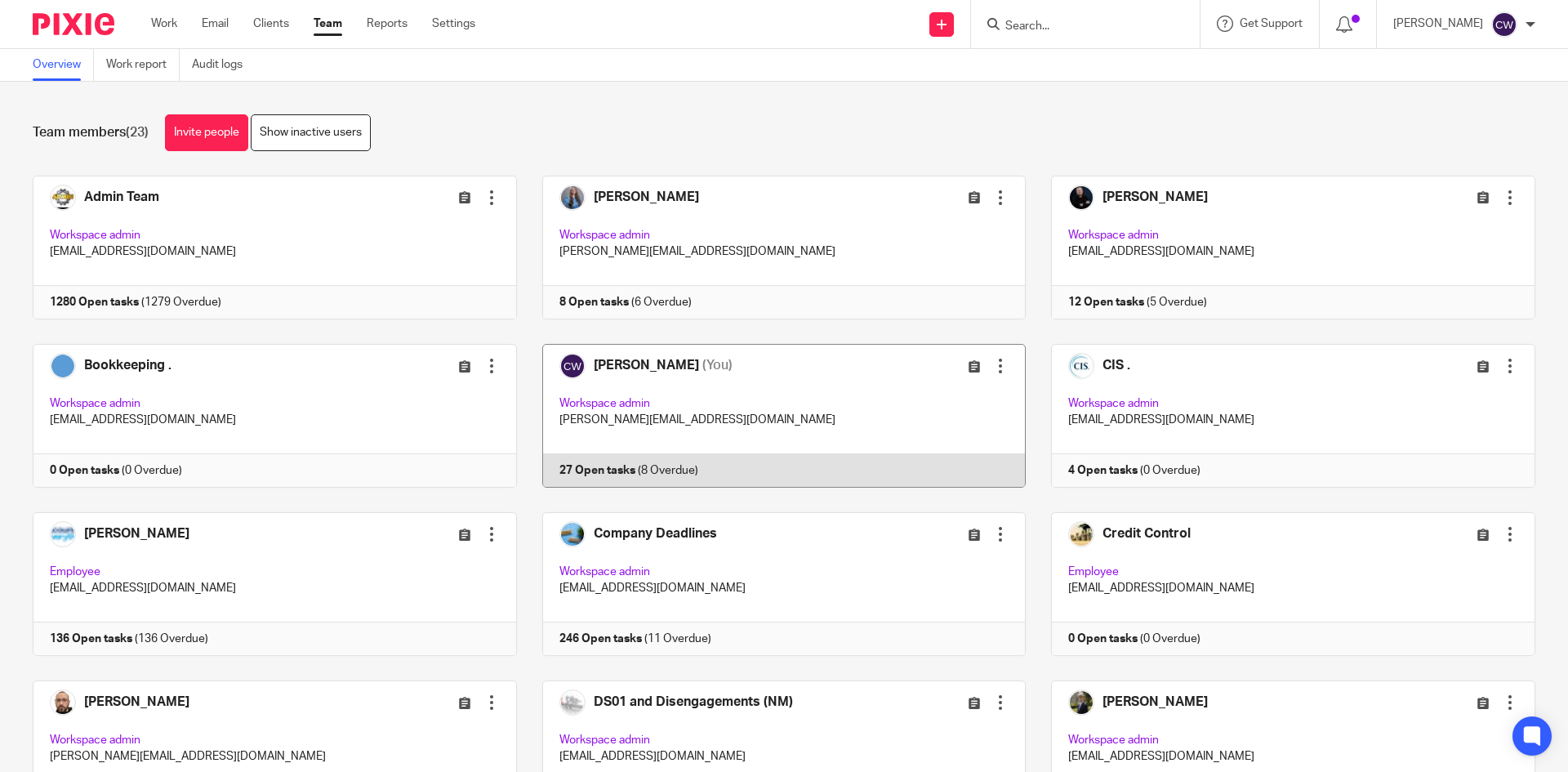
click at [615, 461] on link at bounding box center [771, 415] width 509 height 143
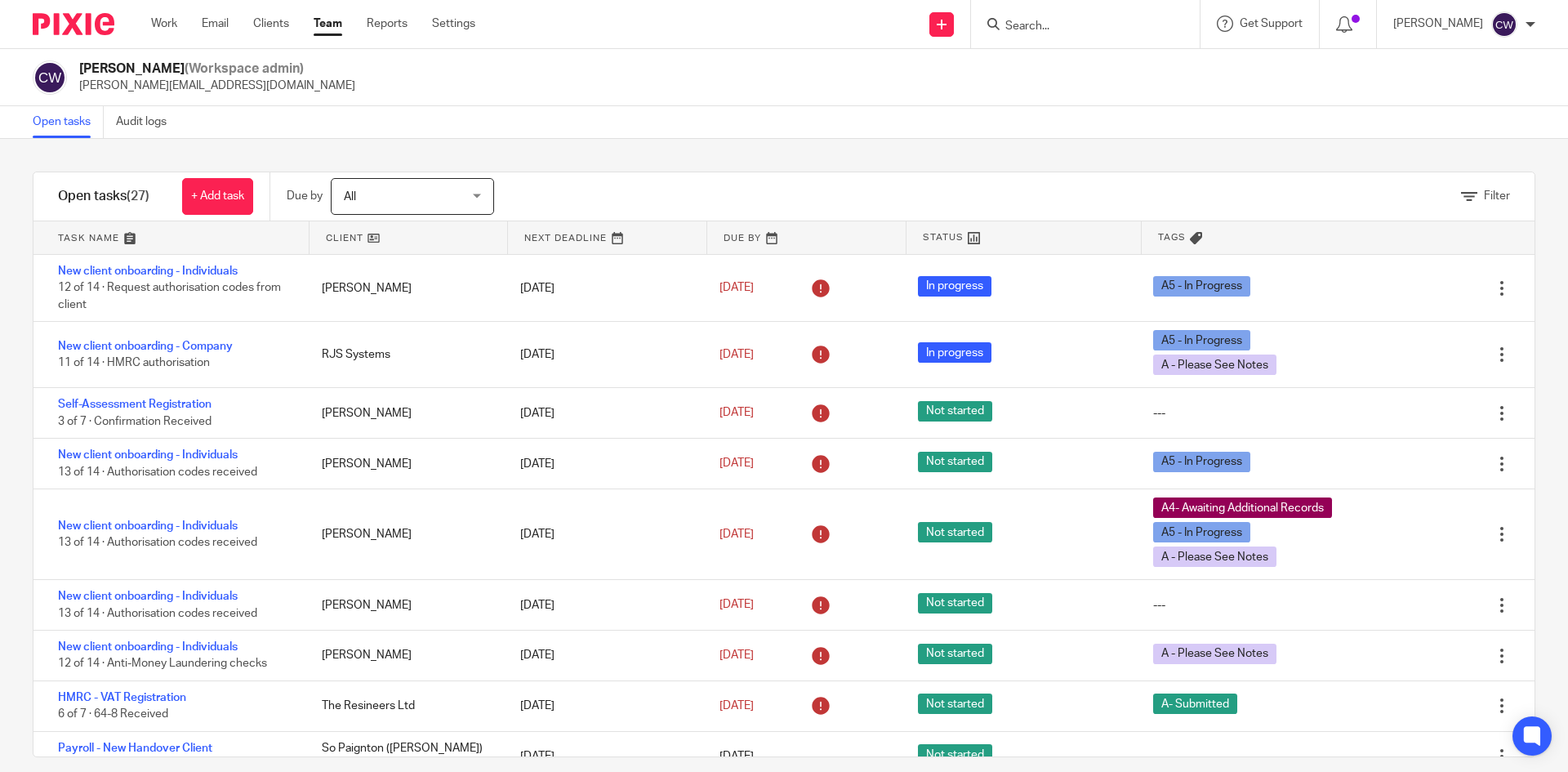
click at [1053, 26] on input "Search" at bounding box center [1077, 26] width 147 height 15
type input "regenerative"
click at [1073, 63] on link at bounding box center [1101, 63] width 202 height 25
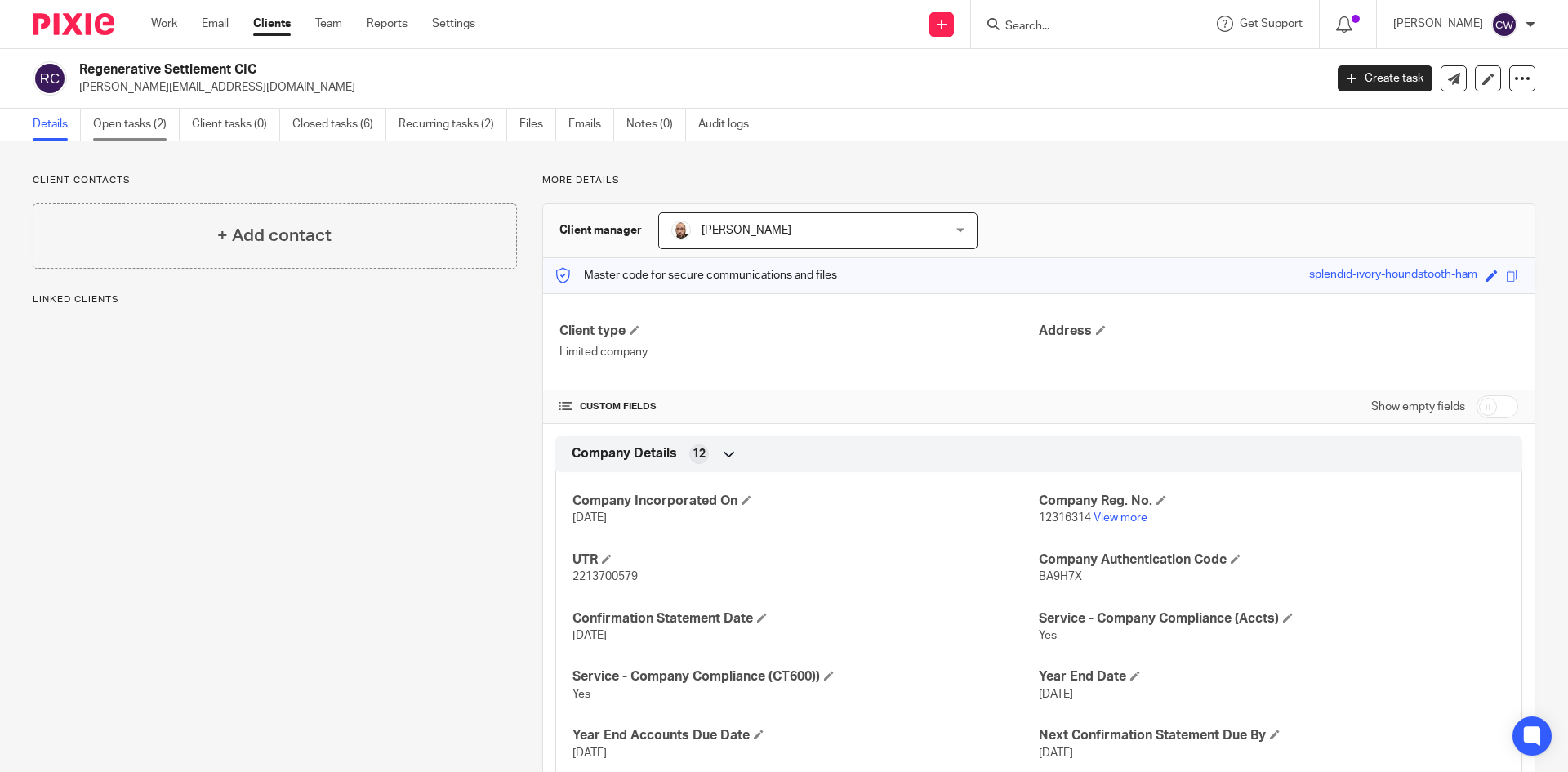
click at [124, 115] on link "Open tasks (2)" at bounding box center [136, 124] width 86 height 32
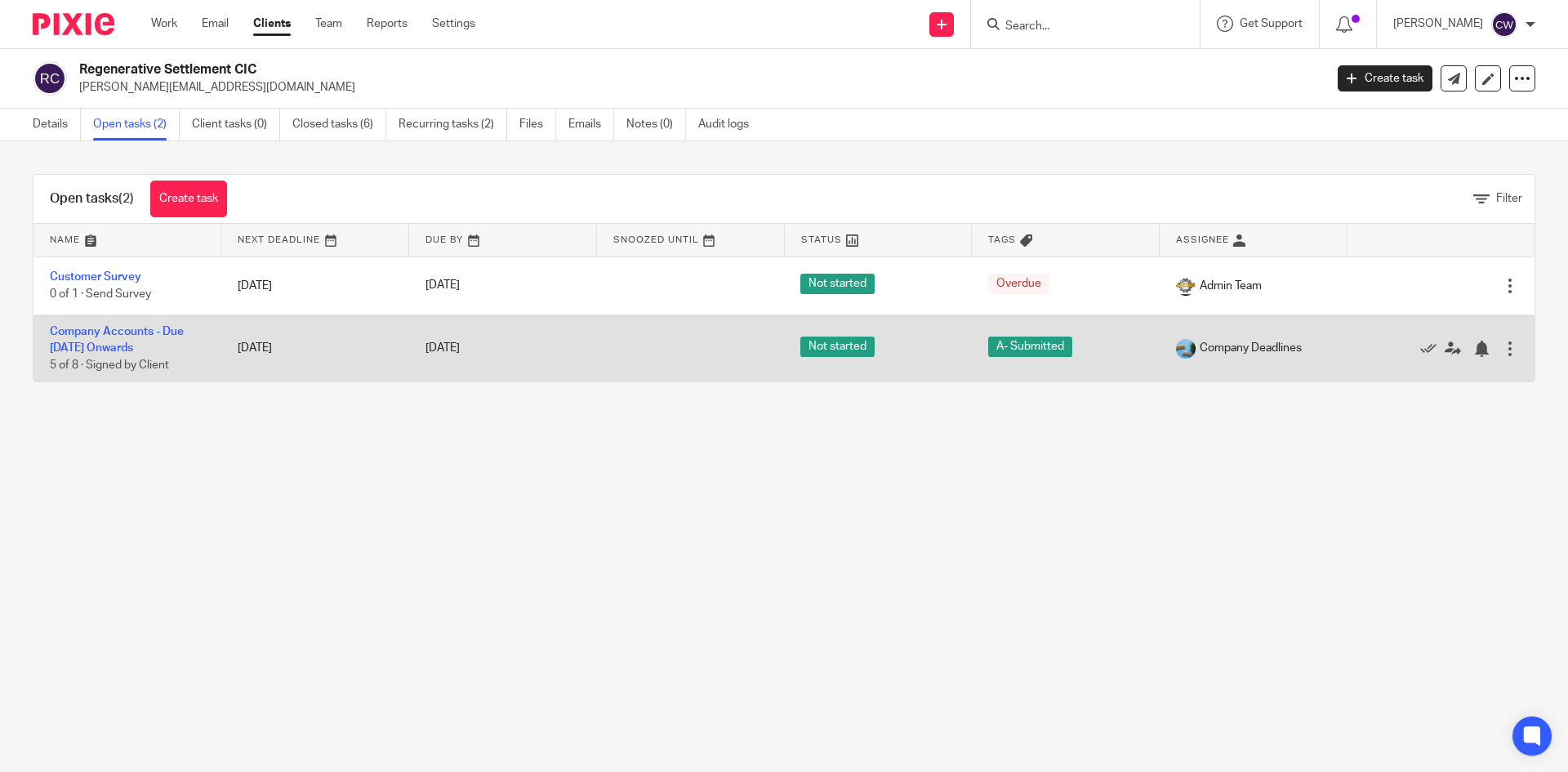
click at [142, 338] on td "Company Accounts - Due [DATE] Onwards 5 of 8 · Signed by Client" at bounding box center [127, 348] width 188 height 67
click at [142, 342] on link "Company Accounts - Due [DATE] Onwards" at bounding box center [116, 340] width 134 height 28
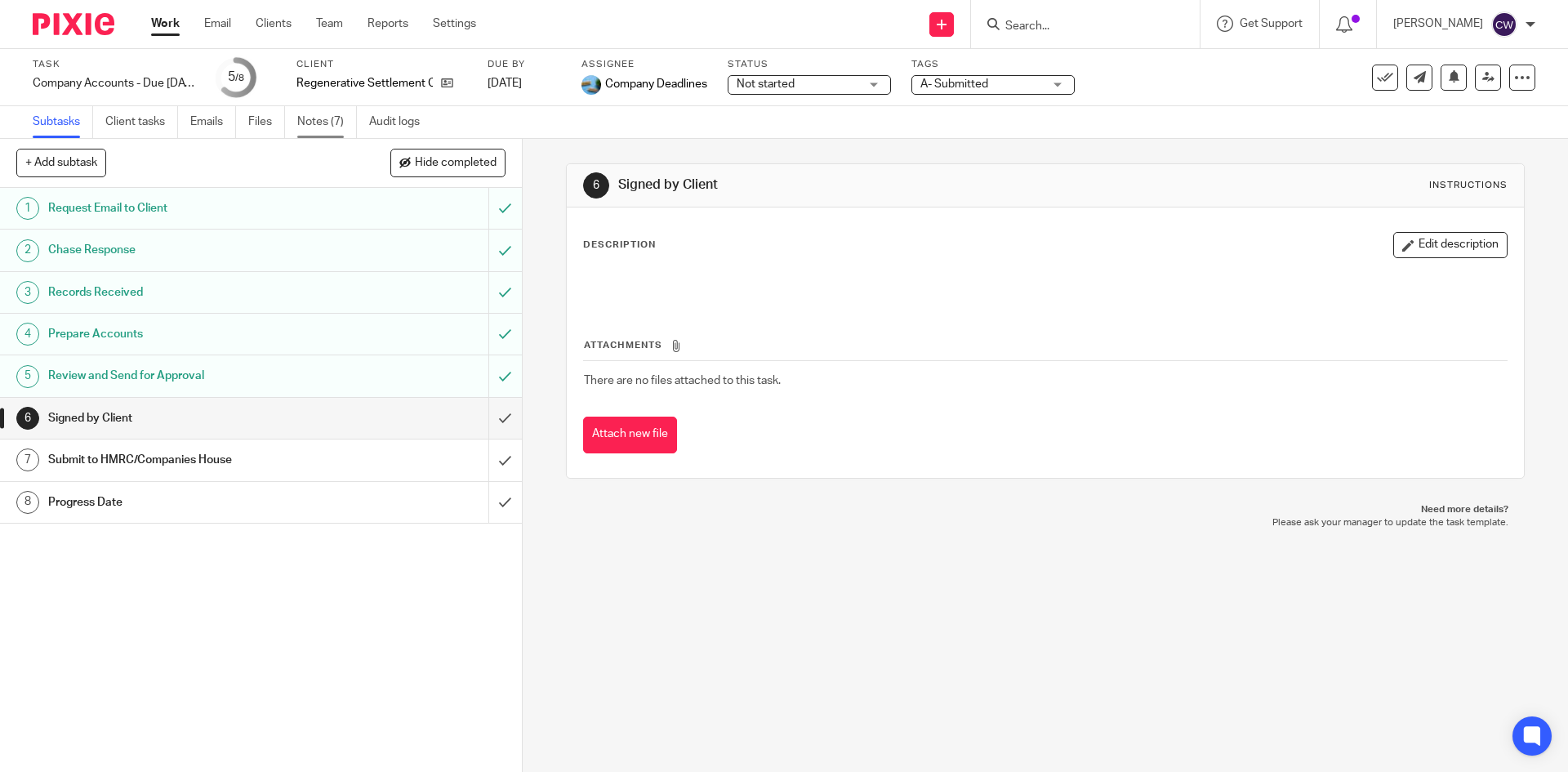
click at [342, 116] on link "Notes (7)" at bounding box center [327, 121] width 60 height 32
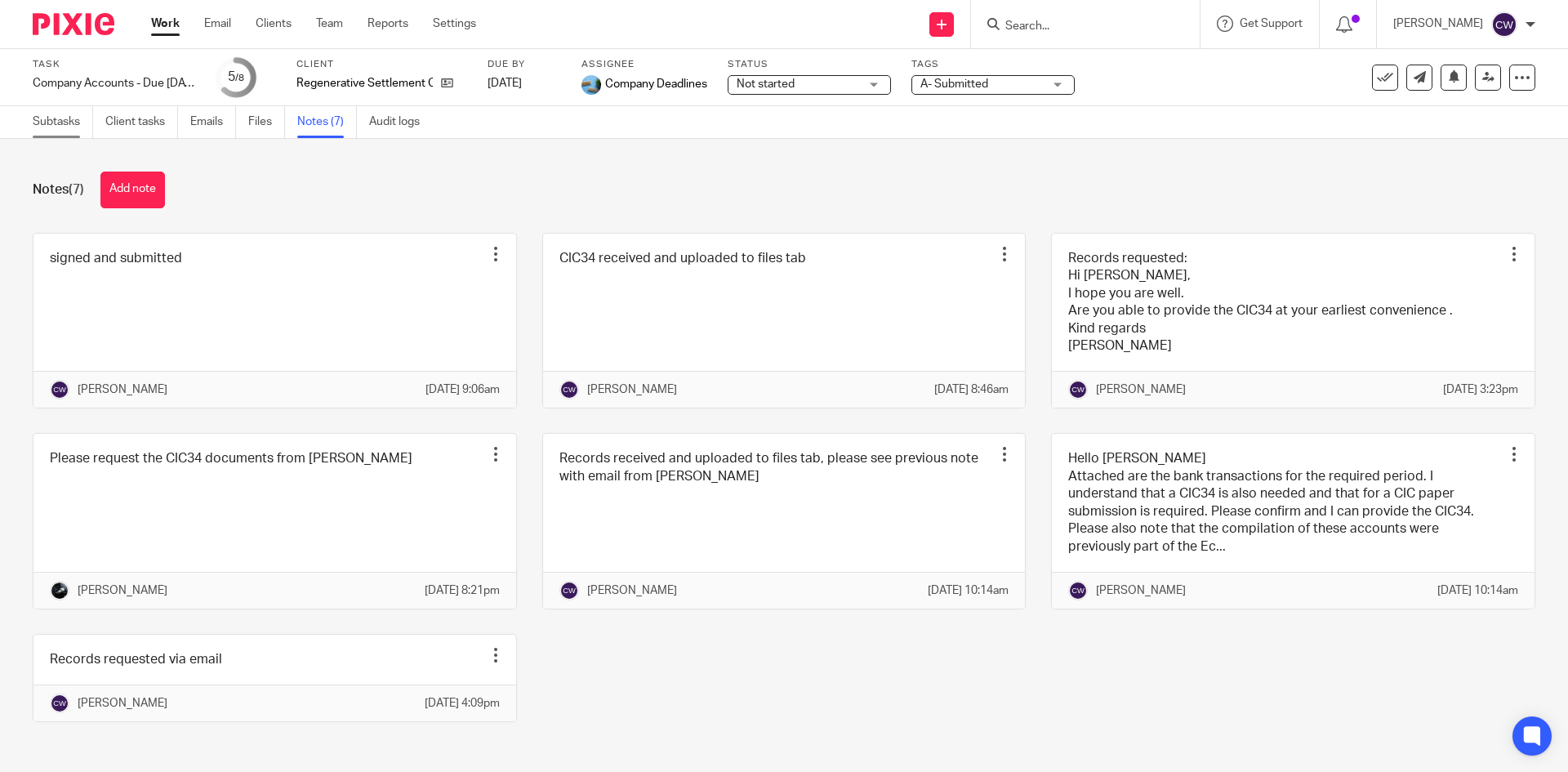
click at [48, 121] on link "Subtasks" at bounding box center [62, 121] width 61 height 32
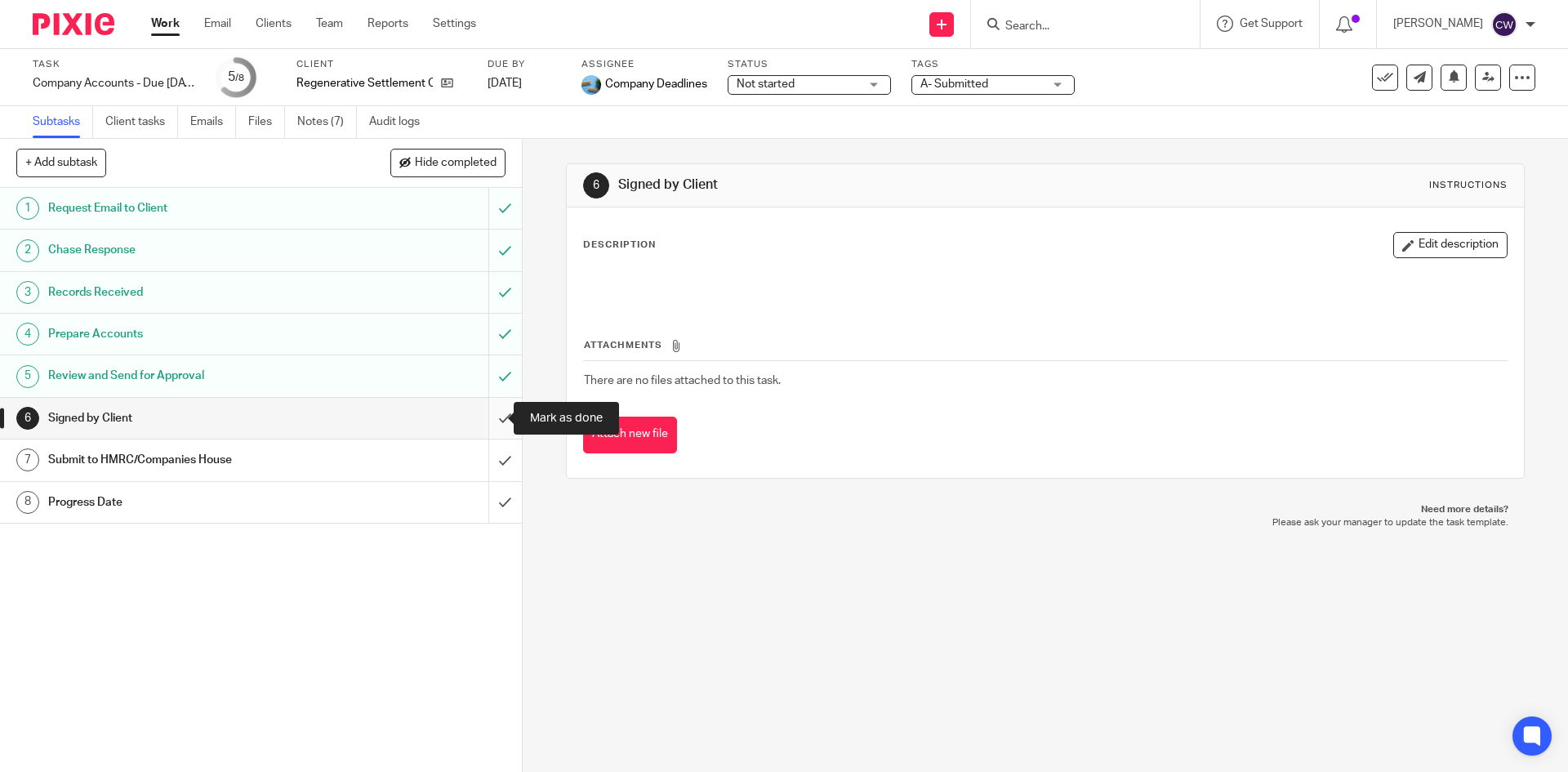
click at [491, 422] on input "submit" at bounding box center [261, 418] width 522 height 41
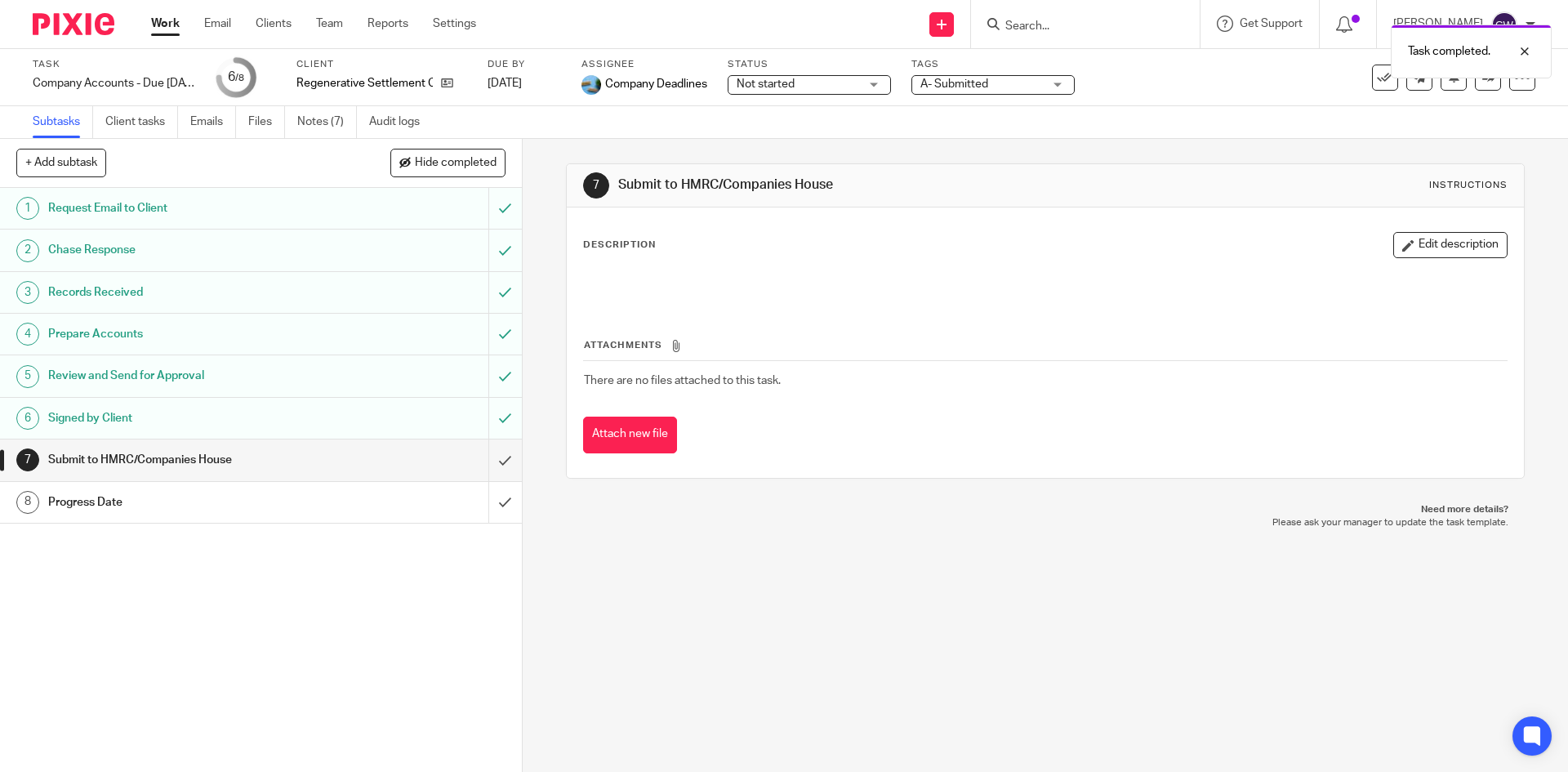
drag, startPoint x: 540, startPoint y: 454, endPoint x: 531, endPoint y: 455, distance: 9.1
click at [532, 454] on div "7 Submit to HMRC/Companies House Instructions Description Edit description Atta…" at bounding box center [1045, 456] width 1045 height 633
click at [456, 450] on link "7 Submit to HMRC/Companies House" at bounding box center [244, 460] width 488 height 41
click at [489, 462] on input "submit" at bounding box center [261, 460] width 522 height 41
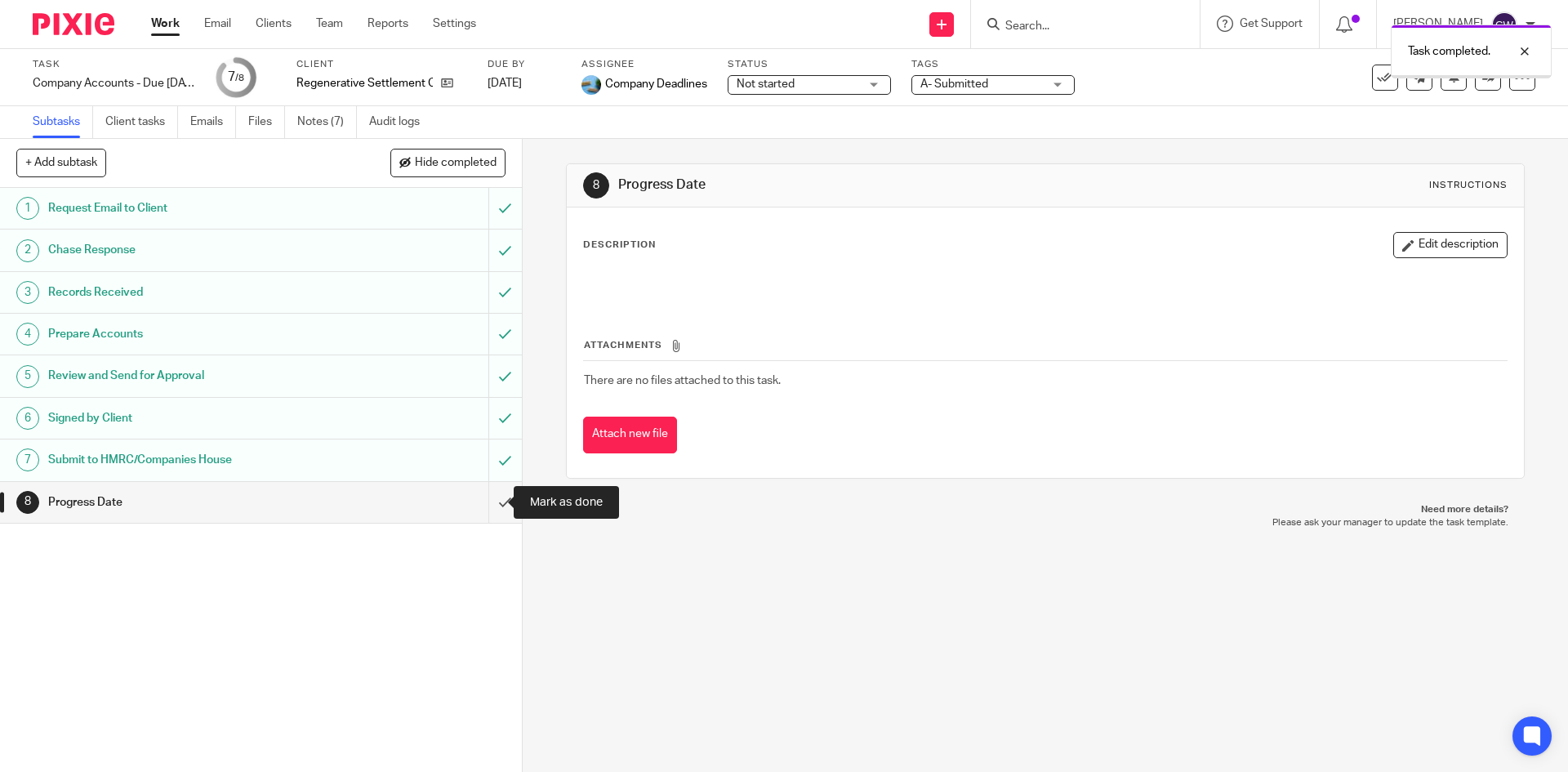
click at [497, 502] on input "submit" at bounding box center [261, 502] width 522 height 41
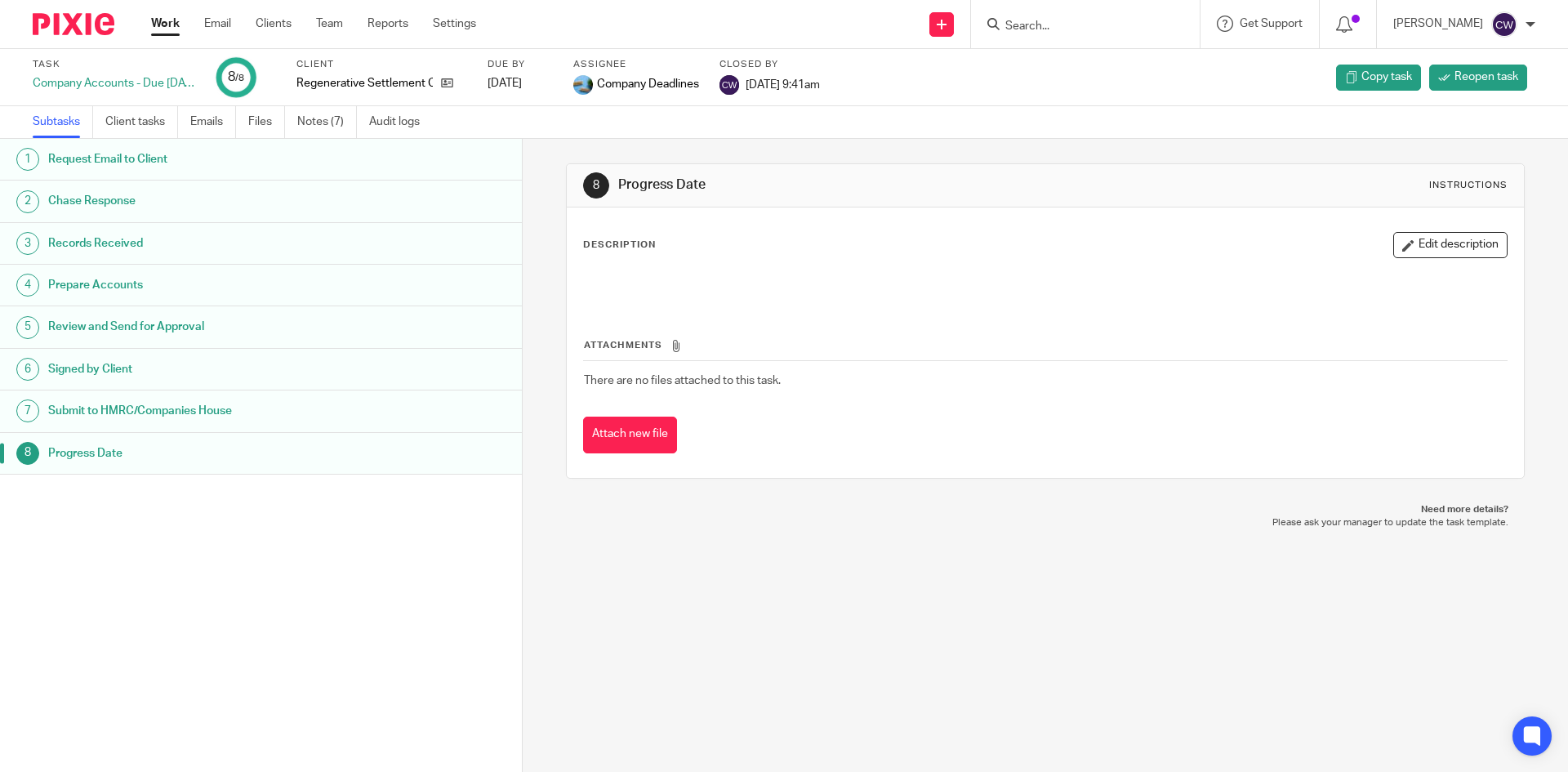
click at [1063, 26] on input "Search" at bounding box center [1077, 26] width 147 height 15
type input "stella"
click at [1075, 86] on link at bounding box center [1139, 70] width 276 height 38
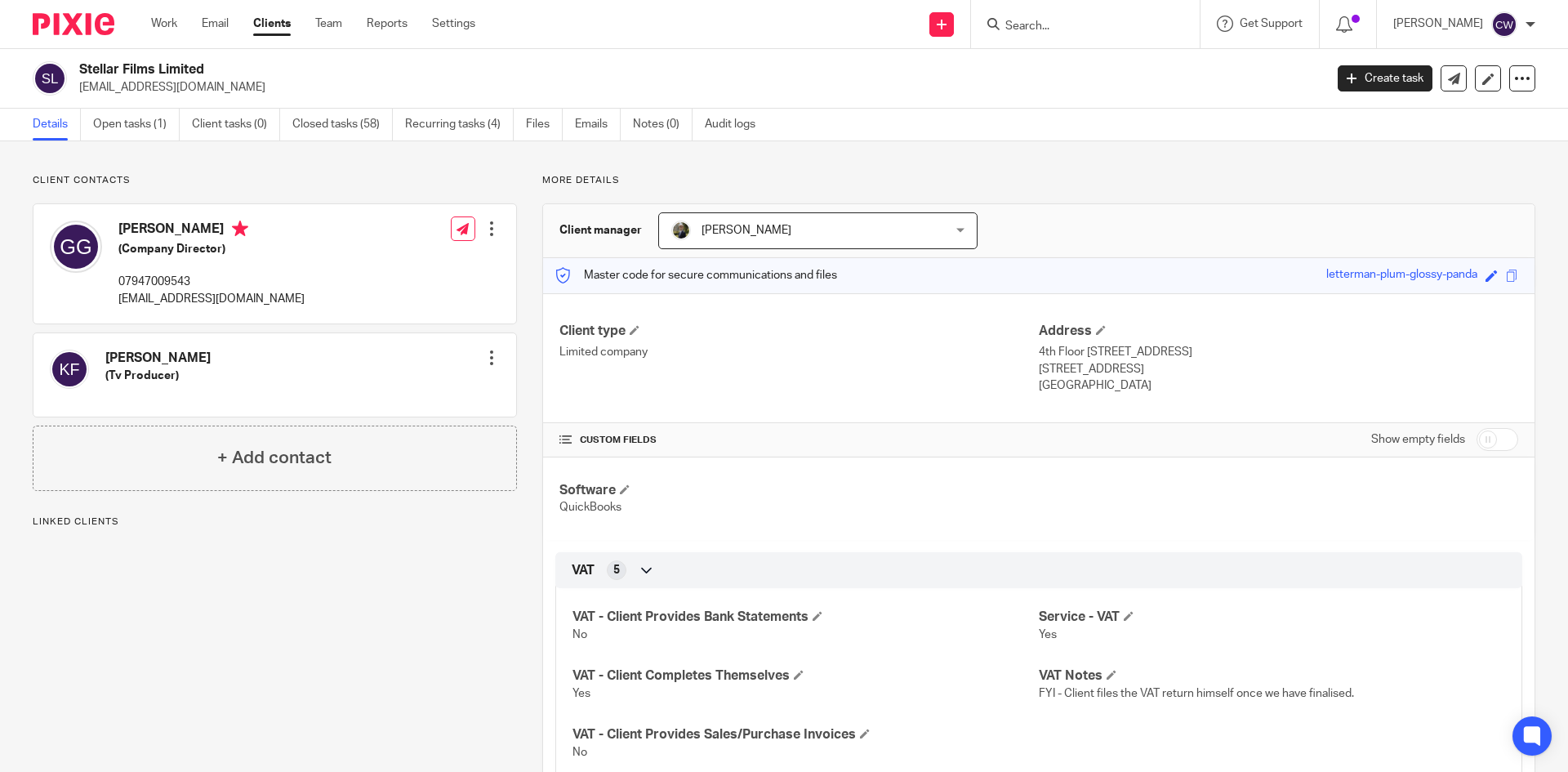
drag, startPoint x: 77, startPoint y: 90, endPoint x: 270, endPoint y: 103, distance: 193.4
click at [270, 103] on div "Stellar Films Limited [EMAIL_ADDRESS][DOMAIN_NAME] Create task Update from Comp…" at bounding box center [784, 78] width 1568 height 60
copy p "[EMAIL_ADDRESS][DOMAIN_NAME]"
click at [1013, 29] on input "Search" at bounding box center [1077, 26] width 147 height 15
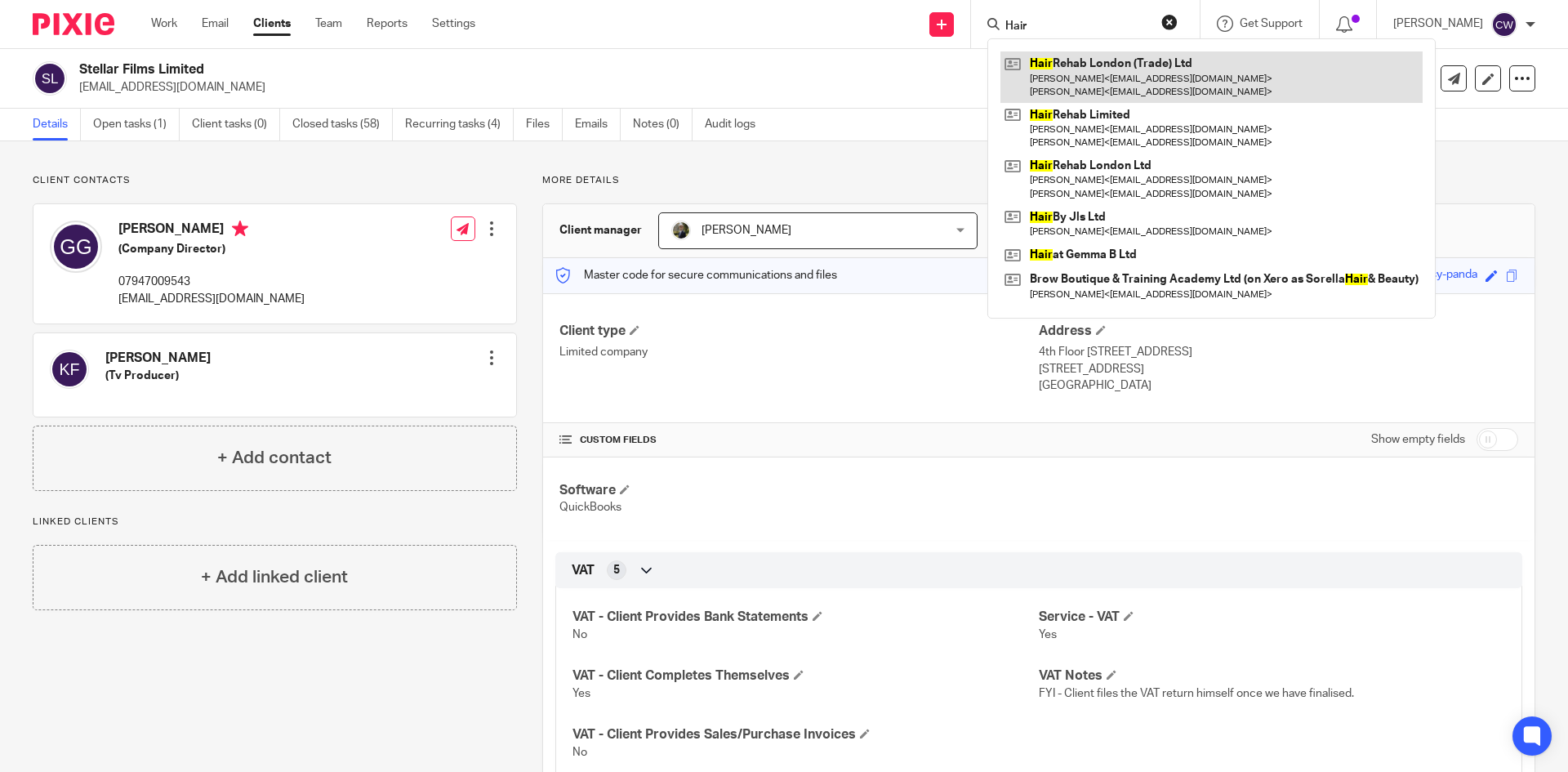
type input "Hair"
click at [1048, 80] on link at bounding box center [1211, 76] width 422 height 50
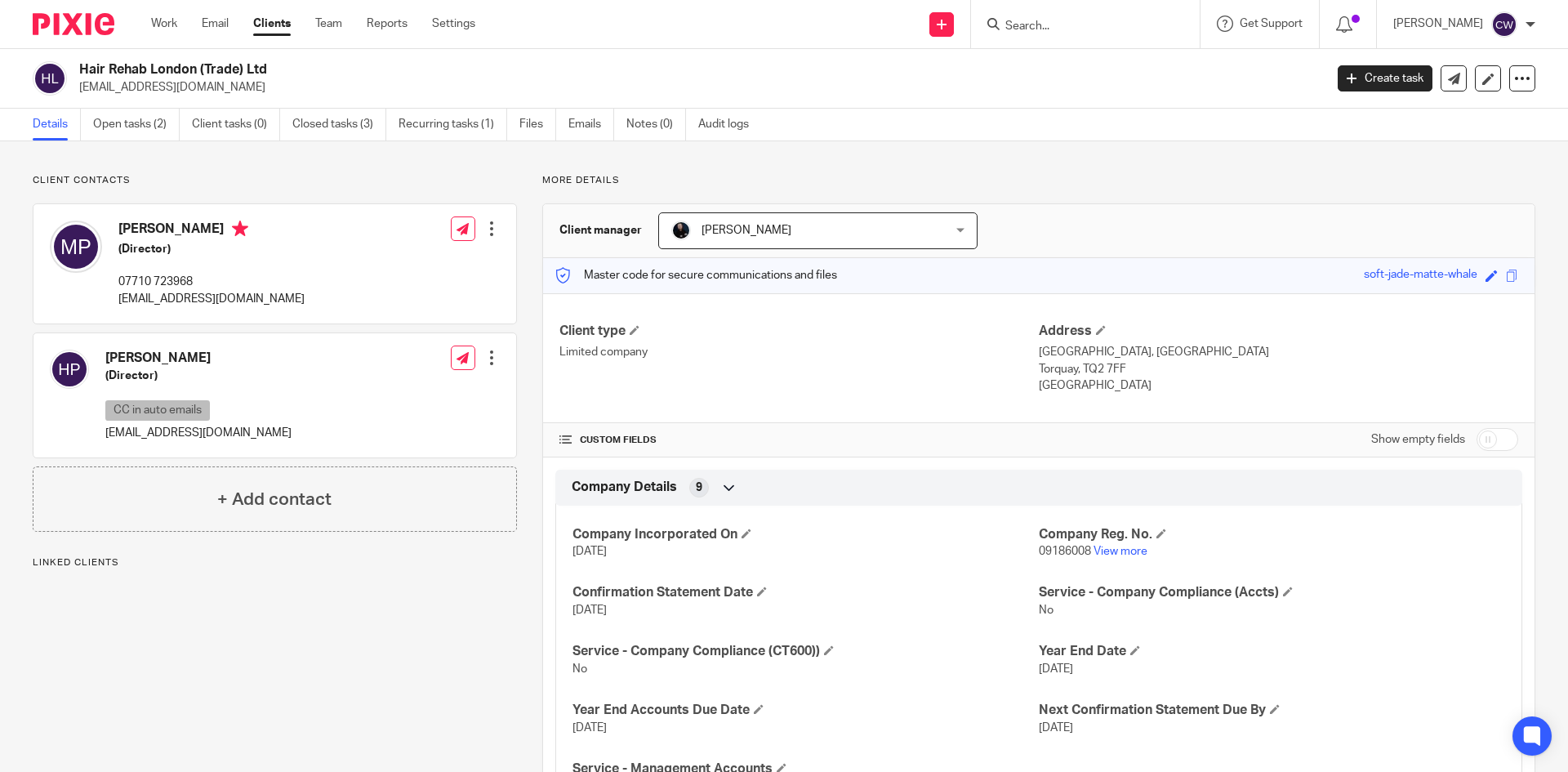
drag, startPoint x: 117, startPoint y: 302, endPoint x: 252, endPoint y: 296, distance: 135.1
click at [322, 297] on div "Martin Pope (Director) 07710 723968 martinpope@hairrehablondon.com Edit contact…" at bounding box center [275, 264] width 483 height 119
copy p "[EMAIL_ADDRESS][DOMAIN_NAME]"
click at [280, 364] on h4 "[PERSON_NAME]" at bounding box center [198, 358] width 186 height 17
drag, startPoint x: 107, startPoint y: 435, endPoint x: 256, endPoint y: 441, distance: 149.1
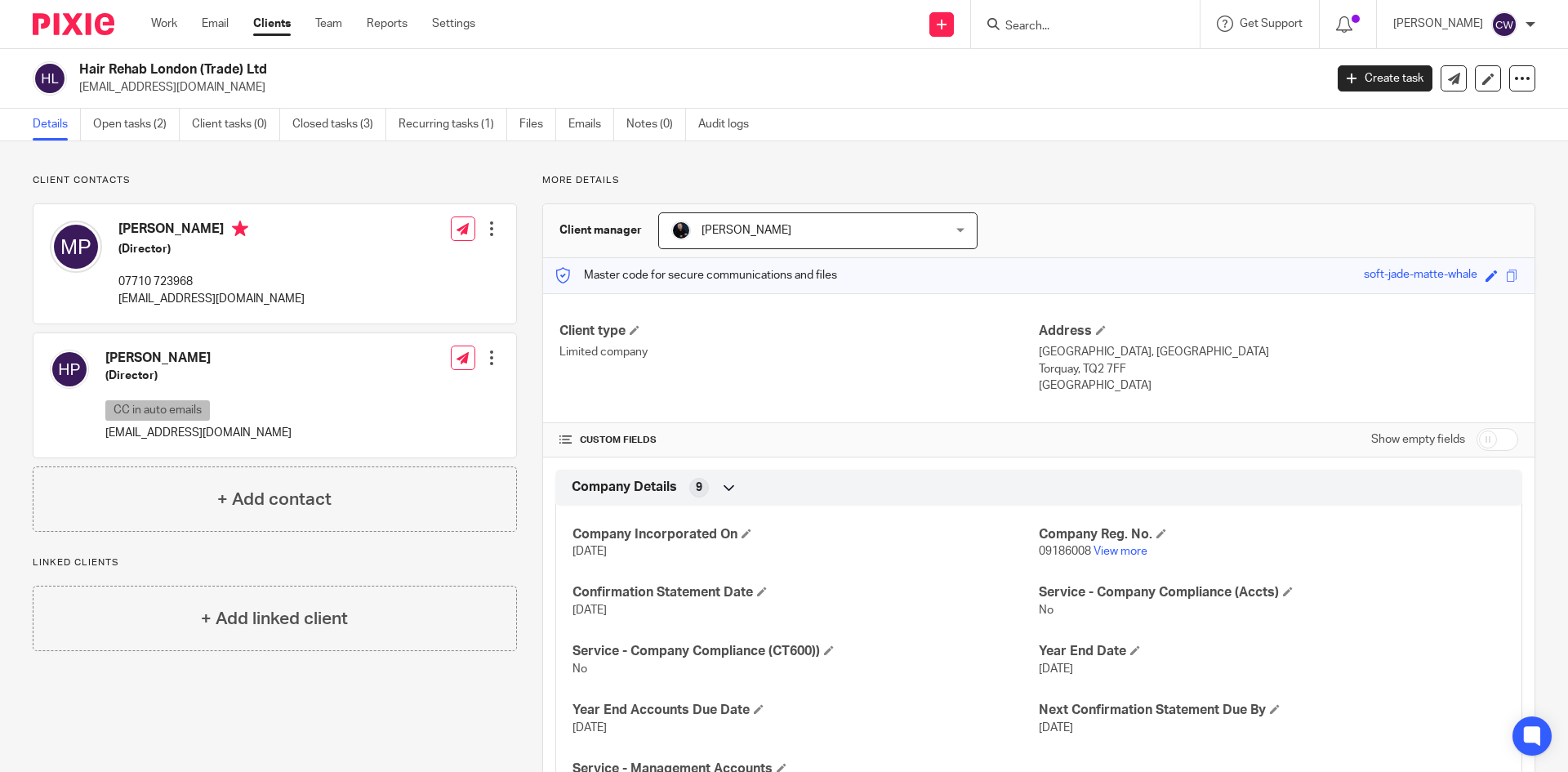
click at [284, 431] on div "Helen Sarah Pope (Director) CC in auto emails helenpope@hairrehablondon.com Edi…" at bounding box center [275, 396] width 483 height 125
copy p "[EMAIL_ADDRESS][DOMAIN_NAME]"
click at [1011, 27] on input "Search" at bounding box center [1077, 26] width 147 height 15
type input "No Toy"
click at [1085, 67] on link at bounding box center [1151, 70] width 301 height 38
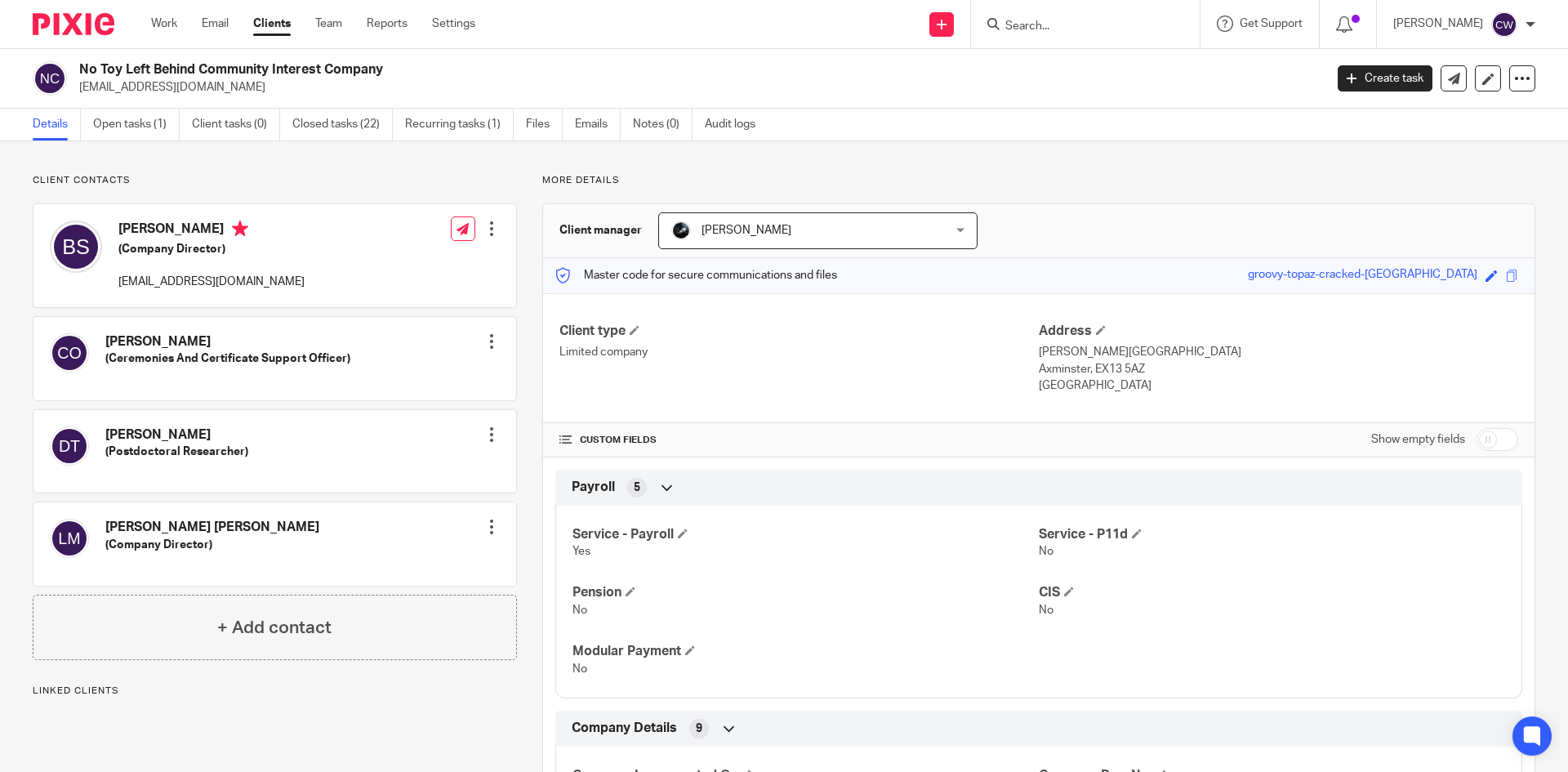
drag, startPoint x: 120, startPoint y: 279, endPoint x: 327, endPoint y: 280, distance: 207.0
click at [327, 280] on div "[PERSON_NAME] (Company Director) [EMAIL_ADDRESS][DOMAIN_NAME] Edit contact Crea…" at bounding box center [275, 255] width 483 height 103
copy p "[EMAIL_ADDRESS][DOMAIN_NAME]"
click at [1078, 1] on div at bounding box center [1085, 24] width 229 height 48
click at [1056, 22] on input "Search" at bounding box center [1077, 26] width 147 height 15
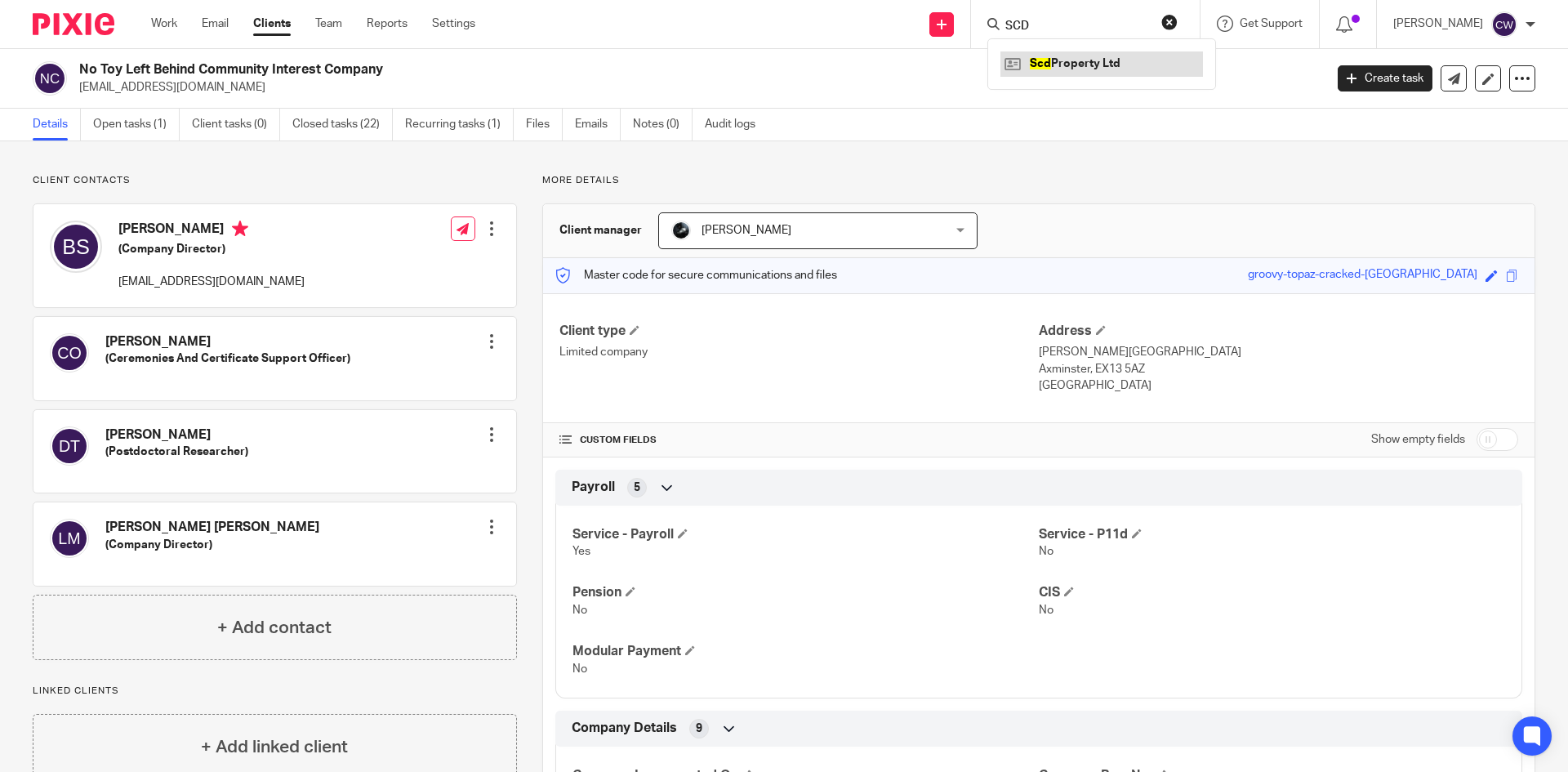
type input "SCD"
click at [1085, 67] on link at bounding box center [1101, 63] width 202 height 25
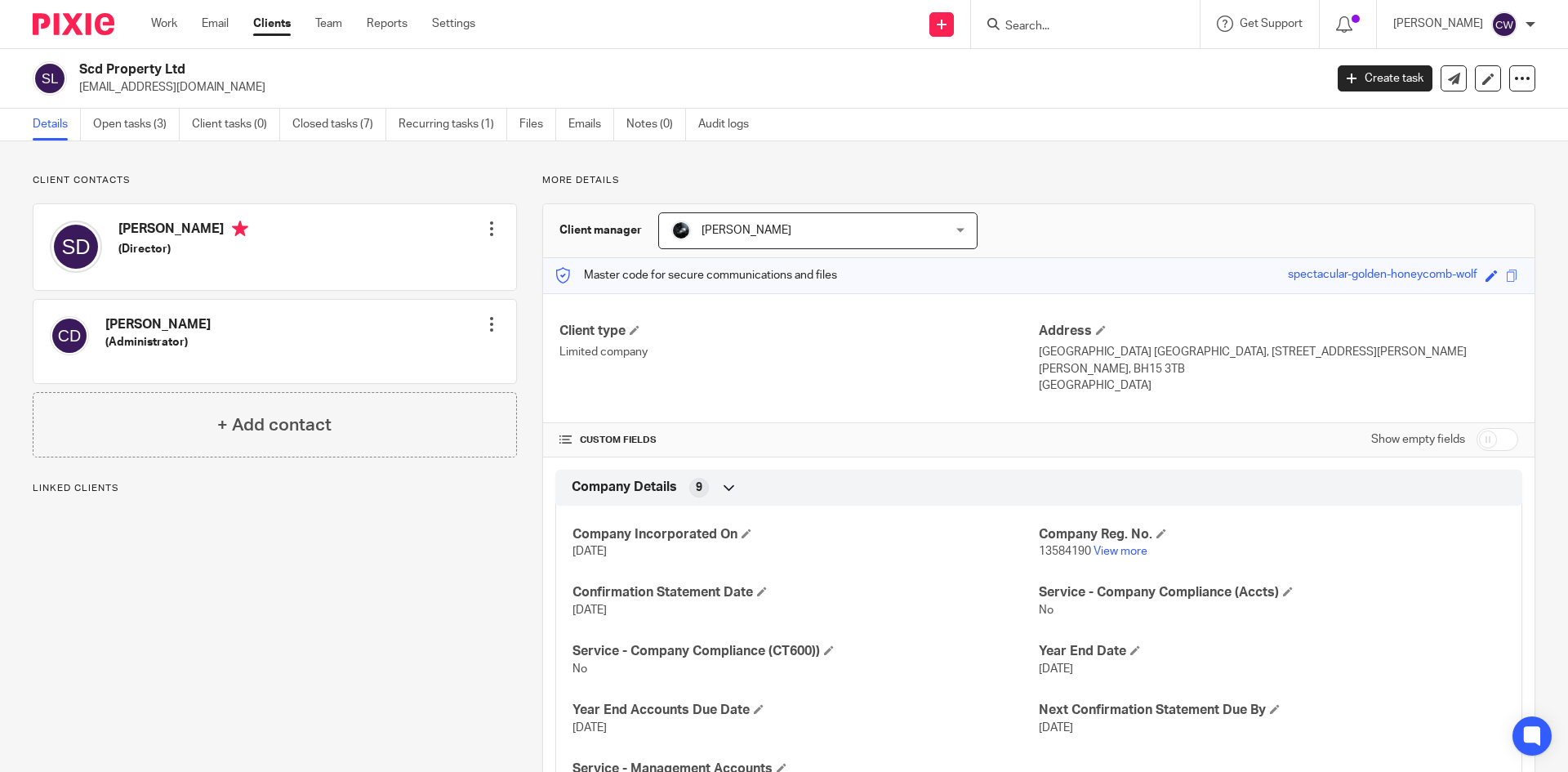
drag, startPoint x: 78, startPoint y: 90, endPoint x: 197, endPoint y: 91, distance: 119.0
click at [197, 91] on div "Scd Property Ltd hello@samdyer.co.uk" at bounding box center [672, 78] width 1281 height 34
copy p "hello@samdyer.co.uk"
click at [1003, 30] on input "Search" at bounding box center [1077, 26] width 147 height 15
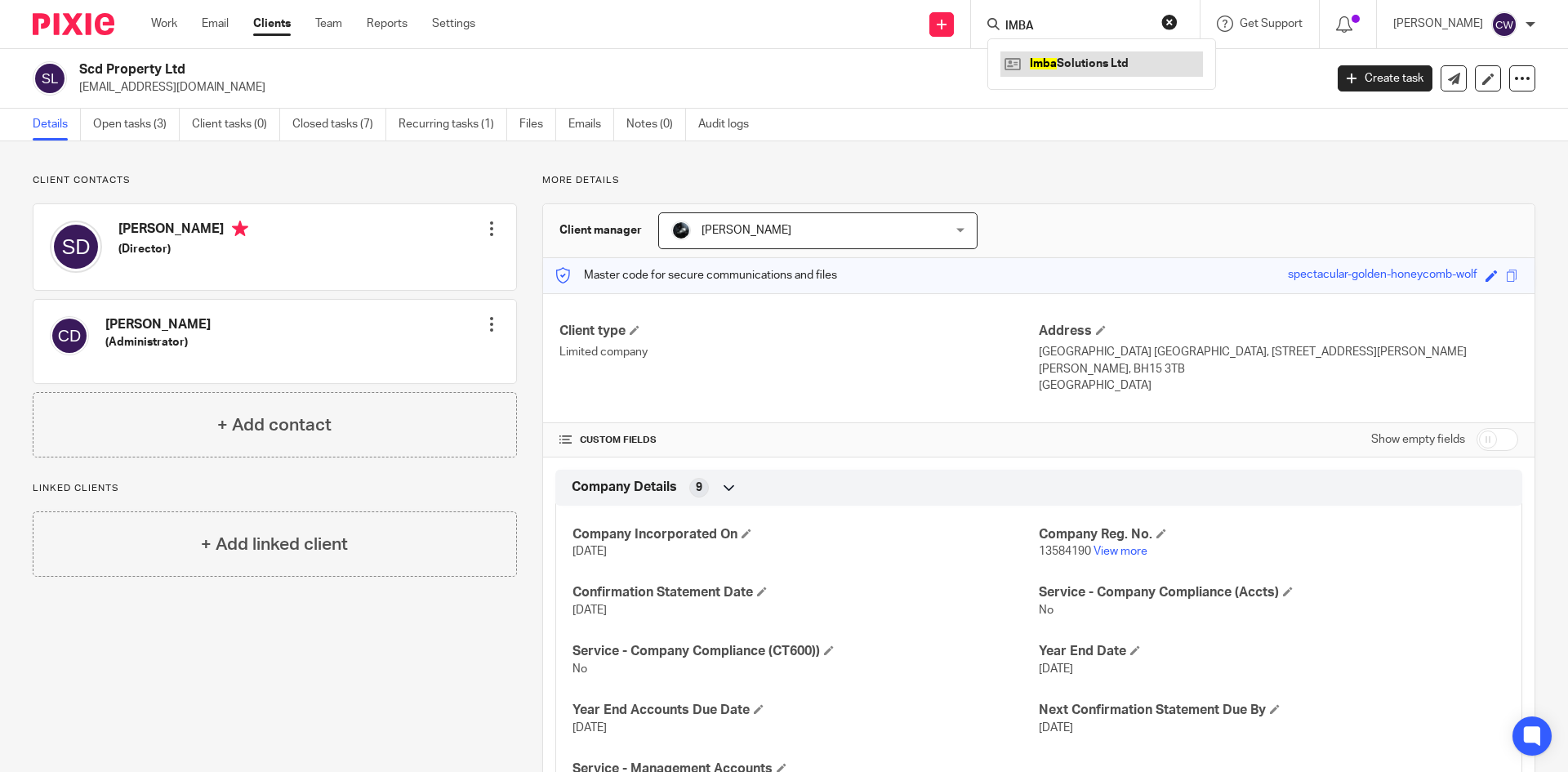
type input "IMBA"
click at [1034, 66] on link at bounding box center [1101, 63] width 202 height 25
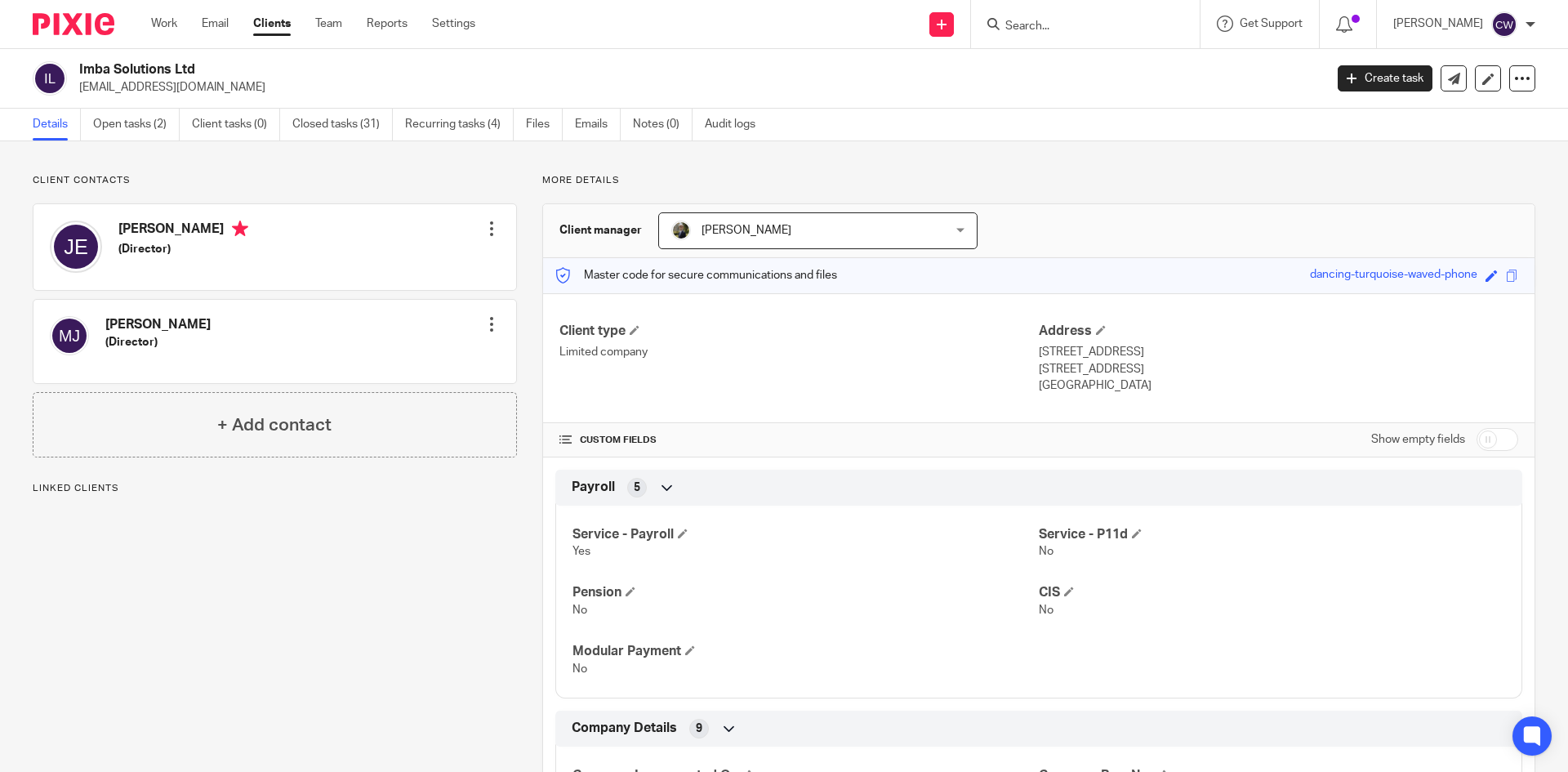
drag, startPoint x: 79, startPoint y: 86, endPoint x: 232, endPoint y: 102, distance: 153.8
click at [232, 102] on div "Imba Solutions Ltd [EMAIL_ADDRESS][DOMAIN_NAME] Create task Update from Compani…" at bounding box center [784, 78] width 1568 height 60
copy p "[EMAIL_ADDRESS][DOMAIN_NAME]"
click at [1041, 23] on input "Search" at bounding box center [1077, 26] width 147 height 15
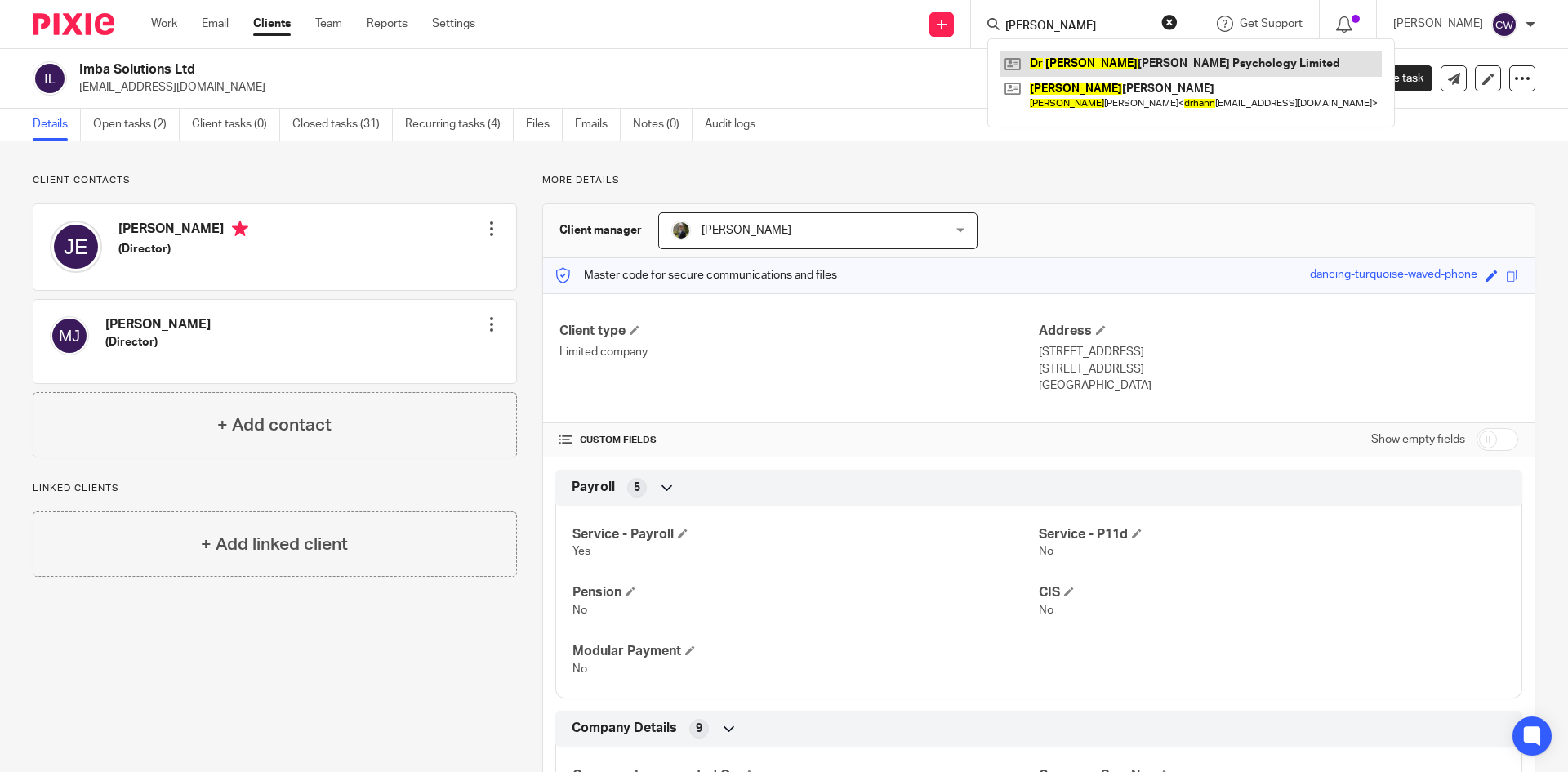
type input "[PERSON_NAME]"
click at [1135, 64] on link at bounding box center [1191, 63] width 381 height 25
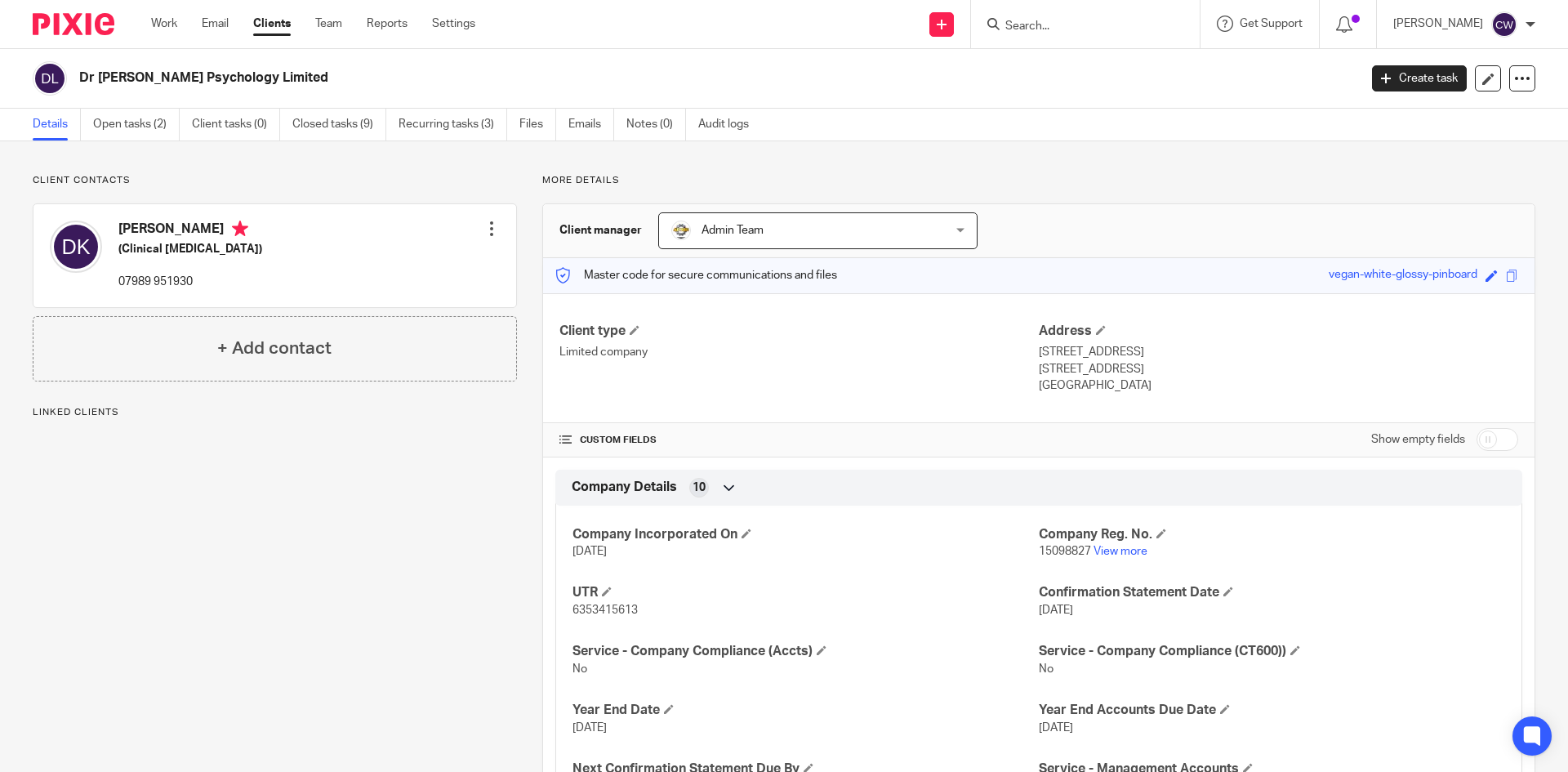
click at [1042, 27] on input "Search" at bounding box center [1077, 26] width 147 height 15
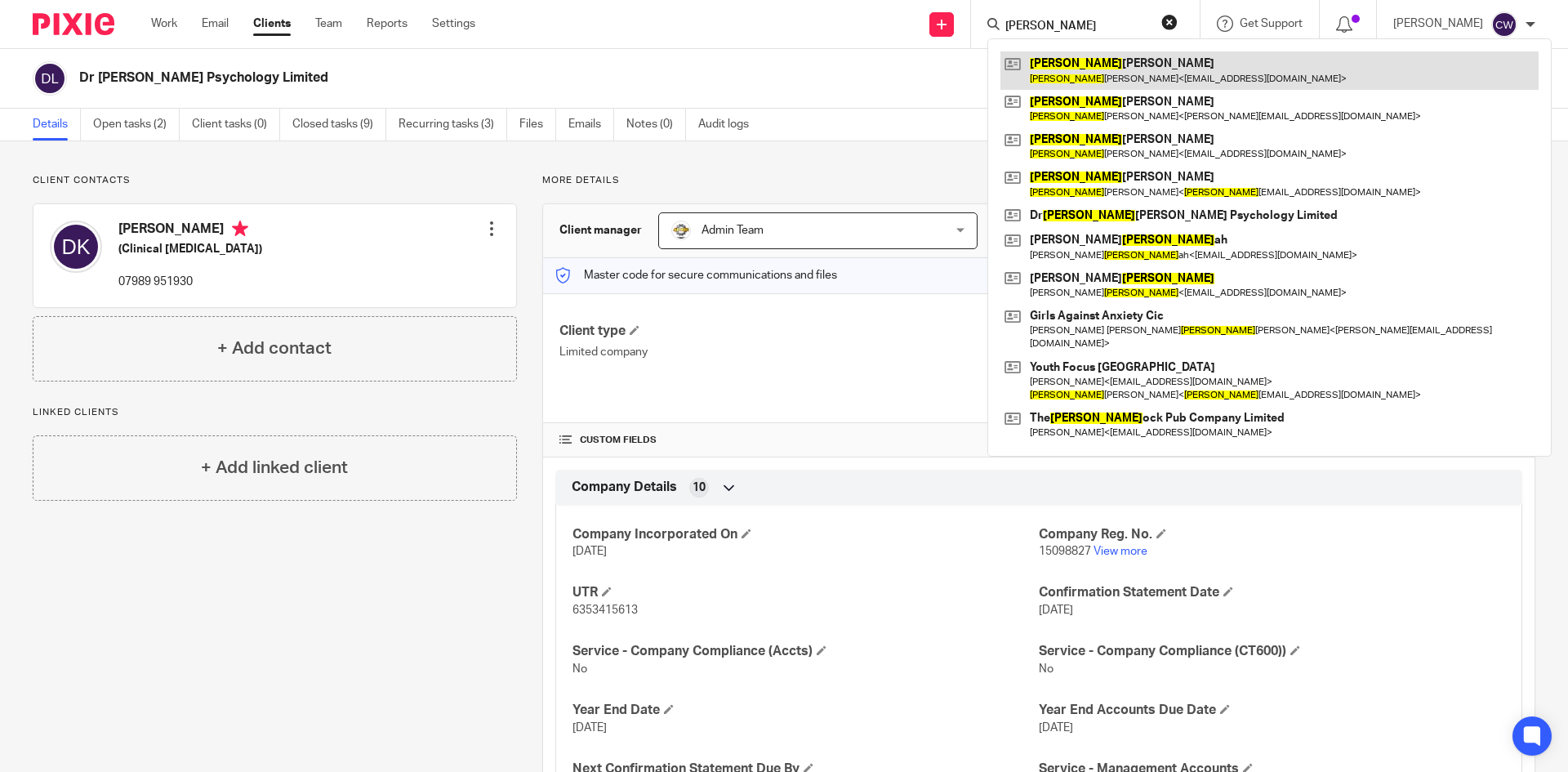
type input "hann"
click at [1061, 69] on link at bounding box center [1269, 70] width 538 height 38
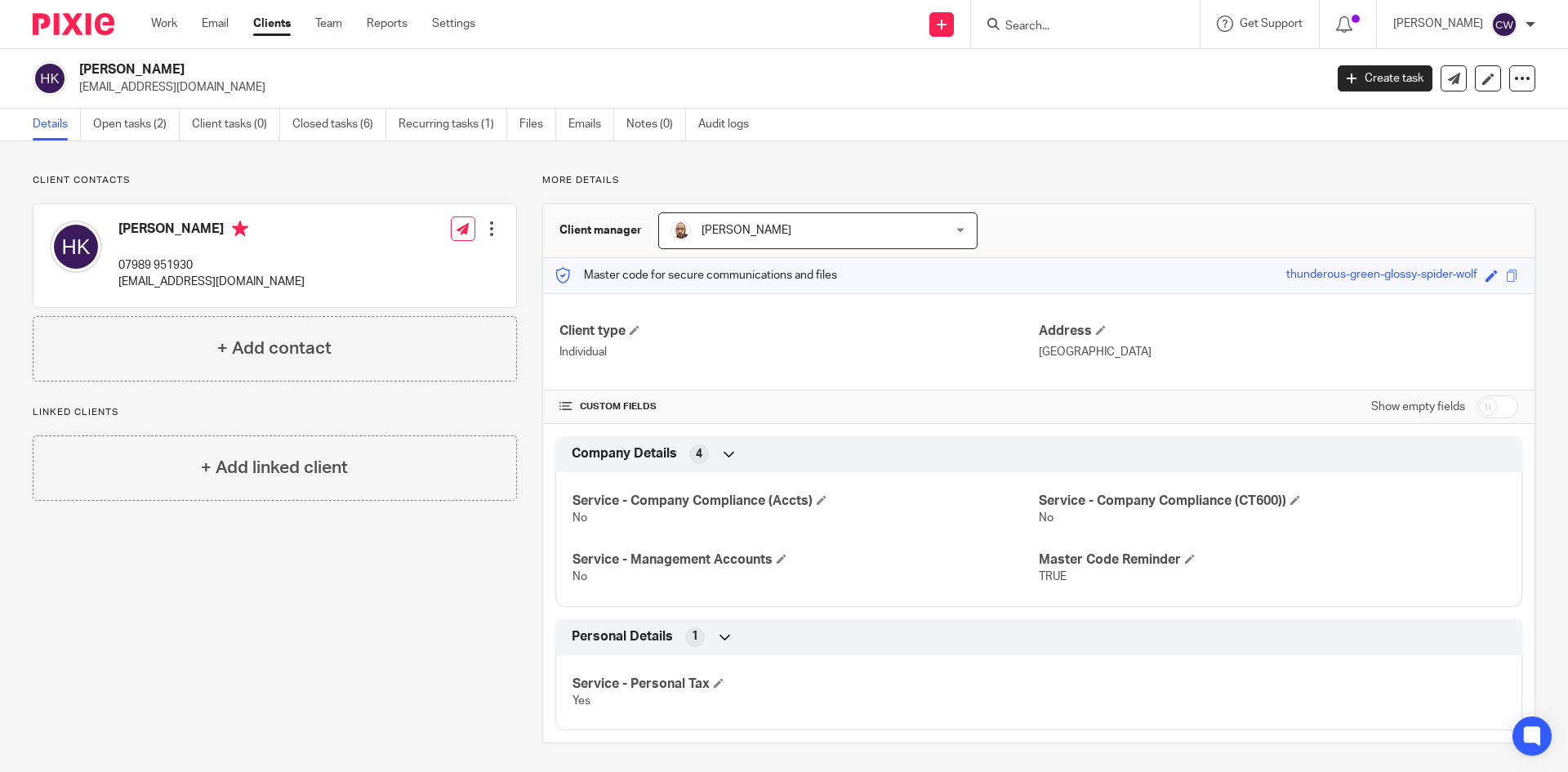
drag, startPoint x: 68, startPoint y: 85, endPoint x: 205, endPoint y: 100, distance: 137.8
click at [205, 100] on div "[PERSON_NAME] [EMAIL_ADDRESS][DOMAIN_NAME] Create task Update from Companies Ho…" at bounding box center [784, 78] width 1568 height 60
drag, startPoint x: 241, startPoint y: 86, endPoint x: 88, endPoint y: 87, distance: 153.0
click at [88, 87] on p "[EMAIL_ADDRESS][DOMAIN_NAME]" at bounding box center [696, 87] width 1234 height 16
drag, startPoint x: 75, startPoint y: 85, endPoint x: 254, endPoint y: 103, distance: 179.9
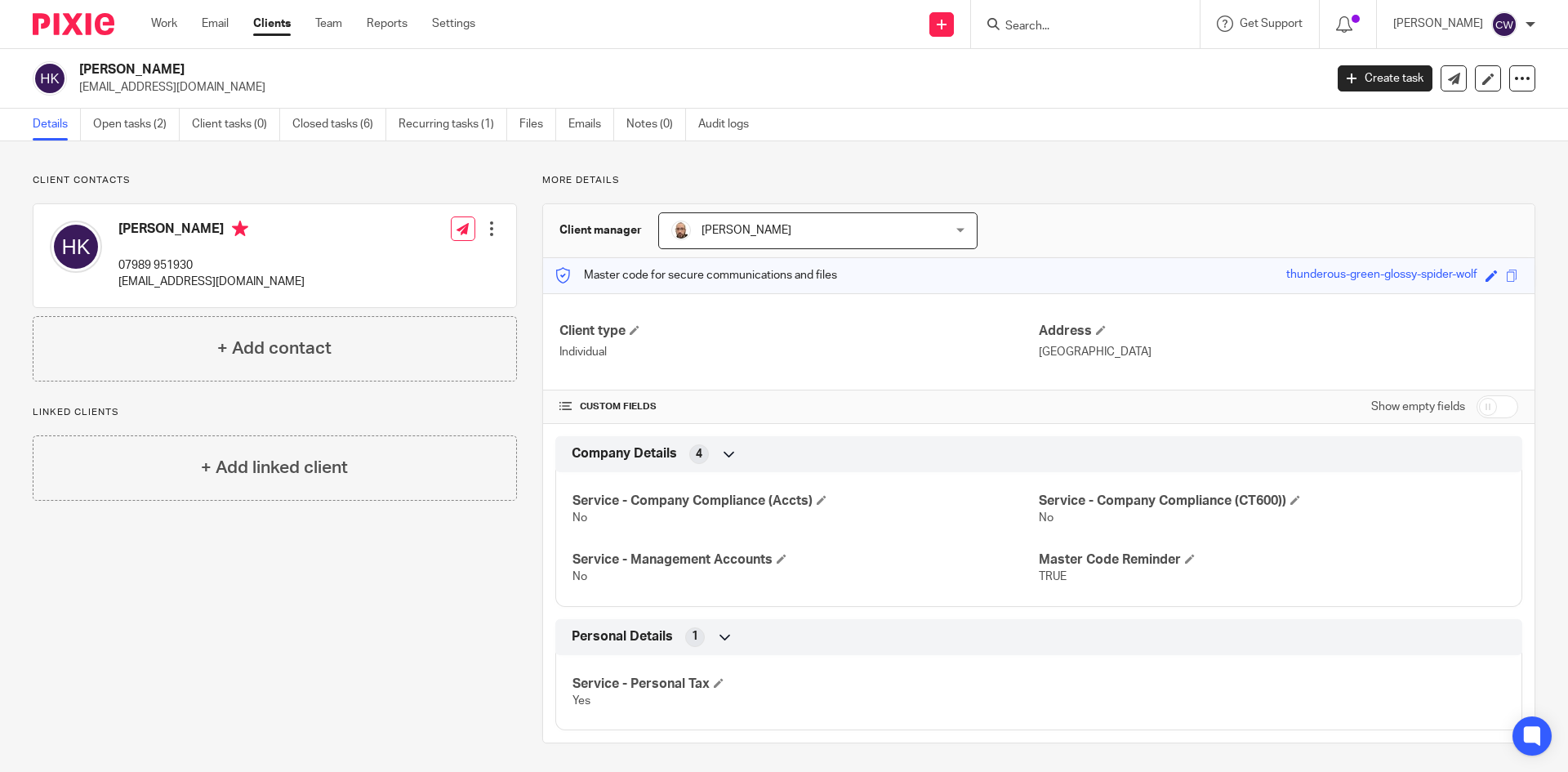
click at [254, 103] on div "Hannah King drhannahking@protonmail.com Create task Update from Companies House…" at bounding box center [784, 78] width 1568 height 60
copy p "[EMAIL_ADDRESS][DOMAIN_NAME]"
click at [1112, 45] on div at bounding box center [1085, 24] width 229 height 48
click at [1106, 29] on input "Search" at bounding box center [1077, 26] width 147 height 15
type input "mineral"
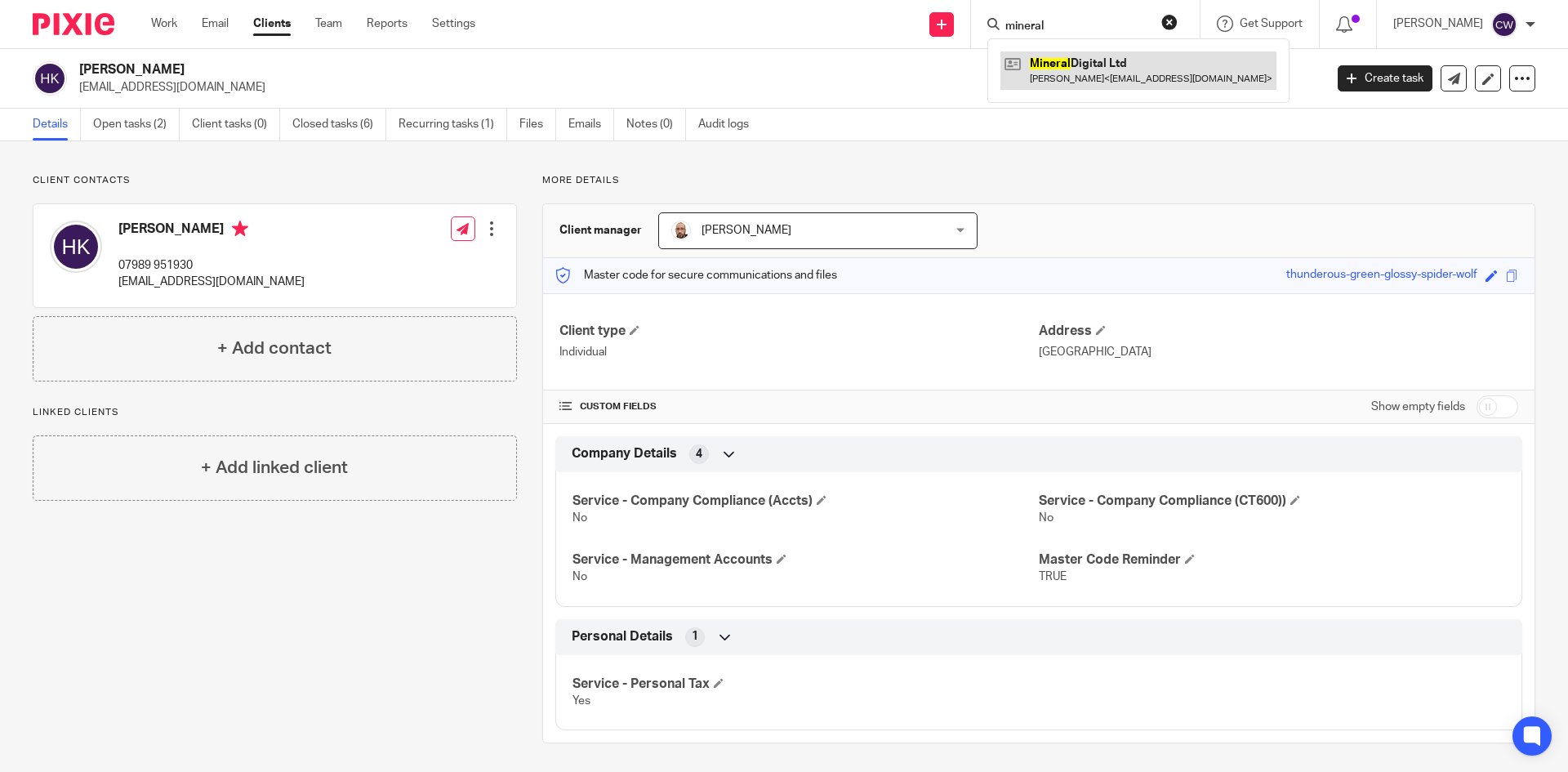
click at [1042, 52] on link at bounding box center [1139, 70] width 276 height 38
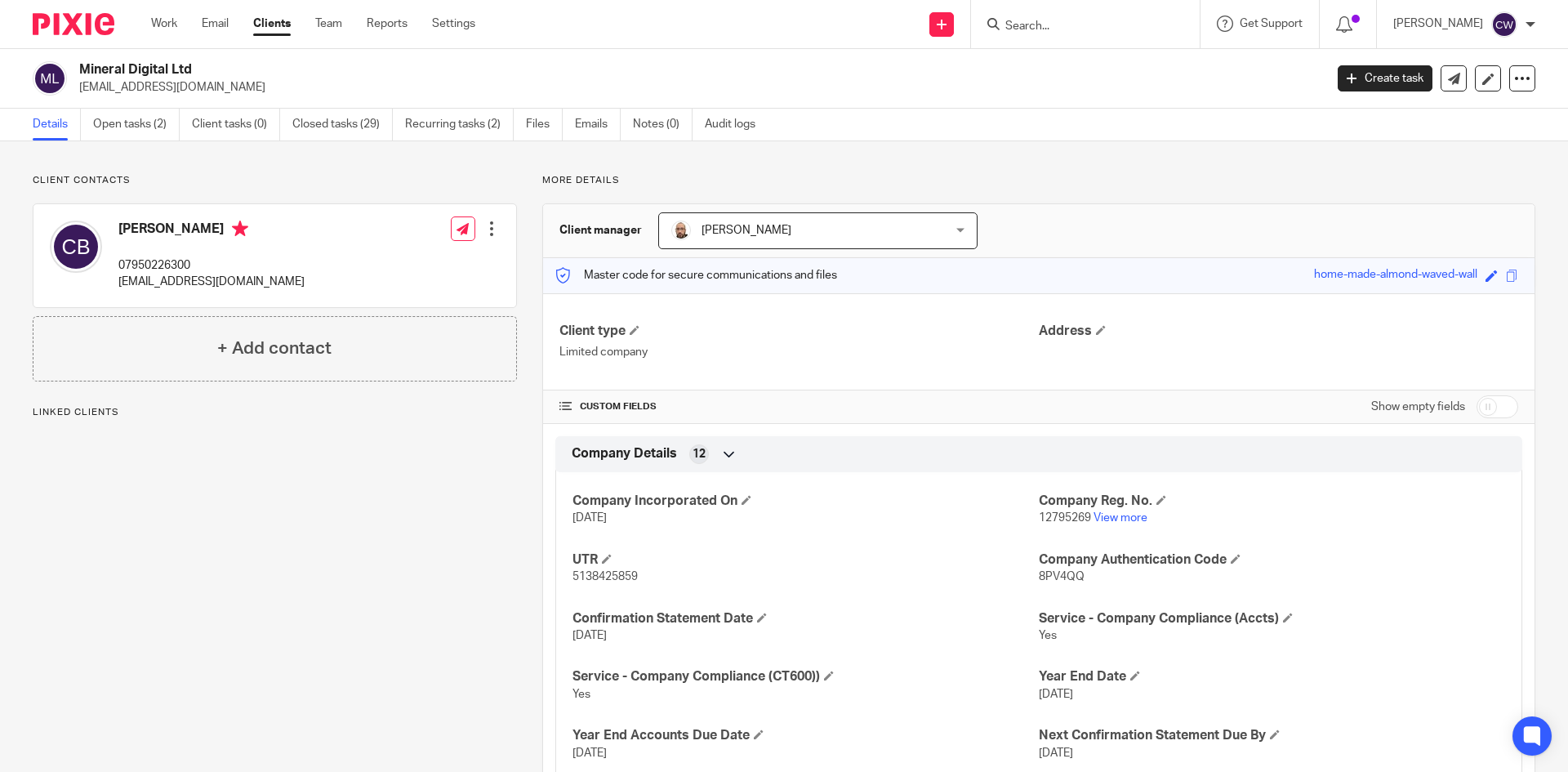
drag, startPoint x: 78, startPoint y: 86, endPoint x: 239, endPoint y: 90, distance: 161.0
click at [239, 90] on div "Mineral Digital Ltd charlie@mnrl.co.uk" at bounding box center [672, 78] width 1281 height 34
copy p "charlie@mnrl.co.uk"
click at [123, 123] on link "Open tasks (2)" at bounding box center [136, 124] width 86 height 32
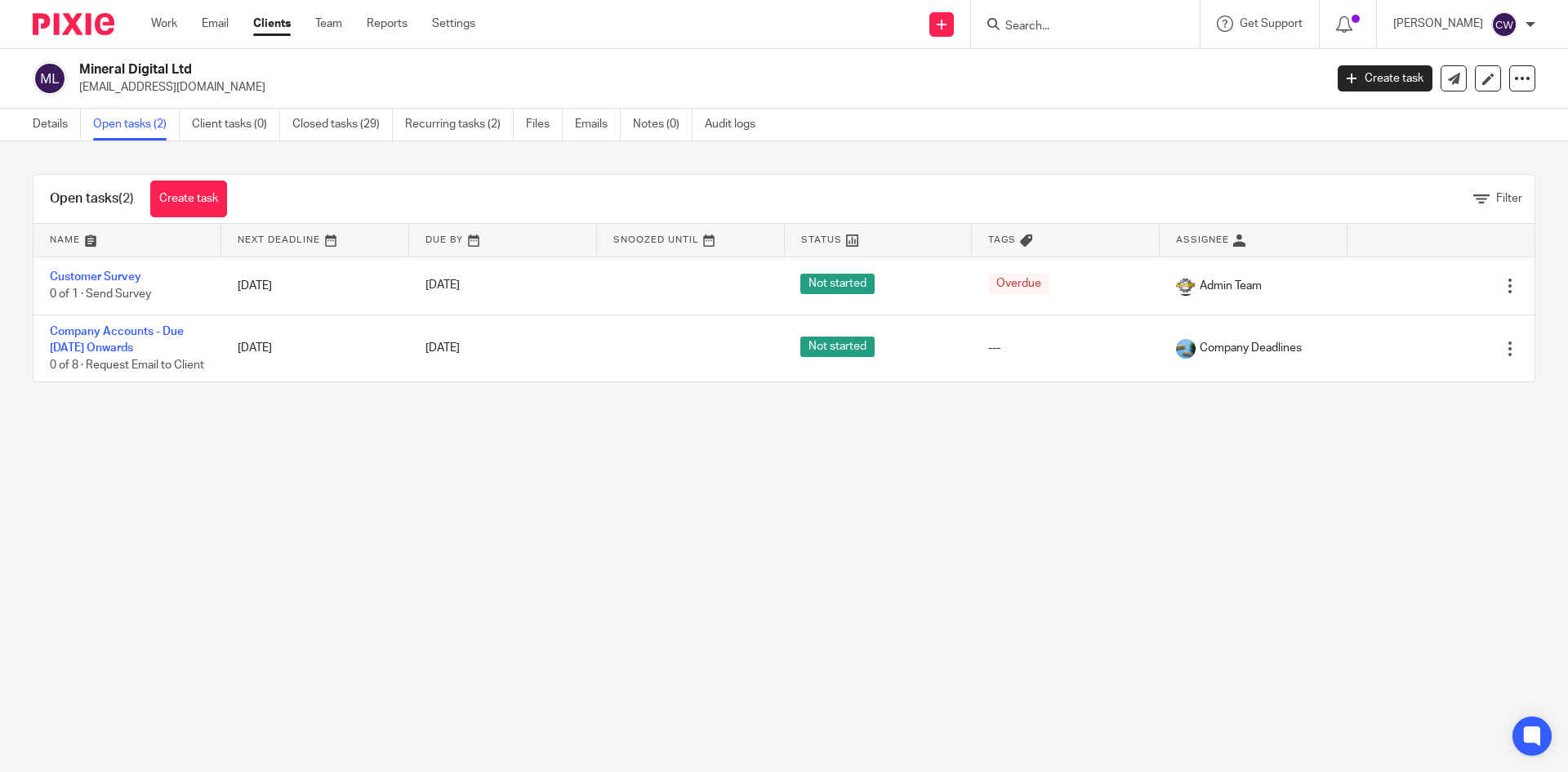
drag, startPoint x: 1030, startPoint y: 14, endPoint x: 1031, endPoint y: 28, distance: 14.0
click at [1030, 24] on div at bounding box center [1085, 24] width 229 height 48
click at [1031, 22] on input "Search" at bounding box center [1077, 26] width 147 height 15
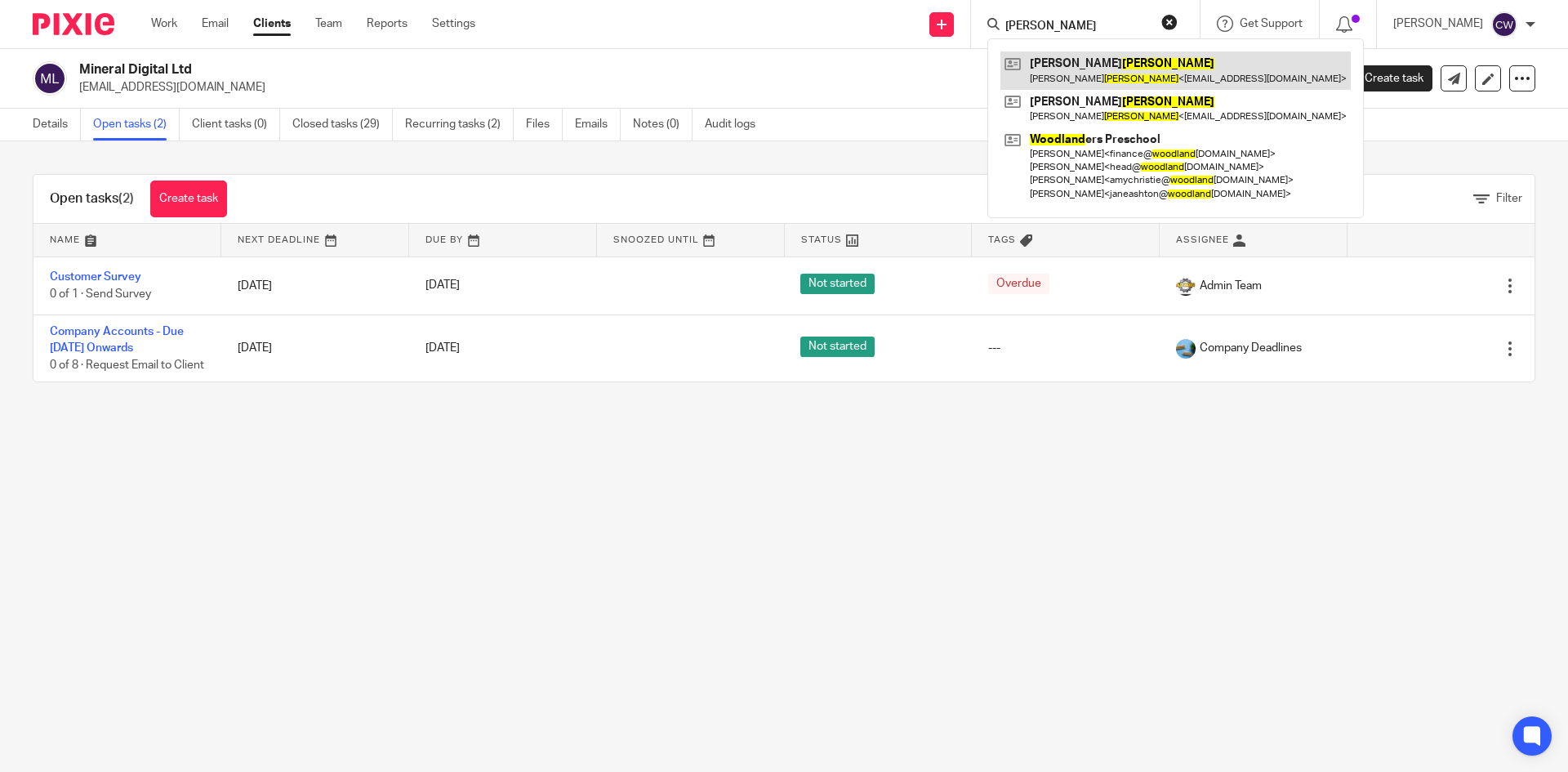
type input "woodward"
click at [1091, 79] on link at bounding box center [1176, 70] width 351 height 38
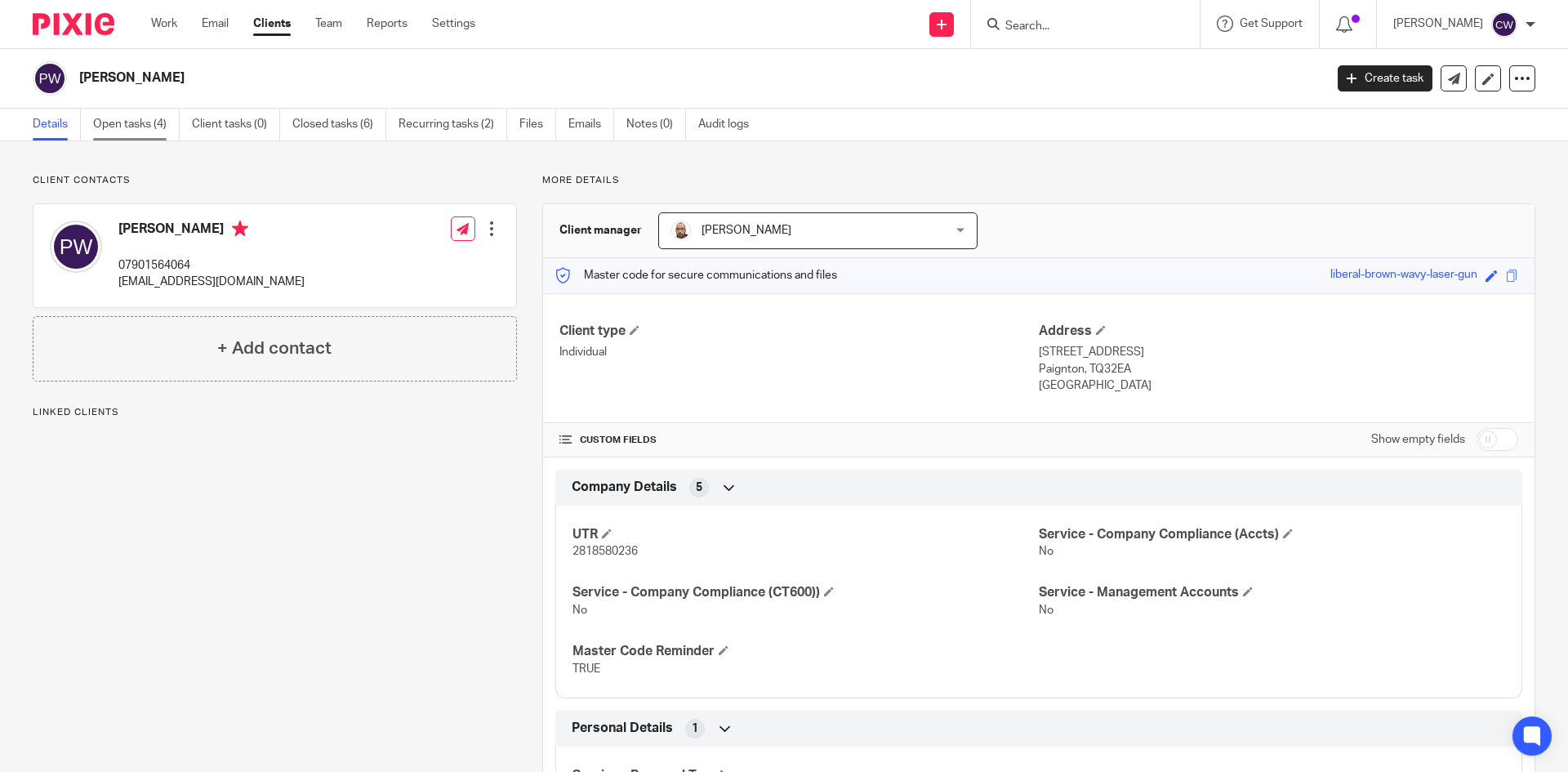
click at [118, 132] on link "Open tasks (4)" at bounding box center [136, 124] width 86 height 32
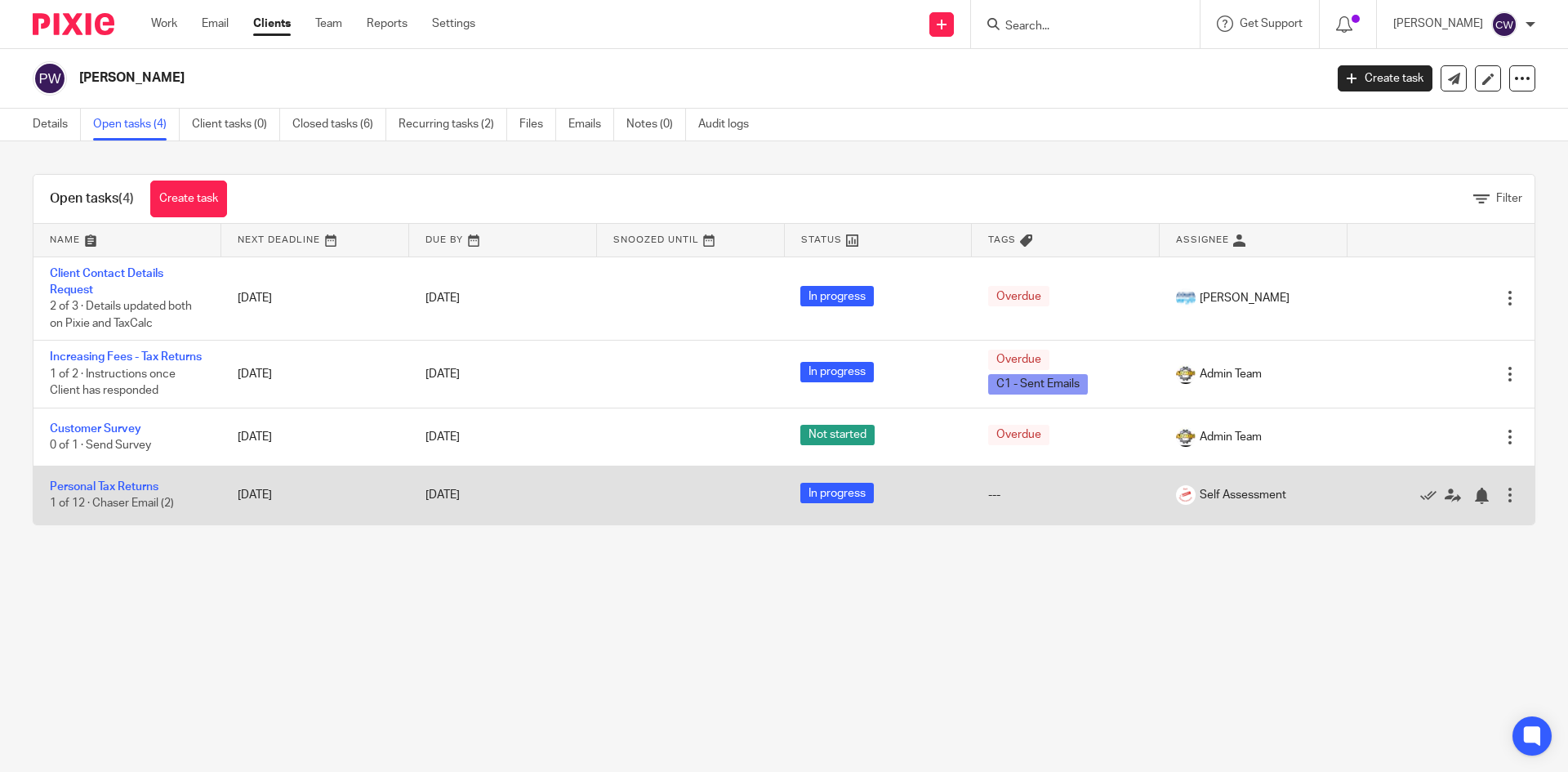
click at [128, 495] on td "Personal Tax Returns 1 of 12 · Chaser Email (2)" at bounding box center [127, 496] width 188 height 58
click at [136, 510] on td "Personal Tax Returns 1 of 12 · Chaser Email (2)" at bounding box center [127, 496] width 188 height 58
click at [131, 492] on link "Personal Tax Returns" at bounding box center [103, 486] width 108 height 11
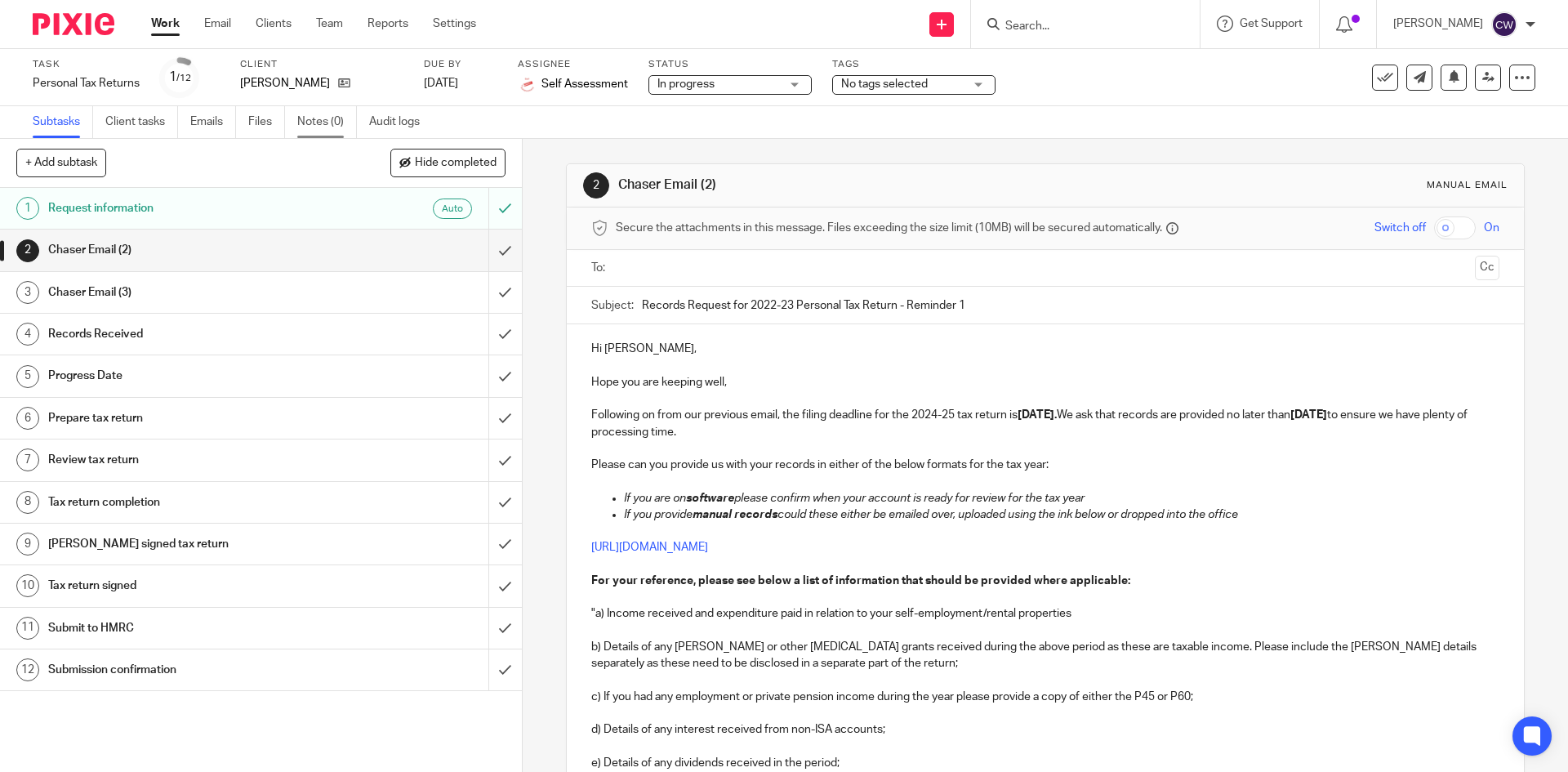
click at [324, 125] on link "Notes (0)" at bounding box center [327, 121] width 60 height 32
click at [1083, 11] on div at bounding box center [1085, 24] width 229 height 48
click at [1055, 14] on form at bounding box center [1090, 24] width 174 height 20
click at [1043, 23] on input "Search" at bounding box center [1077, 26] width 147 height 15
type input "Rebuild"
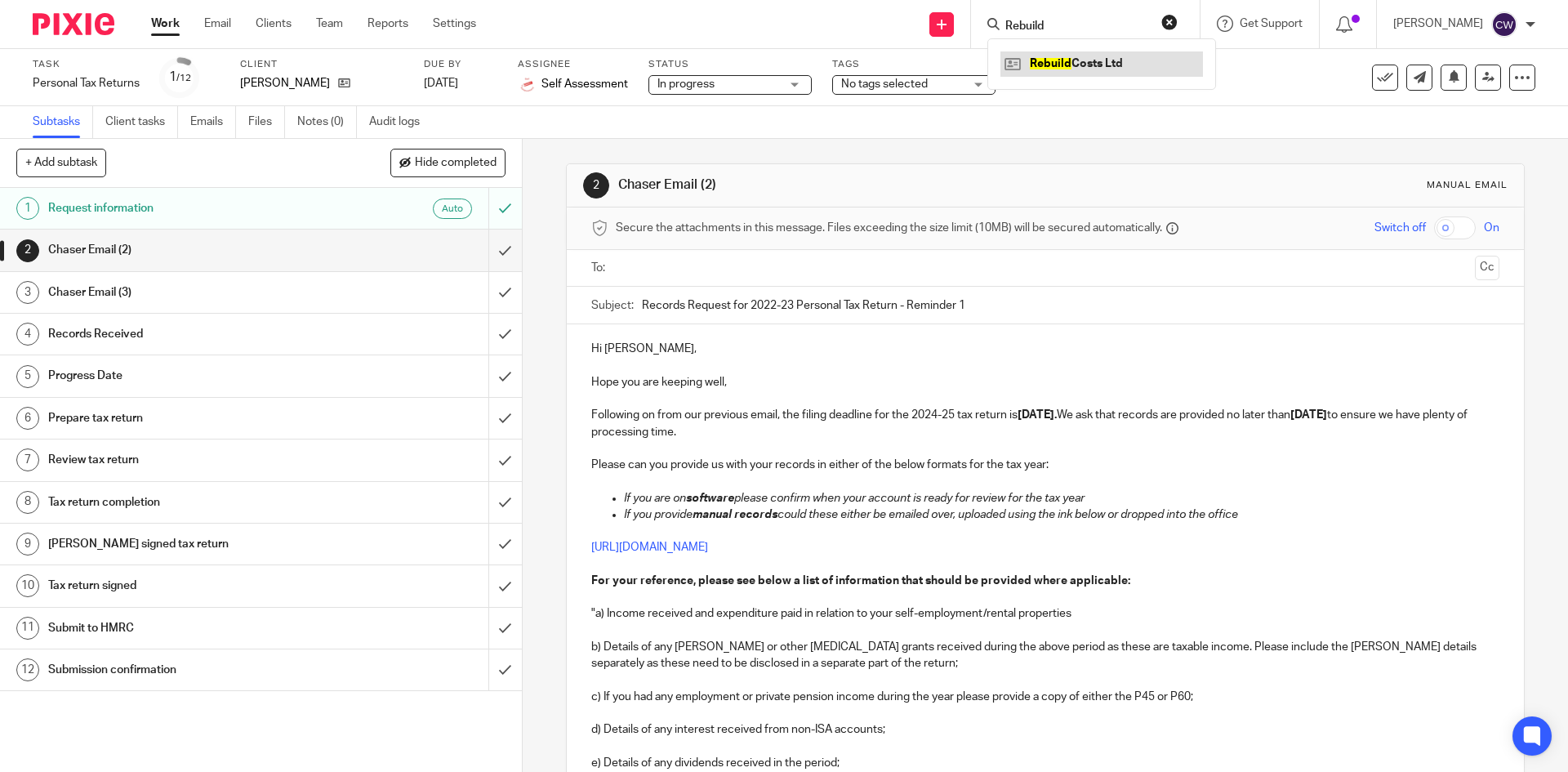
click at [1085, 59] on link at bounding box center [1101, 63] width 202 height 25
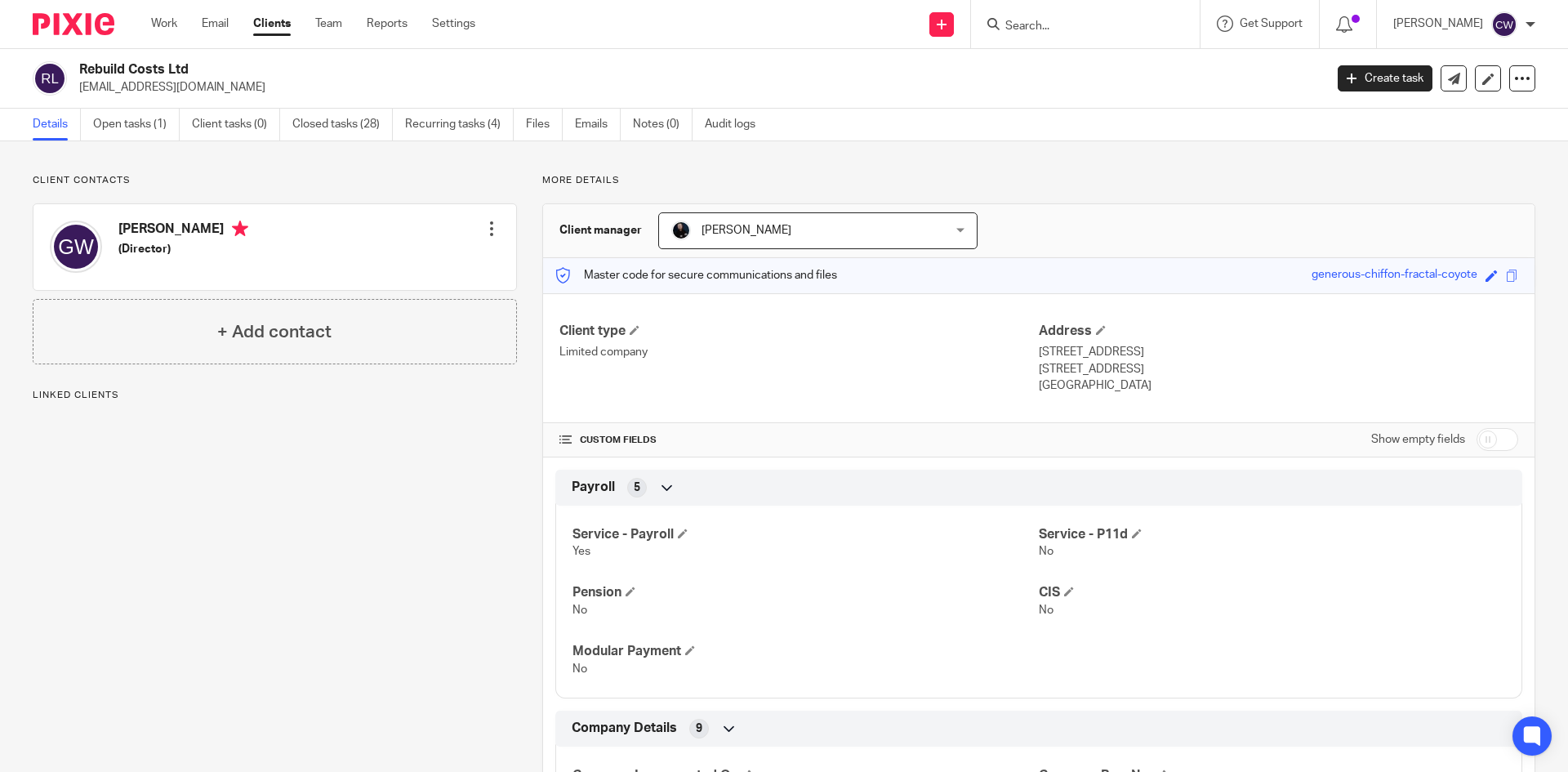
drag, startPoint x: 79, startPoint y: 89, endPoint x: 202, endPoint y: 85, distance: 123.1
click at [309, 88] on p "[EMAIL_ADDRESS][DOMAIN_NAME]" at bounding box center [696, 87] width 1234 height 16
copy p "[EMAIL_ADDRESS][DOMAIN_NAME]"
click at [1090, 23] on input "Search" at bounding box center [1077, 26] width 147 height 15
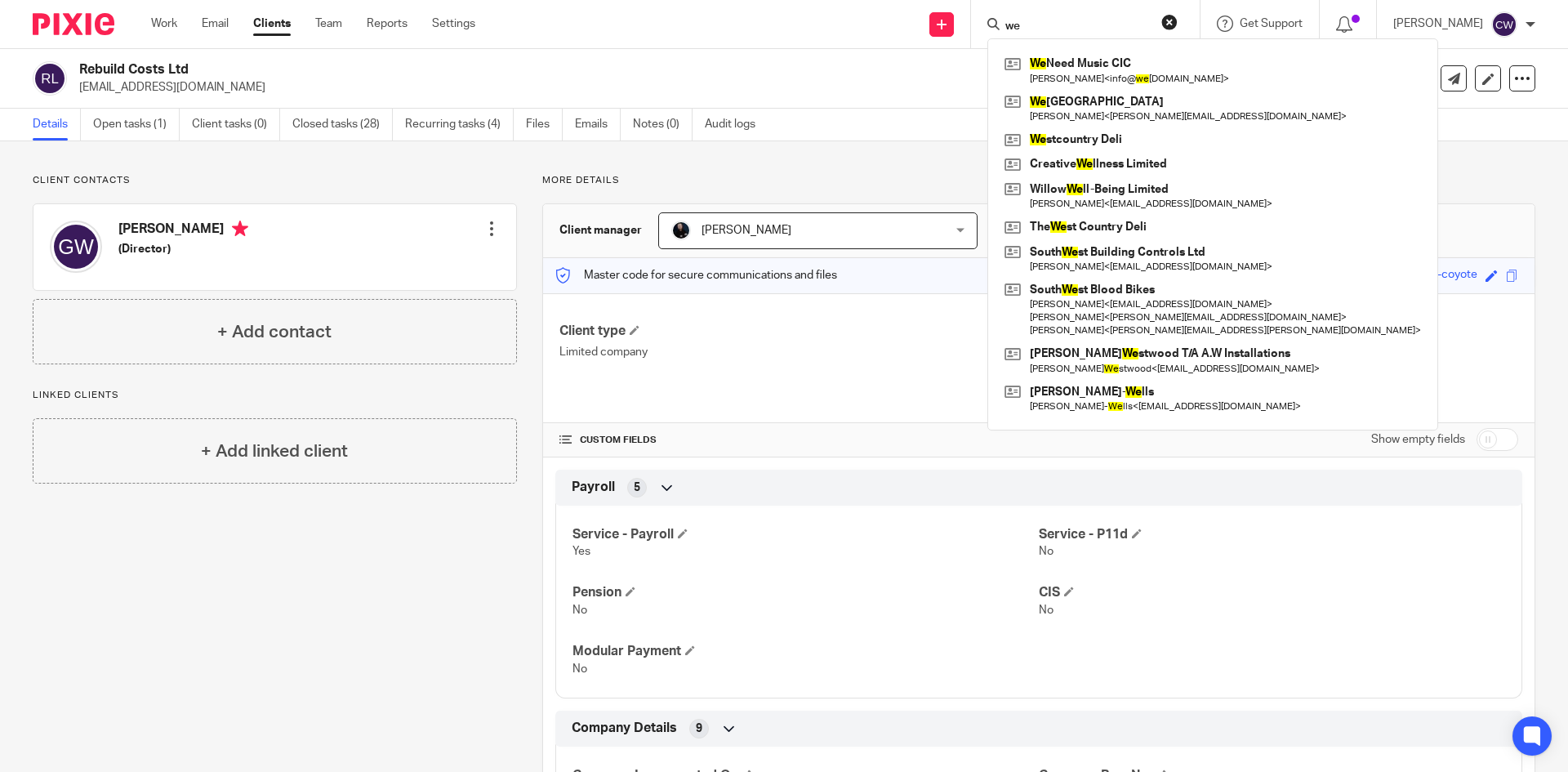
type input "w"
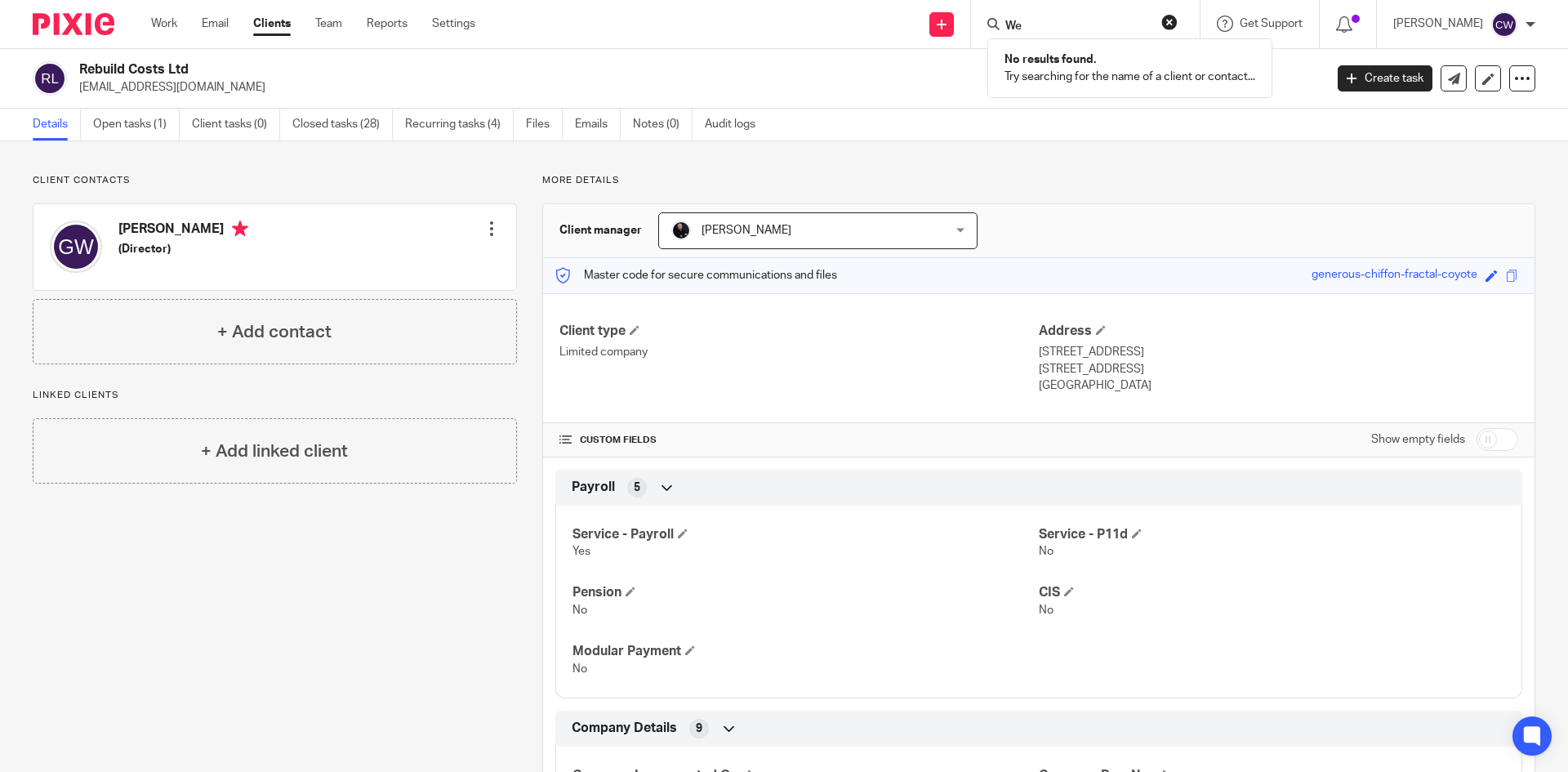
type input "W"
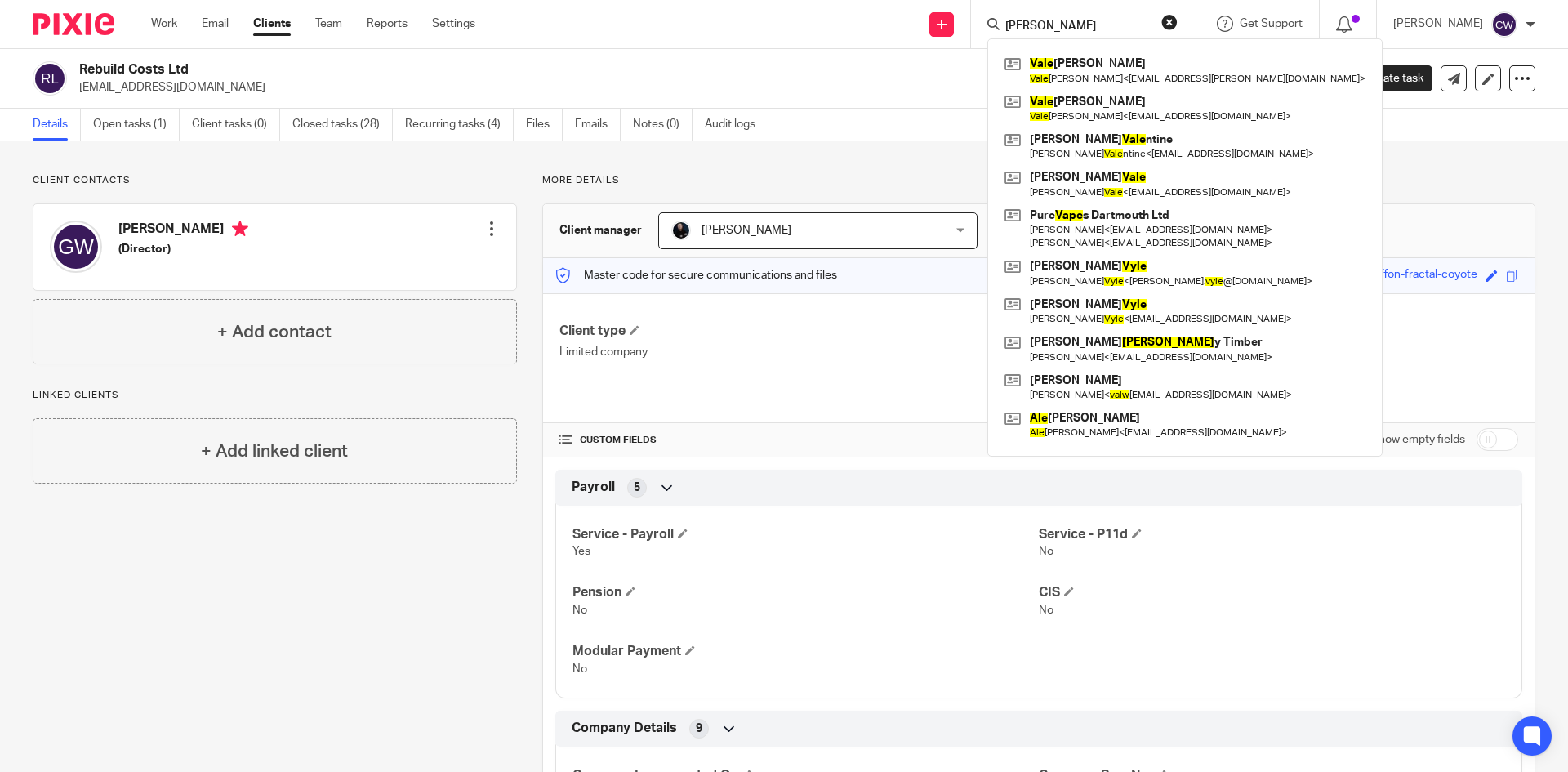
type input "[PERSON_NAME]"
